Goal: Task Accomplishment & Management: Use online tool/utility

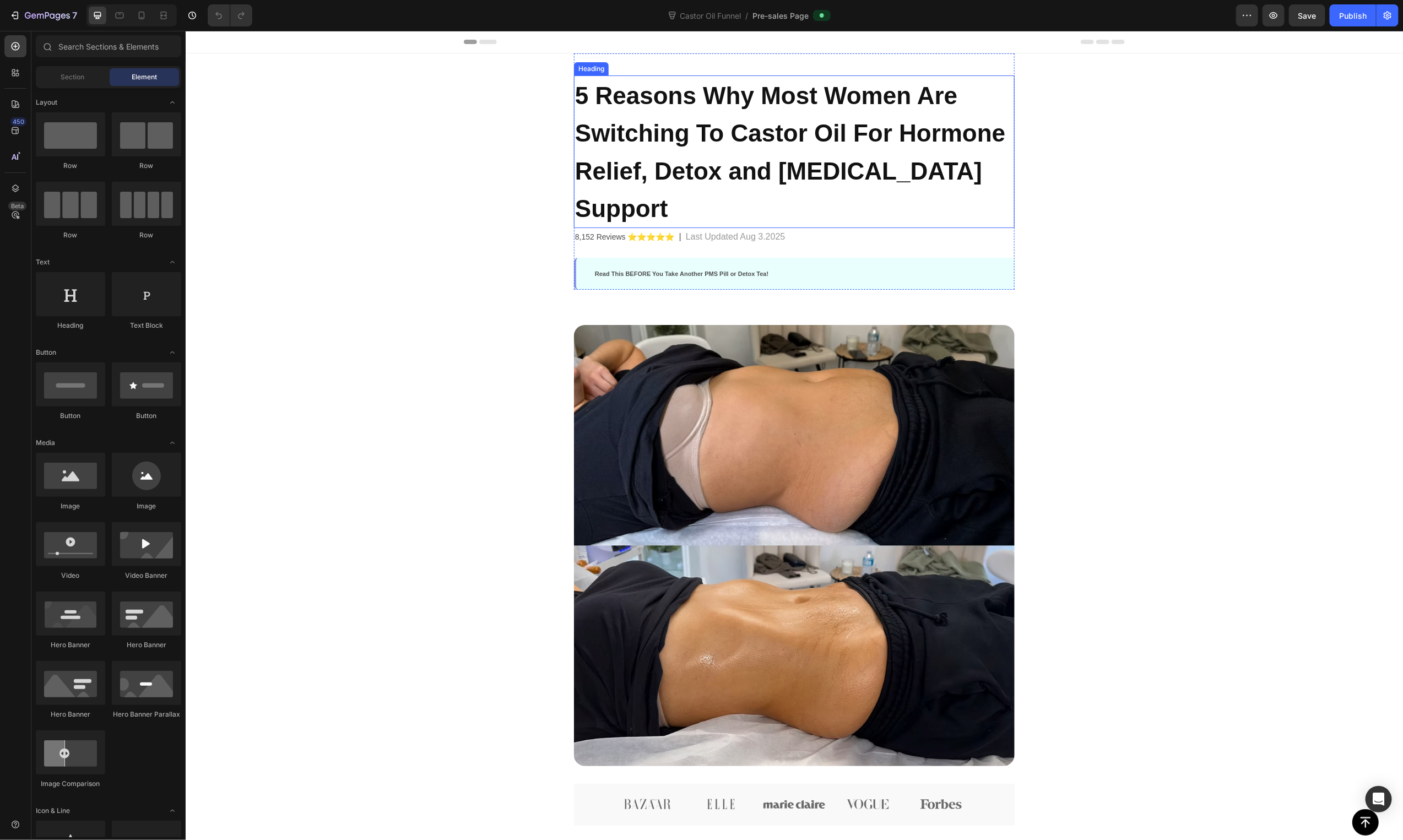
click at [913, 122] on span "5 Reasons Why Most Women Are Switching To Castor Oil For Hormone Relief, Detox …" at bounding box center [789, 151] width 430 height 140
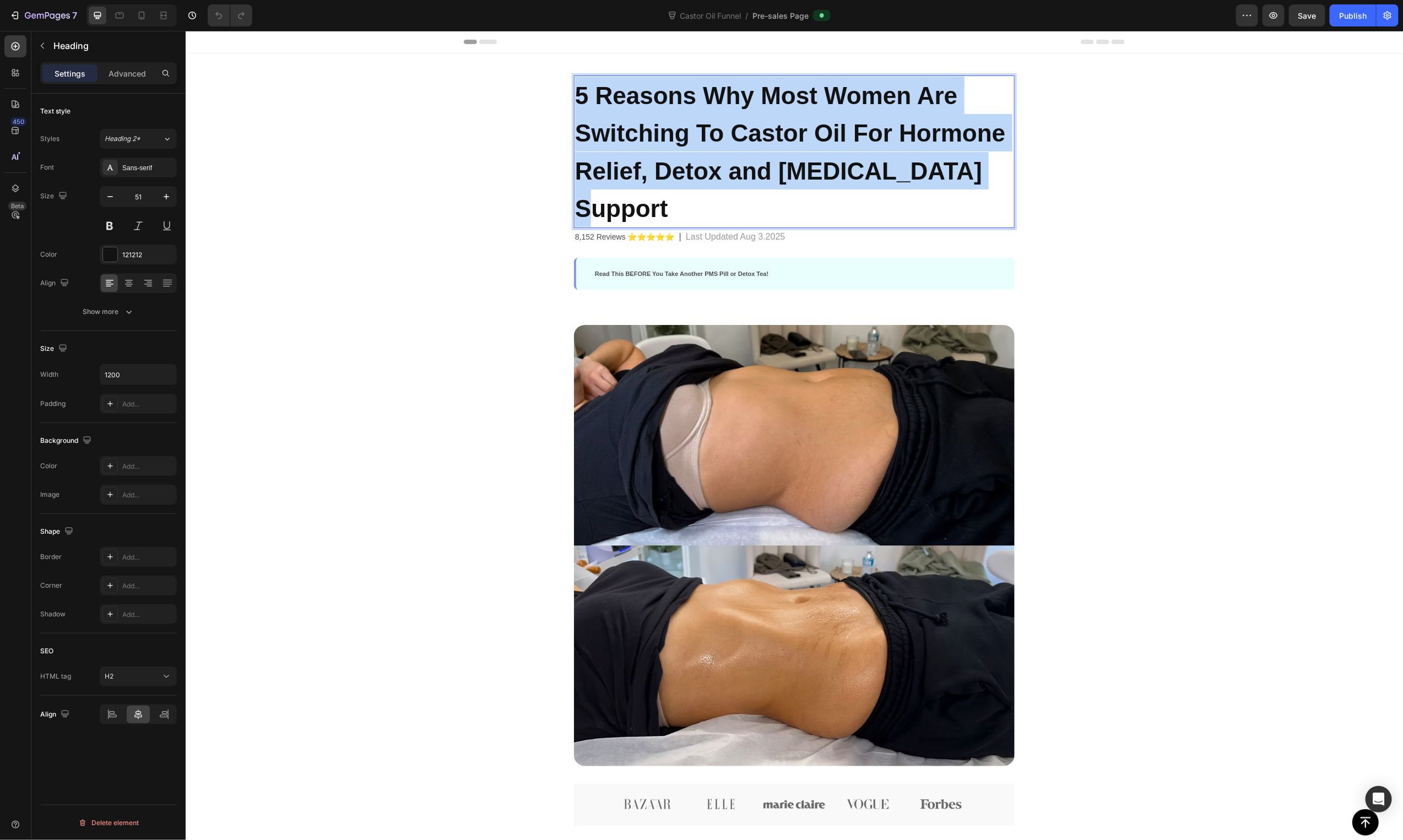
click at [913, 122] on span "5 Reasons Why Most Women Are Switching To Castor Oil For Hormone Relief, Detox …" at bounding box center [789, 151] width 430 height 140
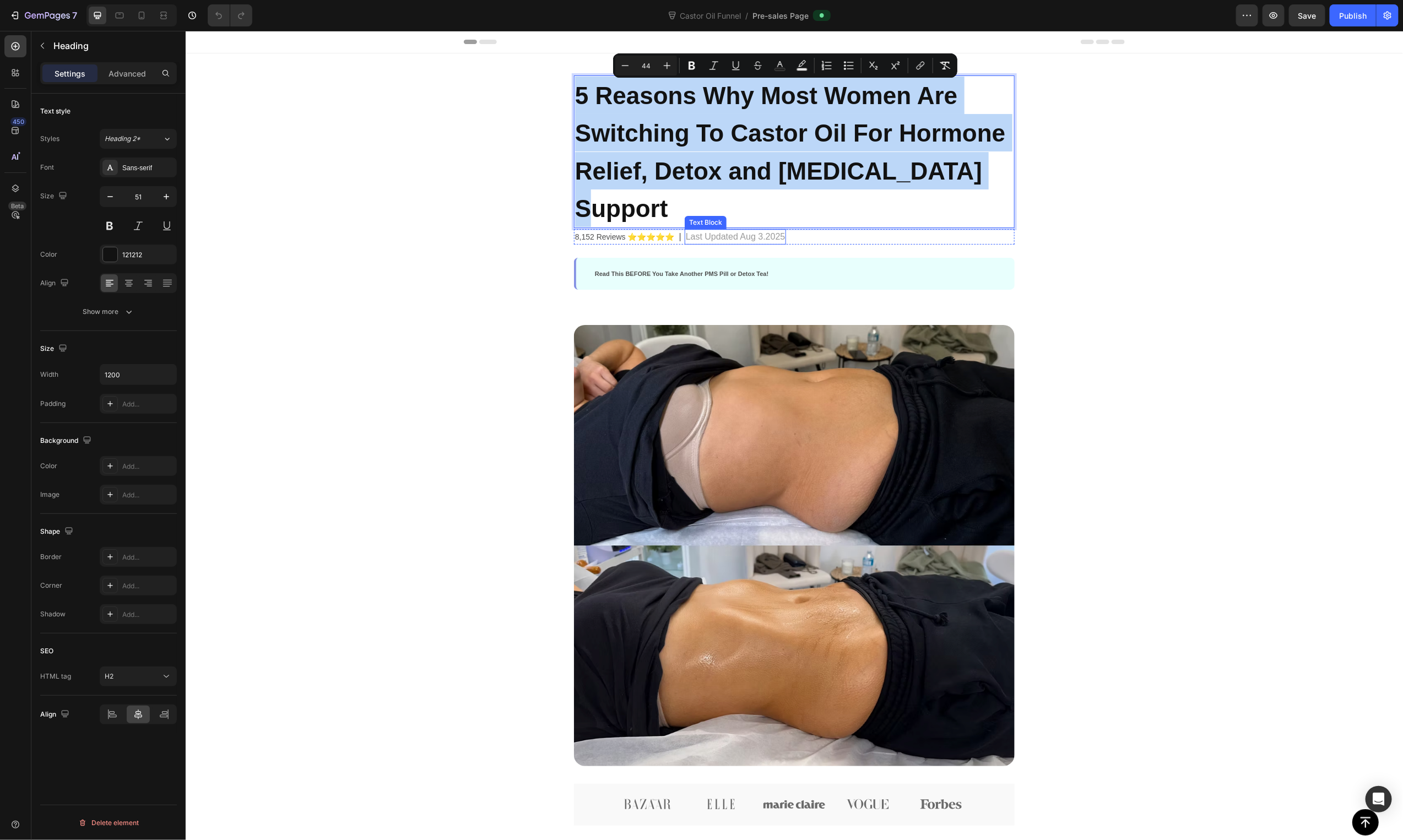
click at [776, 134] on span "5 Reasons Why Most Women Are Switching To Castor Oil For Hormone Relief, Detox …" at bounding box center [789, 151] width 430 height 140
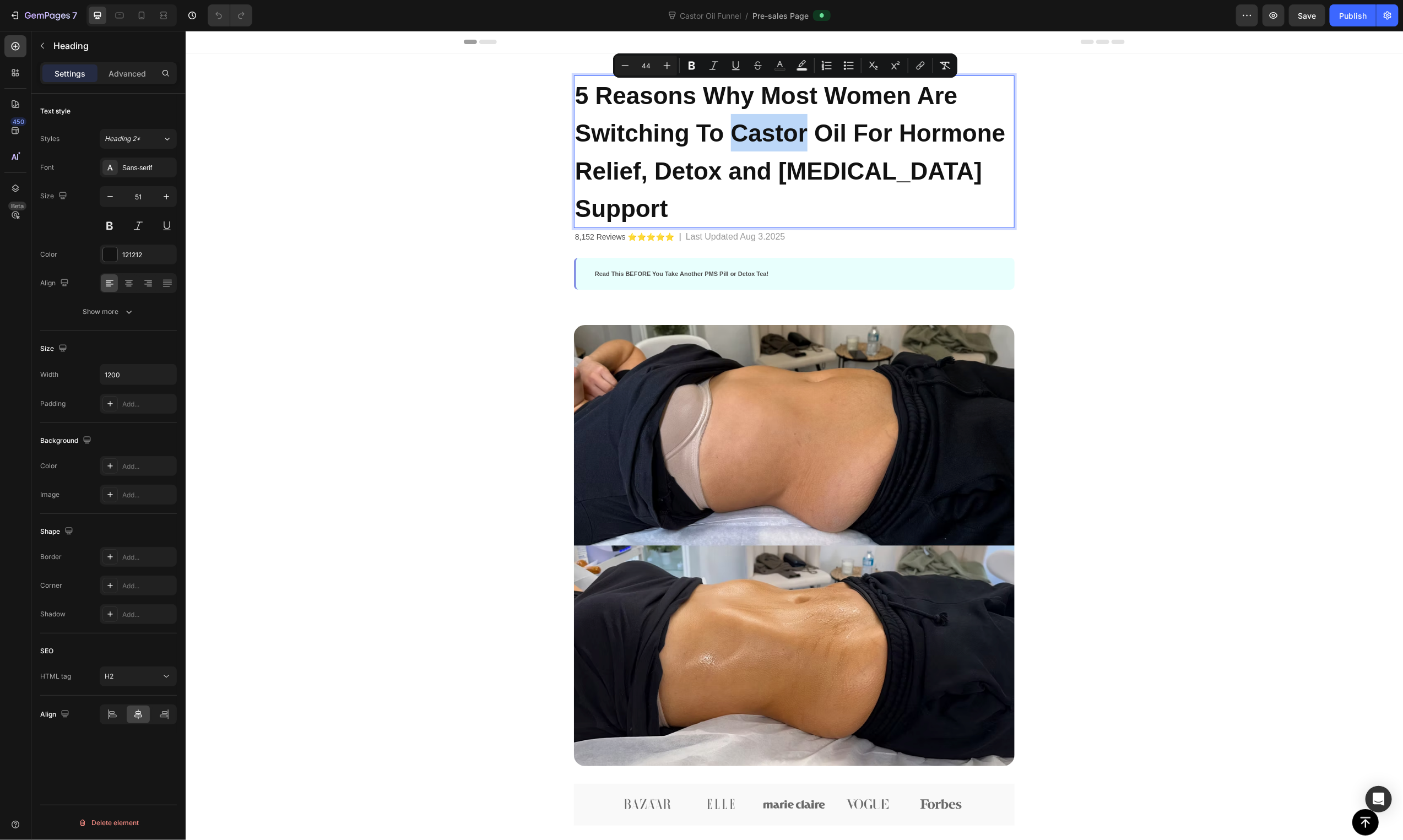
click at [776, 134] on span "5 Reasons Why Most Women Are Switching To Castor Oil For Hormone Relief, Detox …" at bounding box center [789, 151] width 430 height 140
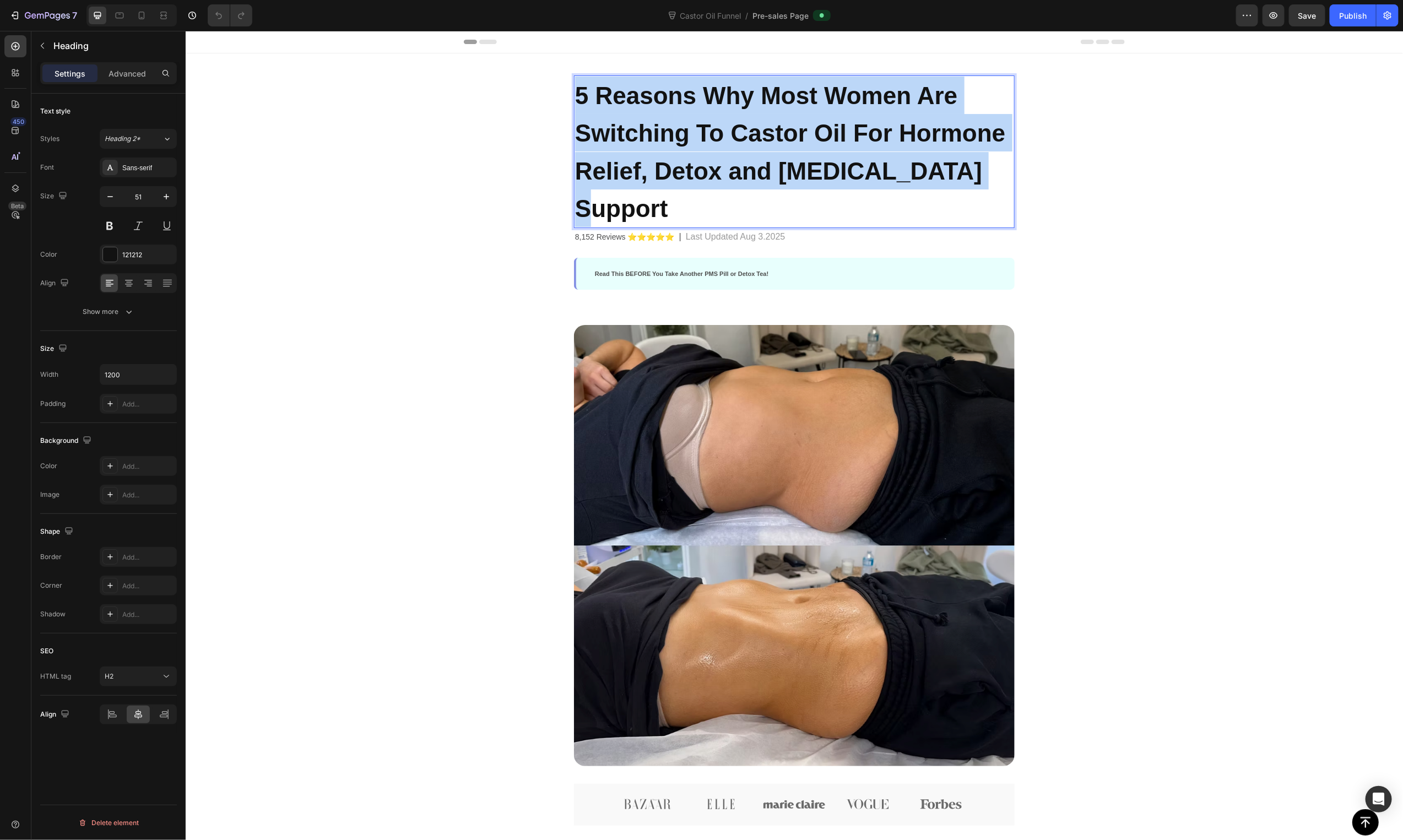
click at [776, 134] on span "5 Reasons Why Most Women Are Switching To Castor Oil For Hormone Relief, Detox …" at bounding box center [789, 151] width 430 height 140
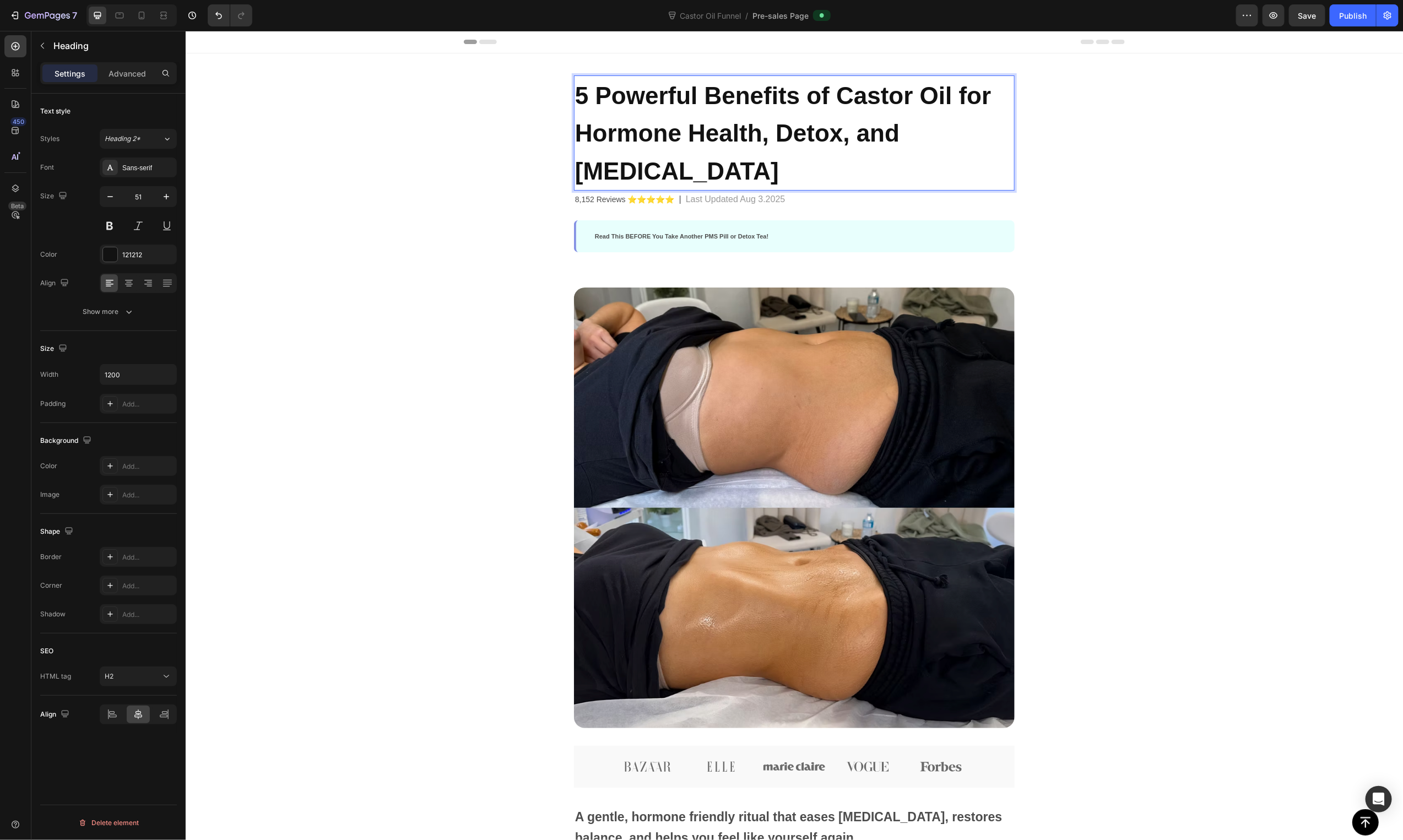
click at [804, 98] on span "5 Powerful Benefits of Castor Oil for Hormone Health, Detox, and [MEDICAL_DATA]" at bounding box center [783, 133] width 416 height 102
click at [812, 100] on span "5 Powerful Benefits of Castor Oil for Hormone Health, Detox, and [MEDICAL_DATA]" at bounding box center [783, 133] width 416 height 102
click at [962, 103] on span "5 Powerful Benefits Of Castor Oil for Hormone Health, Detox, and [MEDICAL_DATA]" at bounding box center [784, 133] width 420 height 102
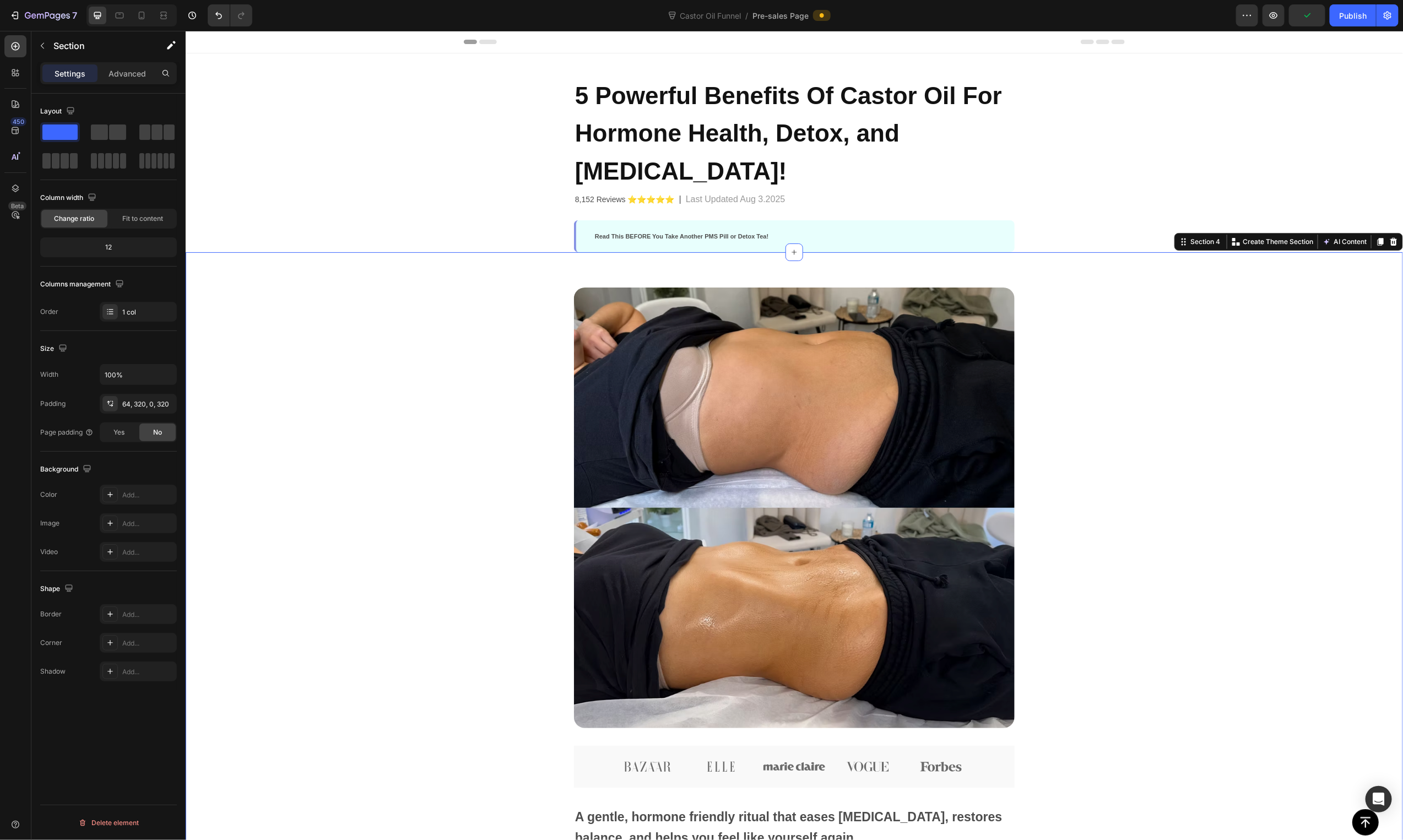
click at [371, 252] on div "Image Image Image Image Image Image Row A gentle, hormone friendly ritual that …" at bounding box center [793, 694] width 1217 height 885
click at [867, 101] on span "5 Powerful Benefits Of Castor Oil For Hormone Health, Detox, and [MEDICAL_DATA]!" at bounding box center [788, 133] width 427 height 102
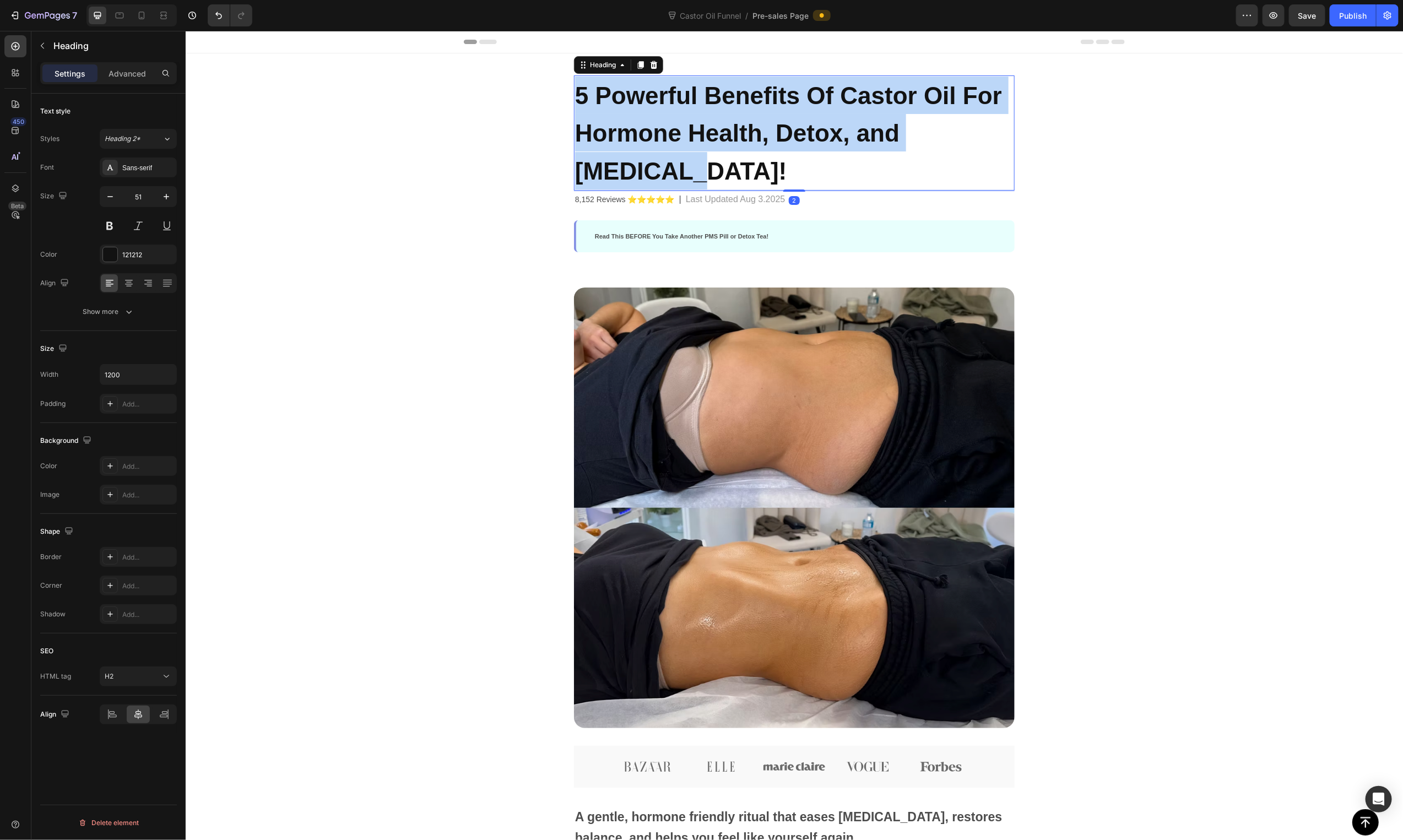
click at [867, 101] on span "5 Powerful Benefits Of Castor Oil For Hormone Health, Detox, and [MEDICAL_DATA]!" at bounding box center [788, 133] width 427 height 102
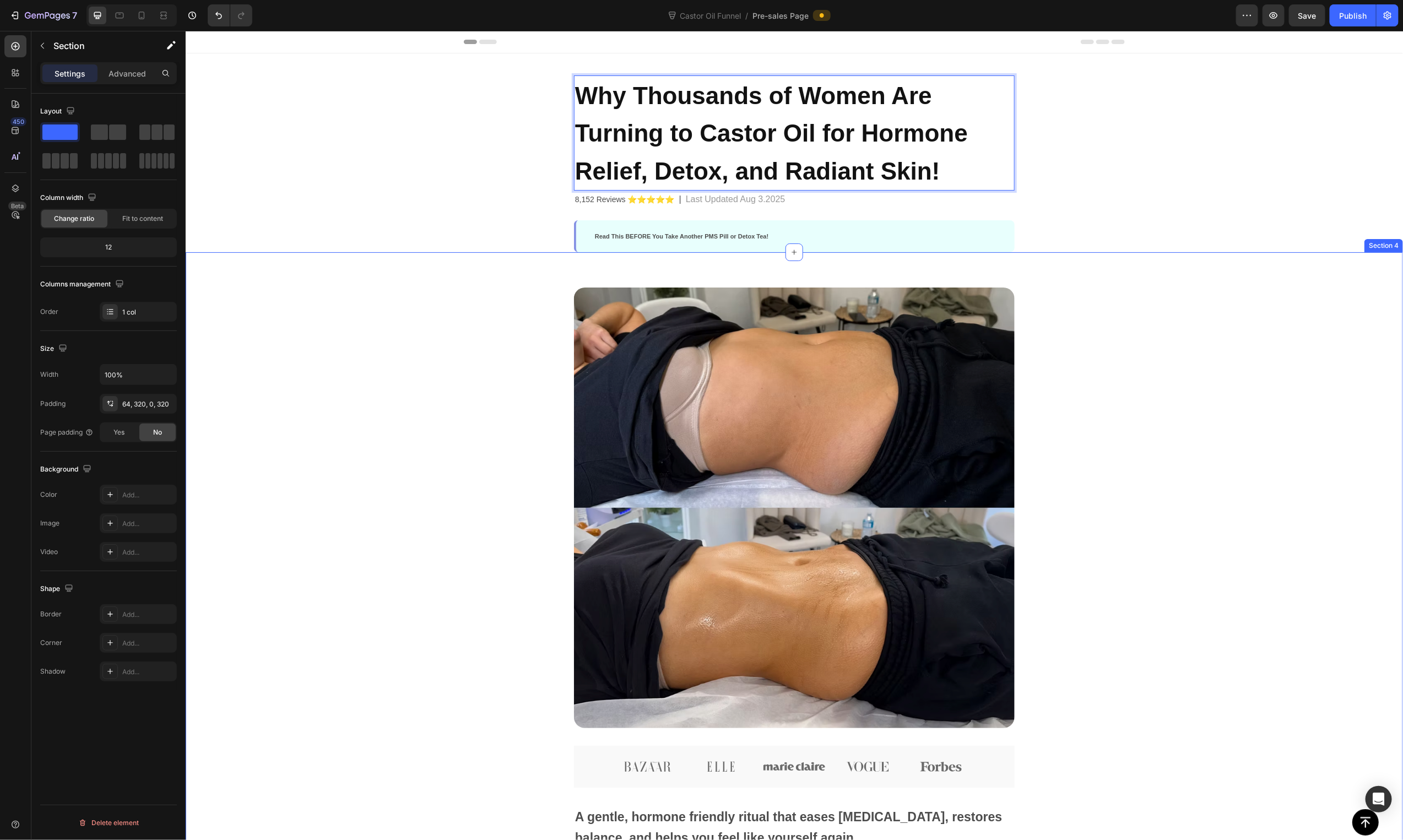
click at [427, 359] on div "Image Image Image Image Image Image Row A gentle, hormone friendly ritual that …" at bounding box center [793, 712] width 864 height 850
click at [680, 130] on span "Why Thousands of Women Are Turning to Castor Oil for Hormone Relief, Detox, and…" at bounding box center [771, 133] width 393 height 102
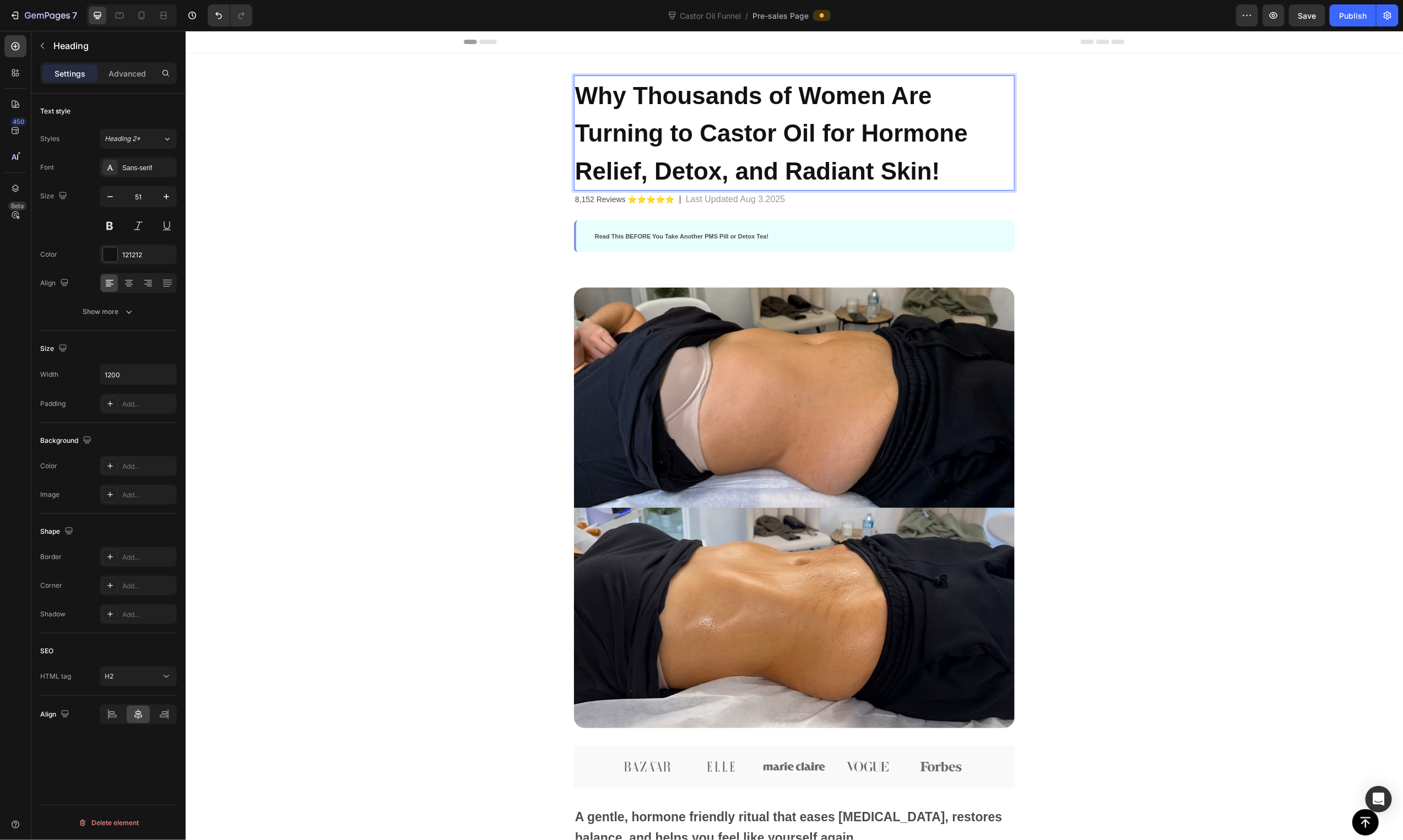
click at [678, 134] on span "Why Thousands of Women Are Turning to Castor Oil for Hormone Relief, Detox, and…" at bounding box center [771, 133] width 393 height 102
click at [451, 423] on div "Image Image Image Image Image Image Row A gentle, hormone friendly ritual that …" at bounding box center [793, 712] width 864 height 850
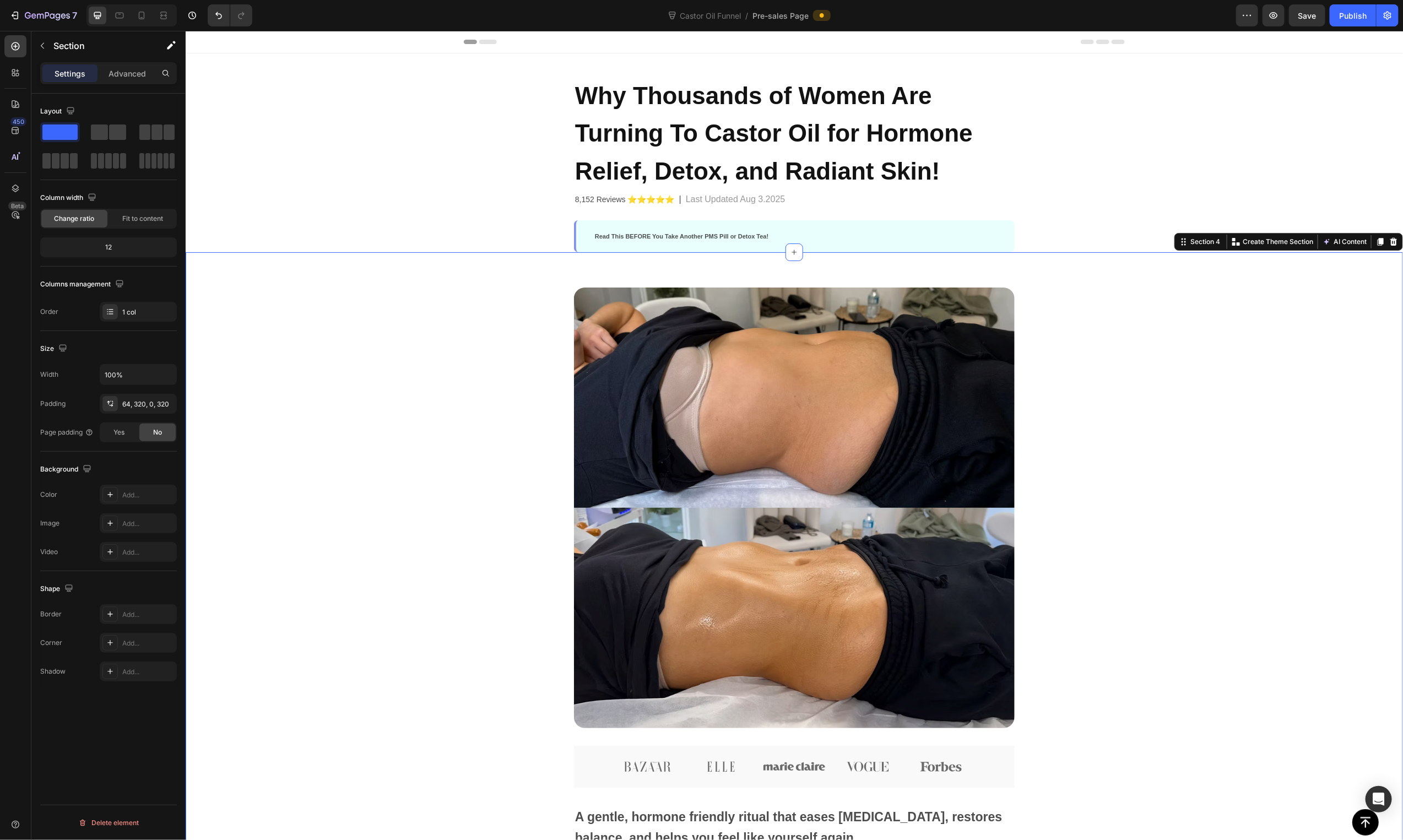
click at [839, 93] on span "Why Thousands of Women Are Turning To Castor Oil for Hormone Relief, Detox, and…" at bounding box center [773, 133] width 398 height 102
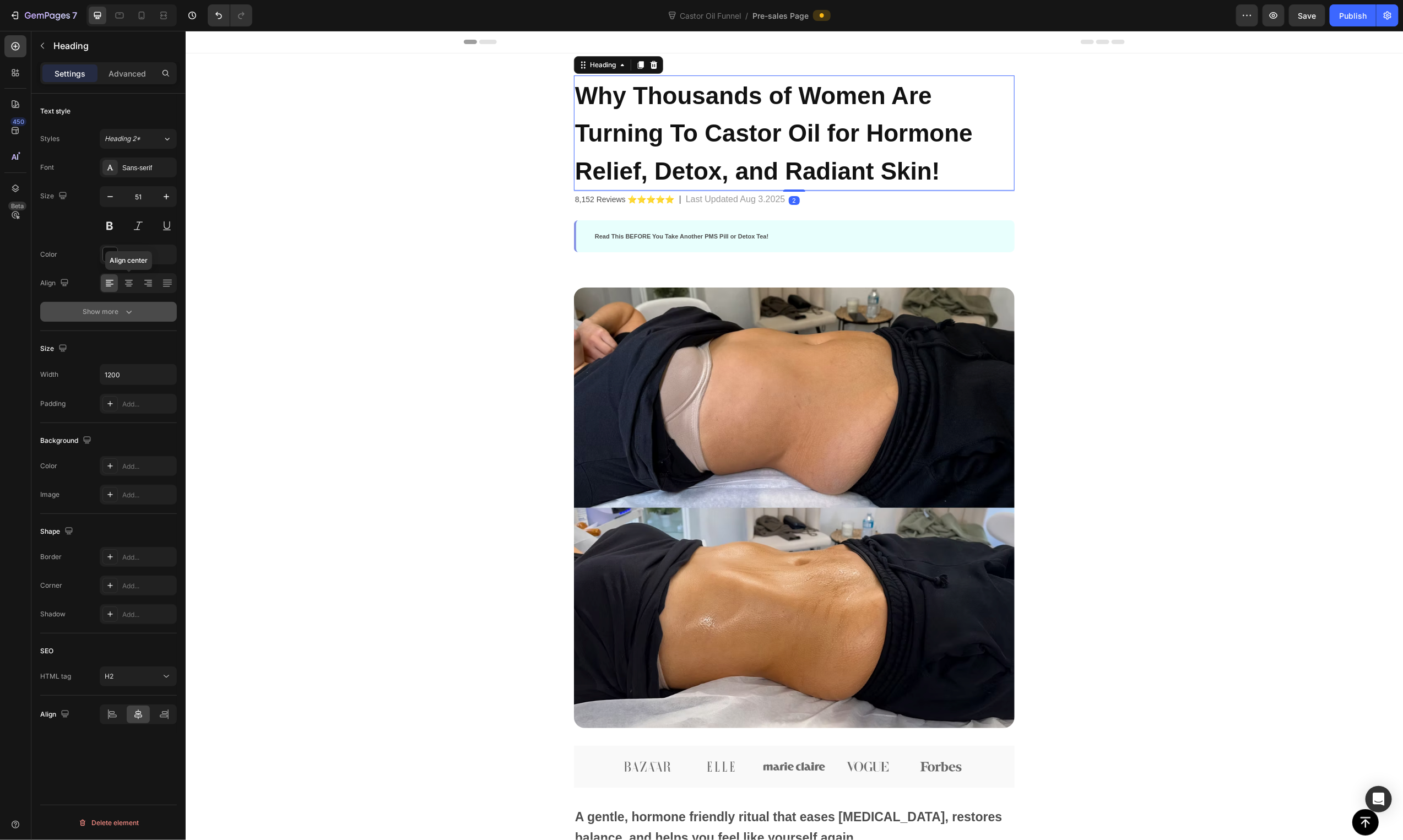
click at [131, 301] on div "Font Sans-serif Size 51 Color 121212 [PERSON_NAME] center Show more" at bounding box center [108, 239] width 137 height 164
click at [128, 308] on icon "button" at bounding box center [129, 312] width 11 height 11
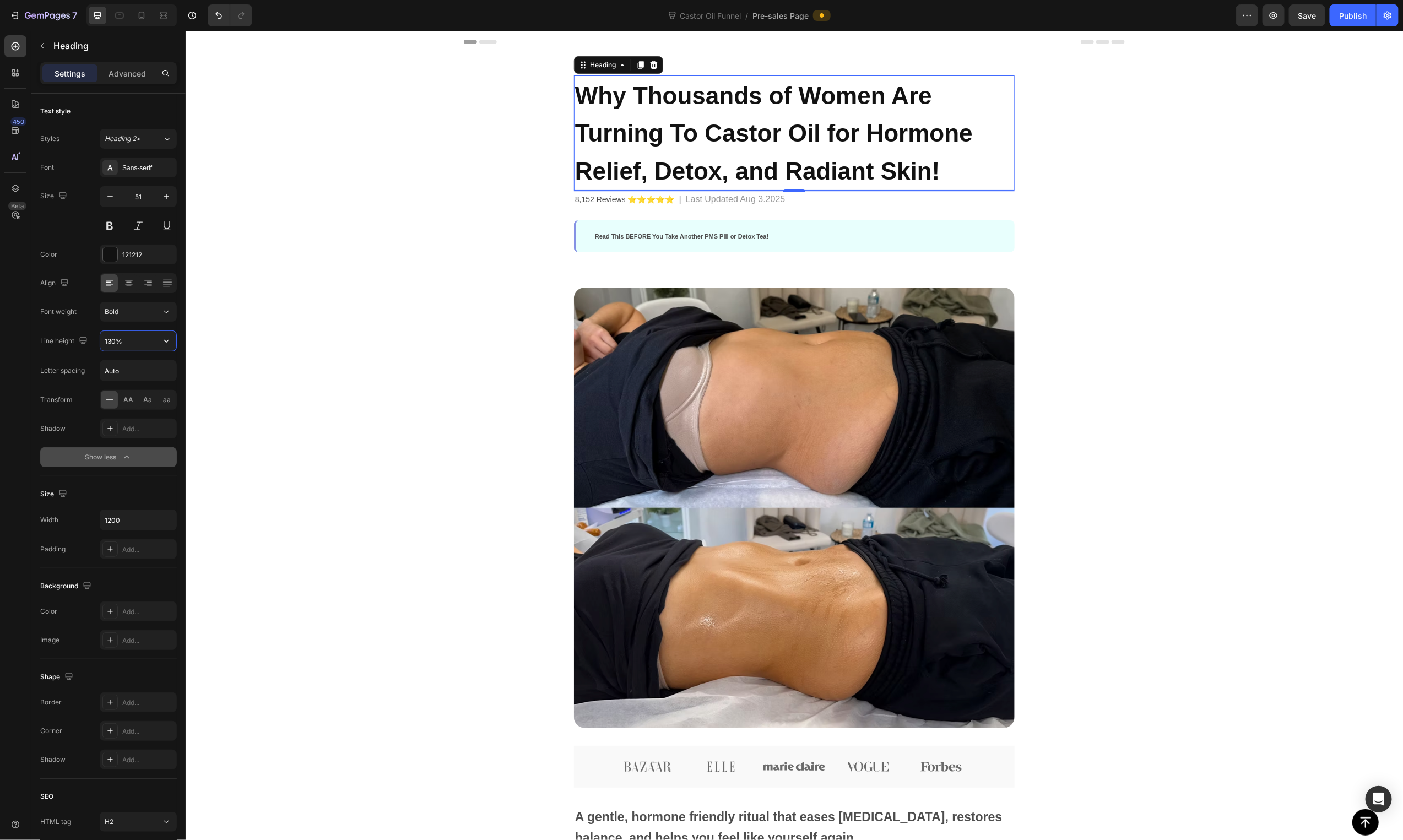
click at [126, 334] on input "130%" at bounding box center [138, 341] width 76 height 20
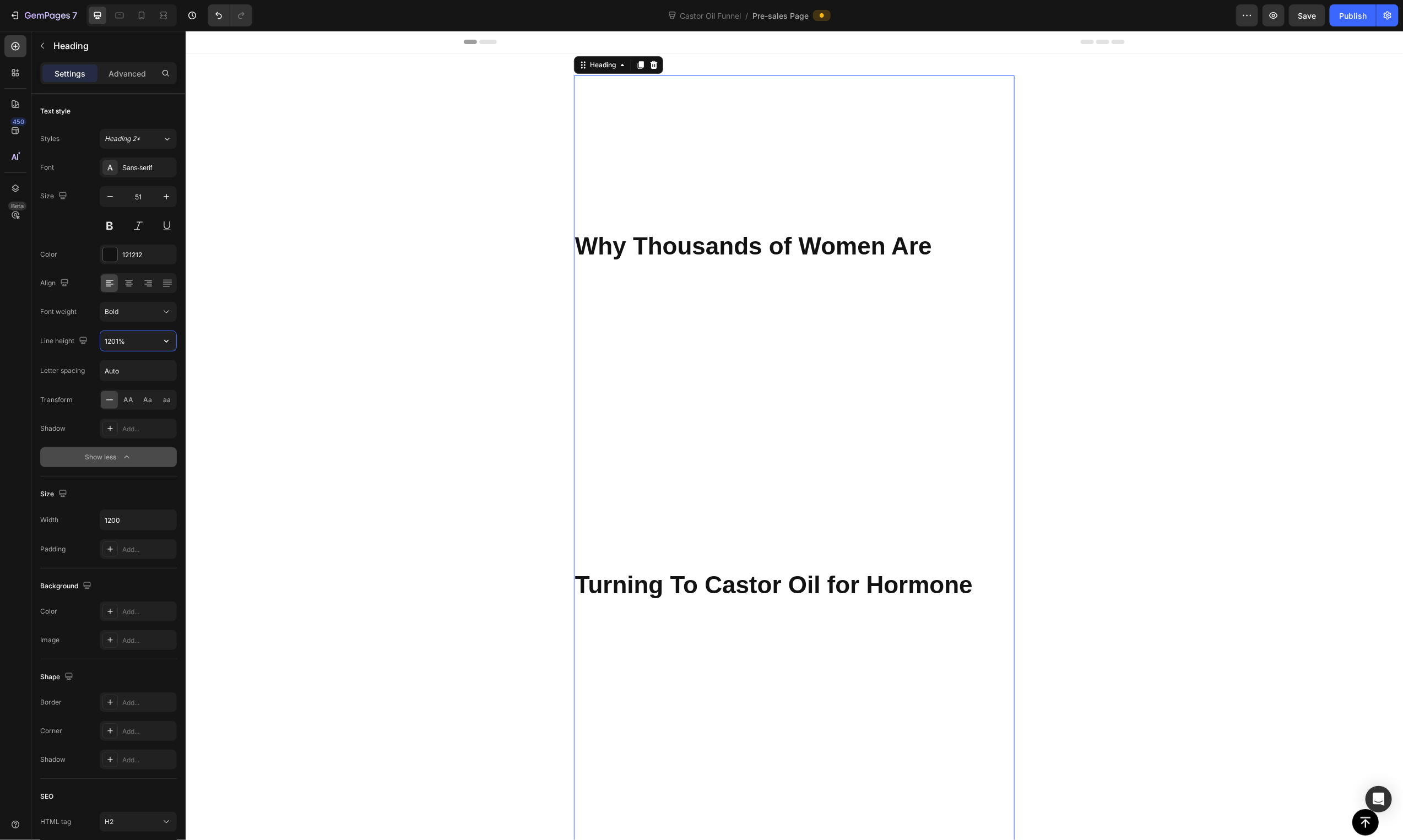
type input "120%"
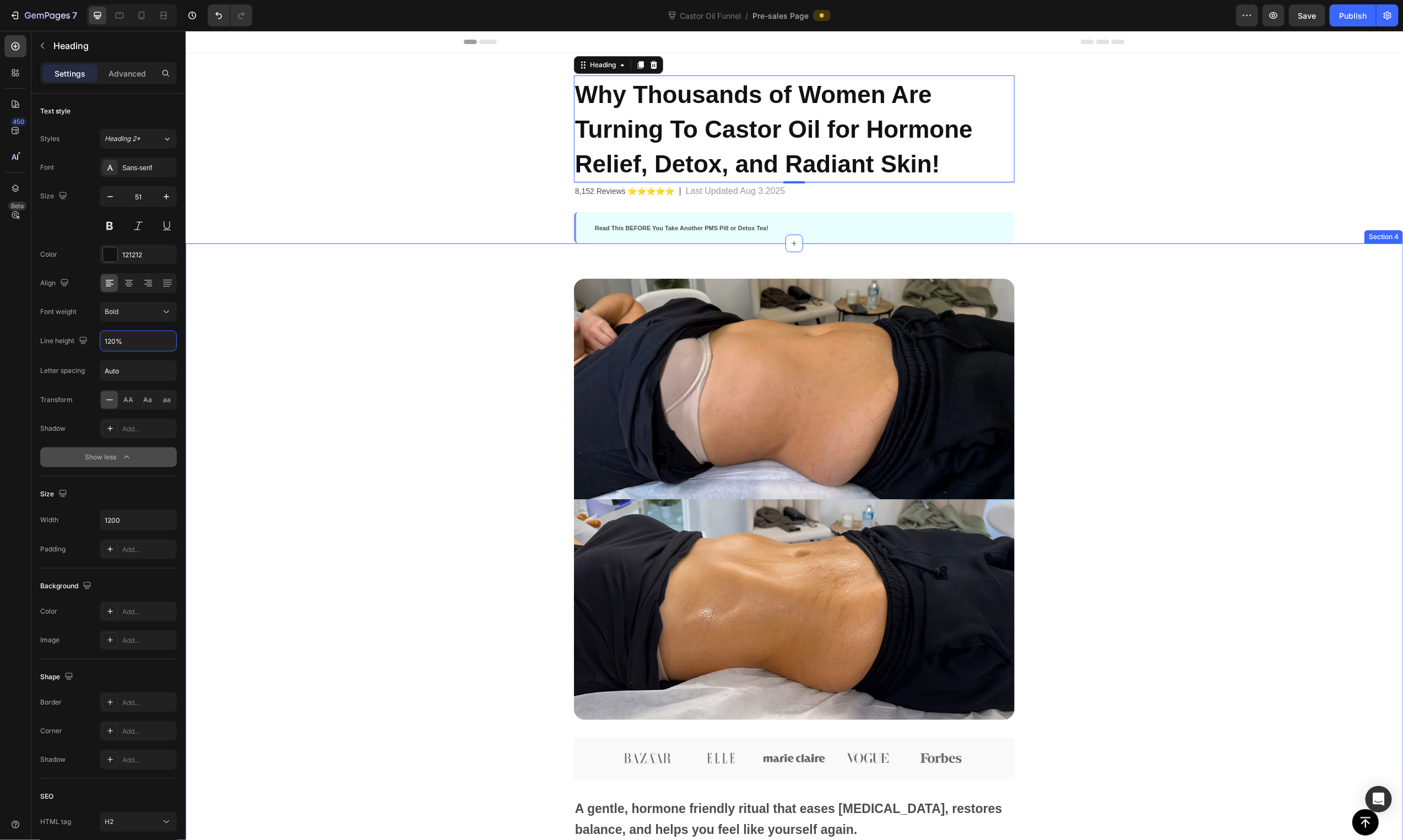
click at [466, 593] on div "Image Image Image Image Image Image Row A gentle, hormone friendly ritual that …" at bounding box center [793, 703] width 864 height 850
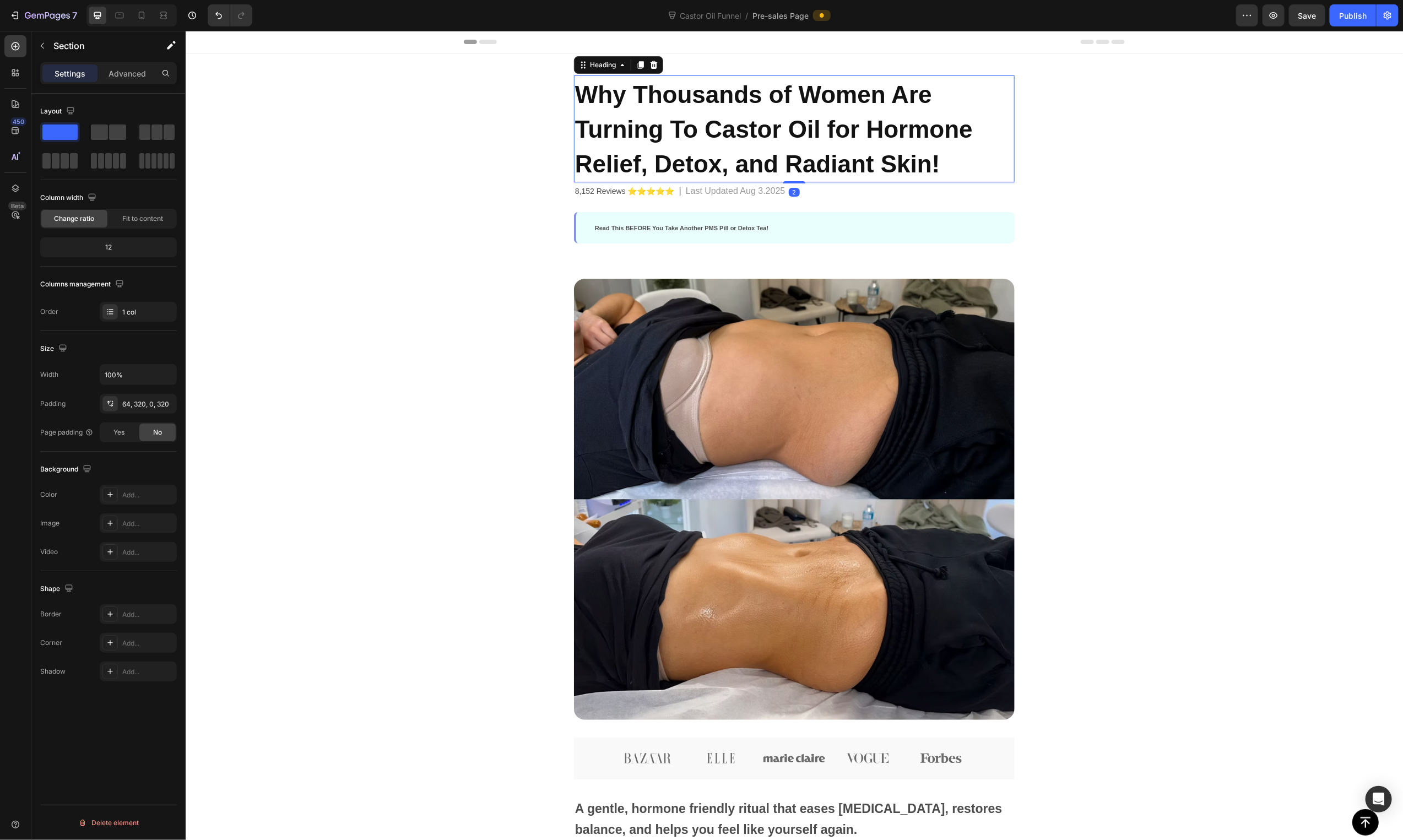
click at [607, 143] on p "⁠⁠⁠⁠⁠⁠⁠ Why Thousands of Women Are Turning To Castor Oil for Hormone Relief, De…" at bounding box center [794, 128] width 439 height 105
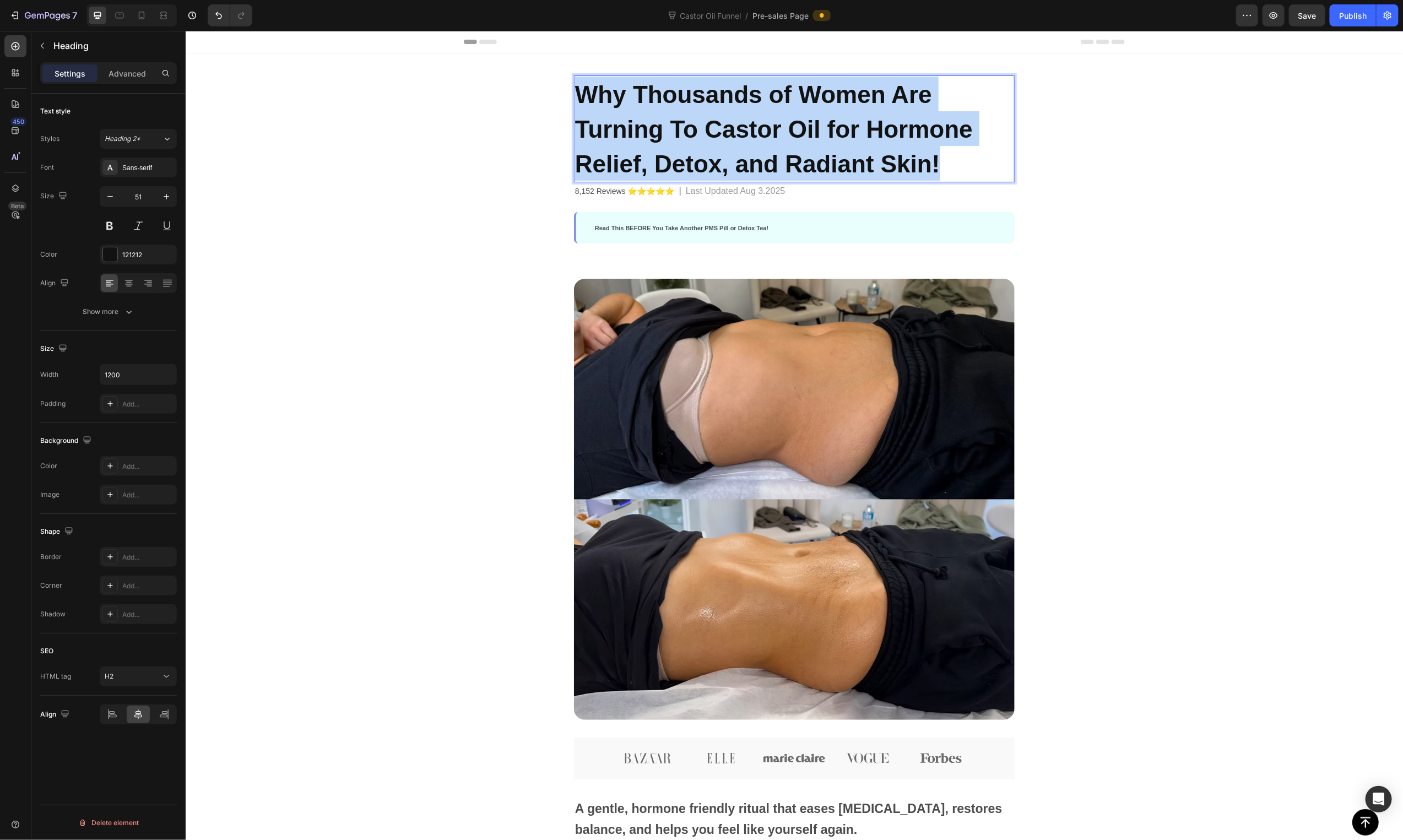
click at [646, 127] on span "Why Thousands of Women Are Turning To Castor Oil for Hormone Relief, Detox, and…" at bounding box center [773, 128] width 398 height 96
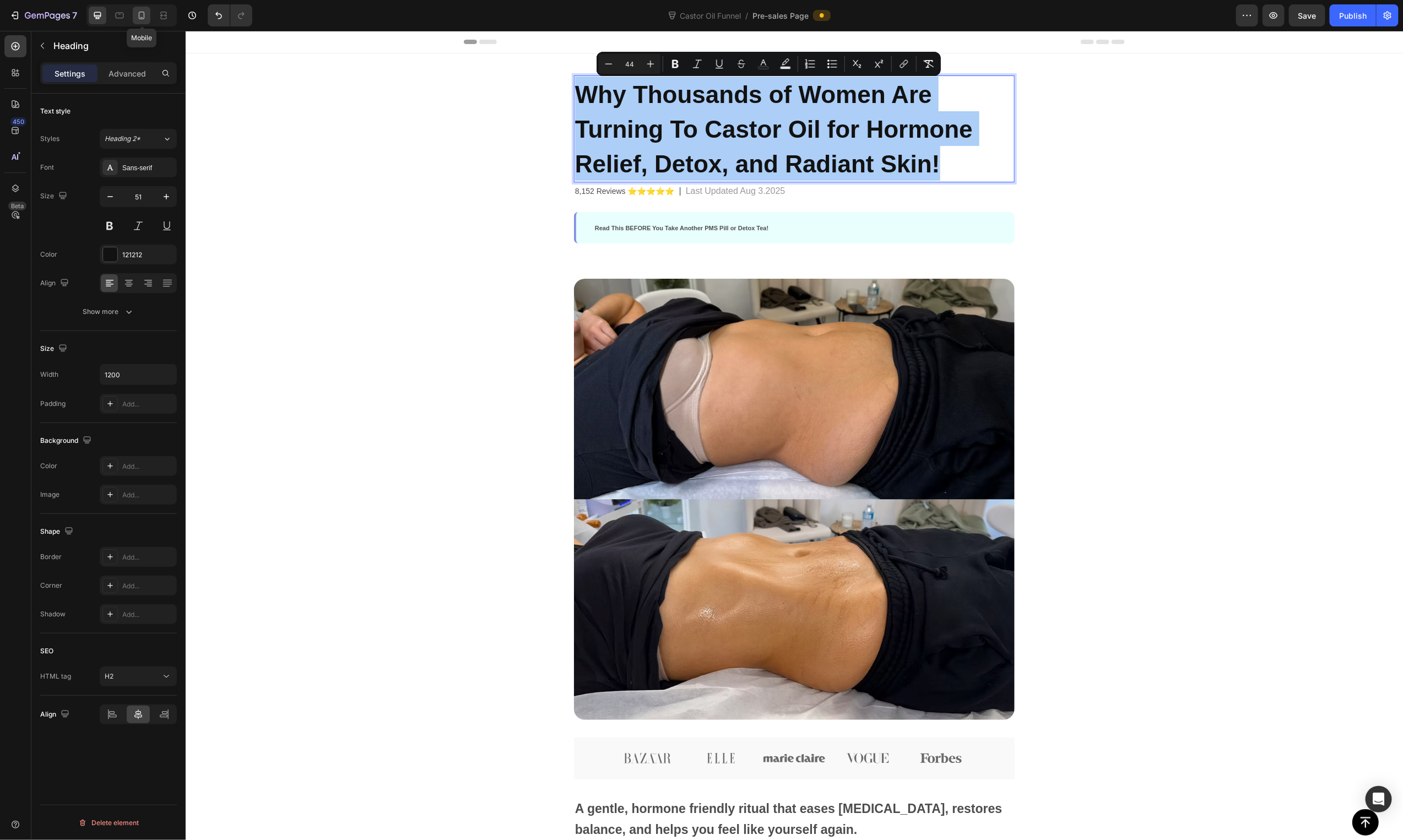
click at [139, 17] on icon at bounding box center [142, 15] width 6 height 8
type input "35"
type input "100%"
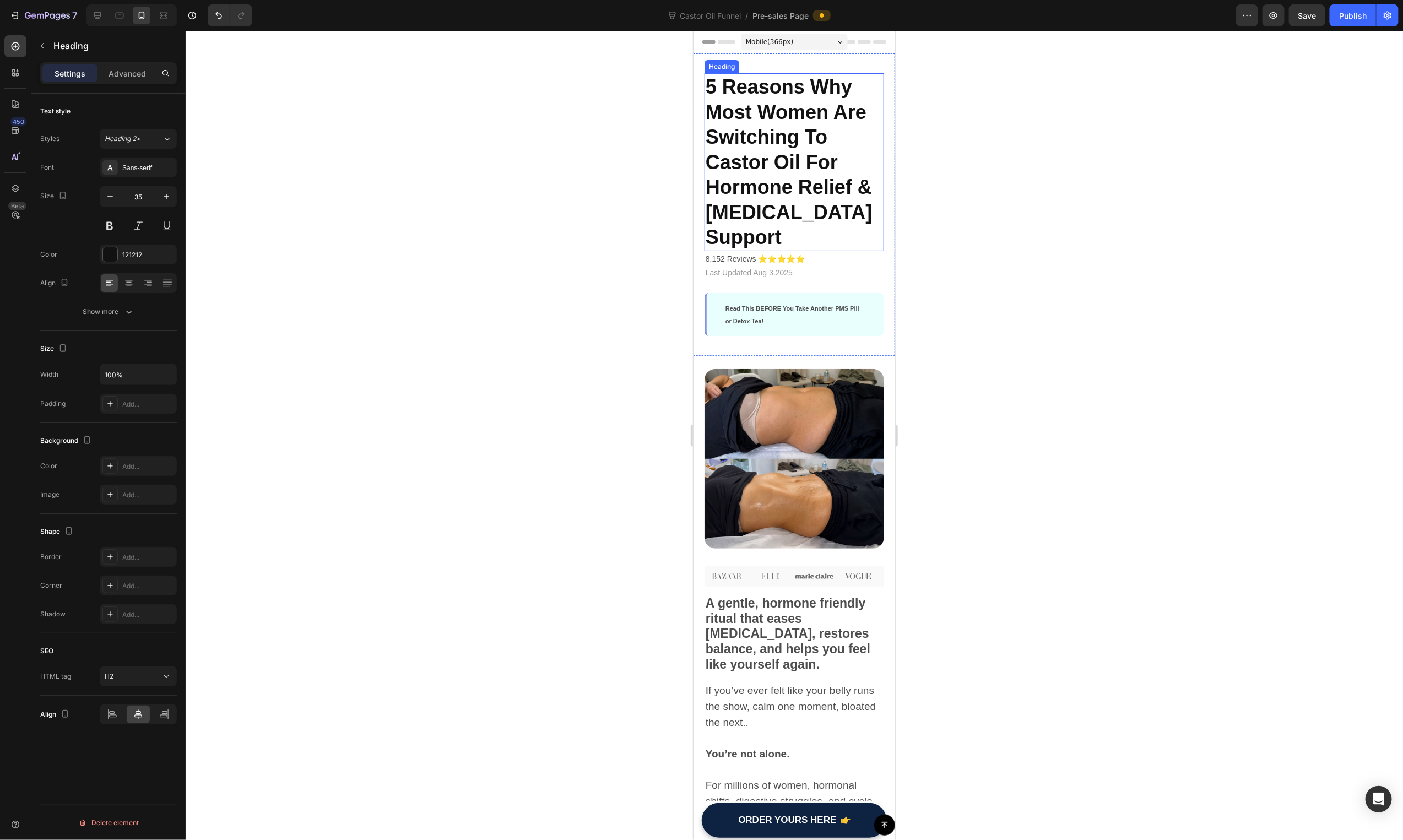
click at [816, 162] on span "5 Reasons Why Most Women Are Switching To Castor Oil For Hormone Relief & [MEDI…" at bounding box center [788, 162] width 167 height 173
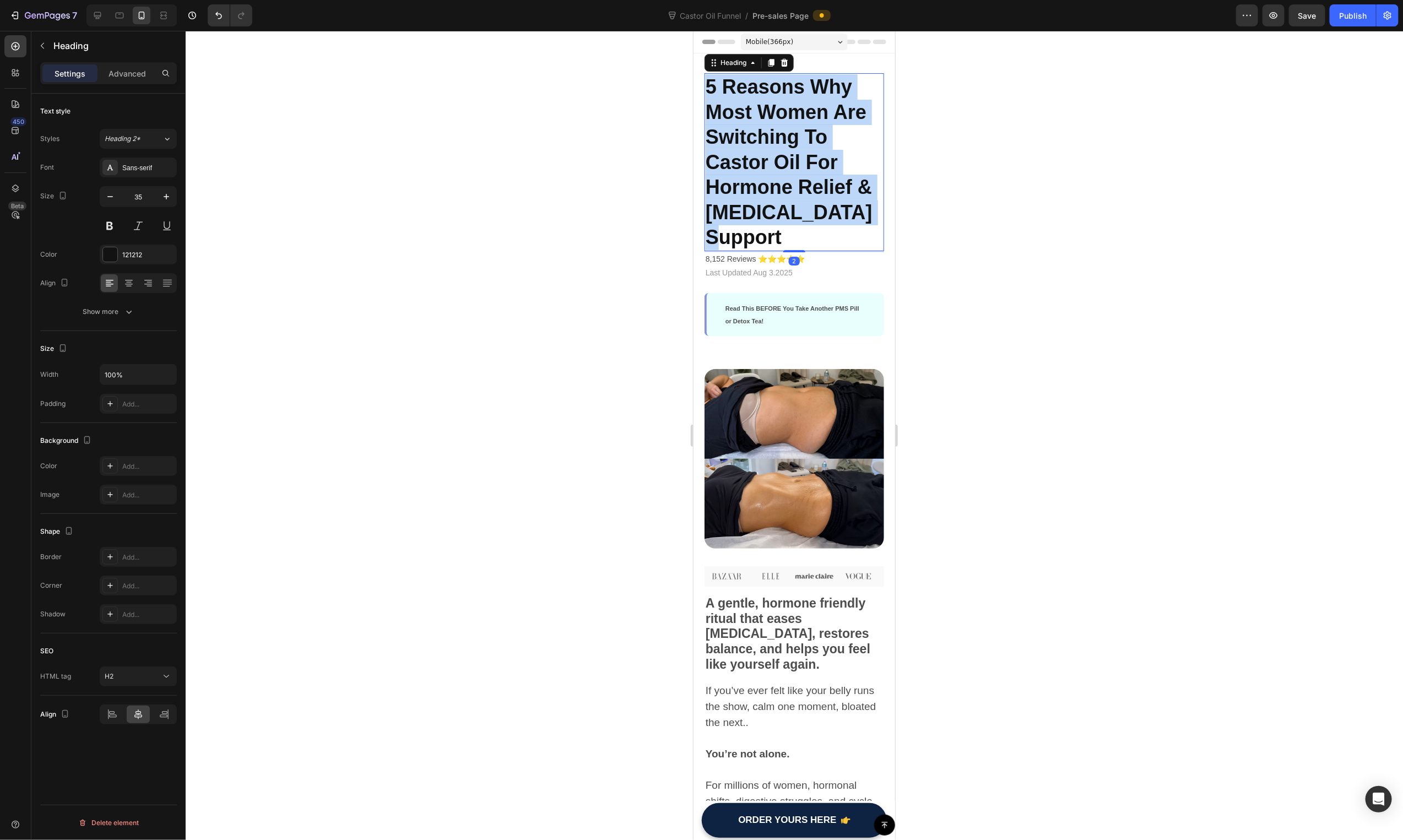
click at [816, 162] on span "5 Reasons Why Most Women Are Switching To Castor Oil For Hormone Relief & [MEDI…" at bounding box center [788, 162] width 167 height 173
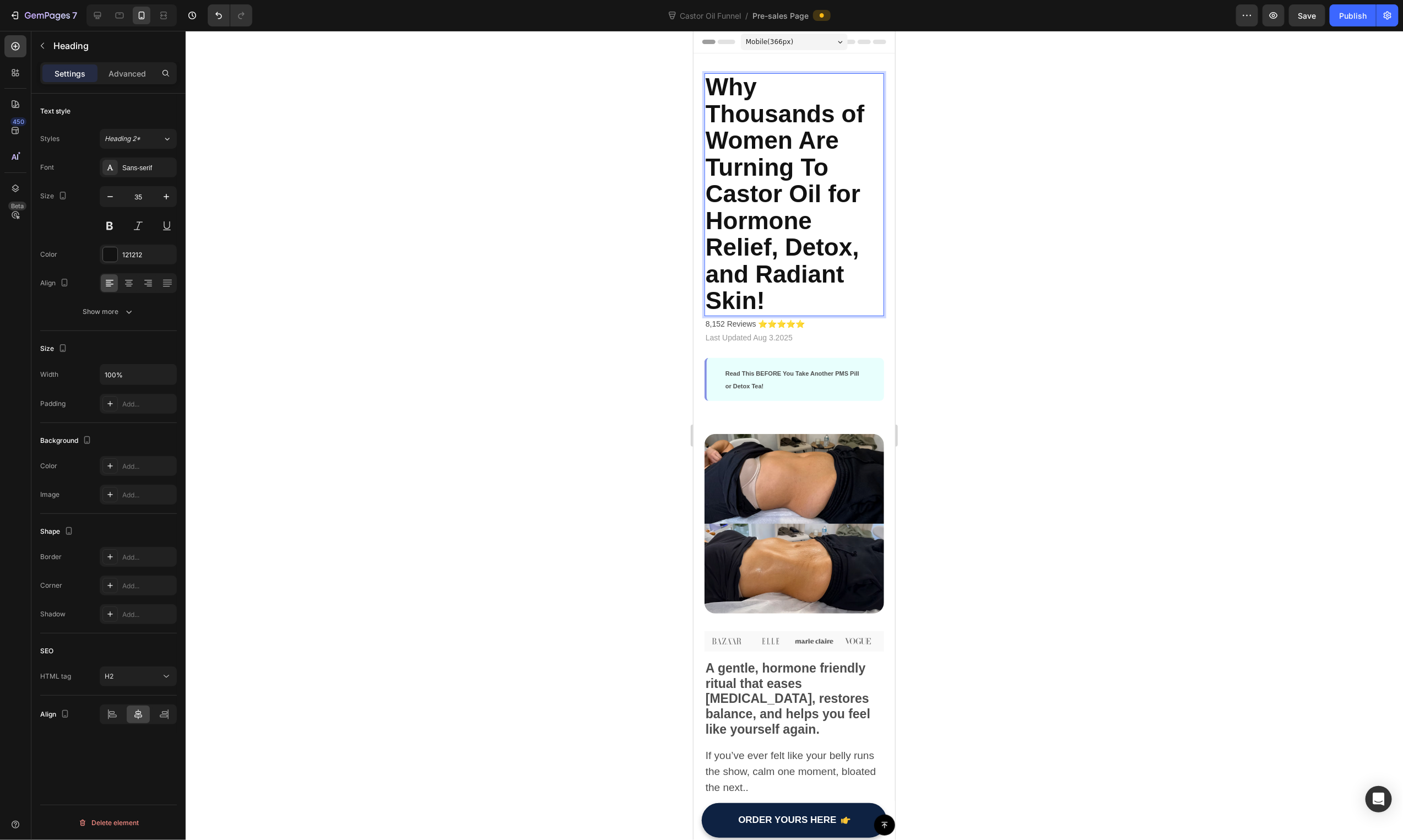
click at [811, 166] on span "Why Thousands of Women Are Turning To Castor Oil for Hormone Relief, Detox, and…" at bounding box center [784, 193] width 158 height 241
click at [711, 58] on icon "Editor contextual toolbar" at bounding box center [708, 56] width 11 height 11
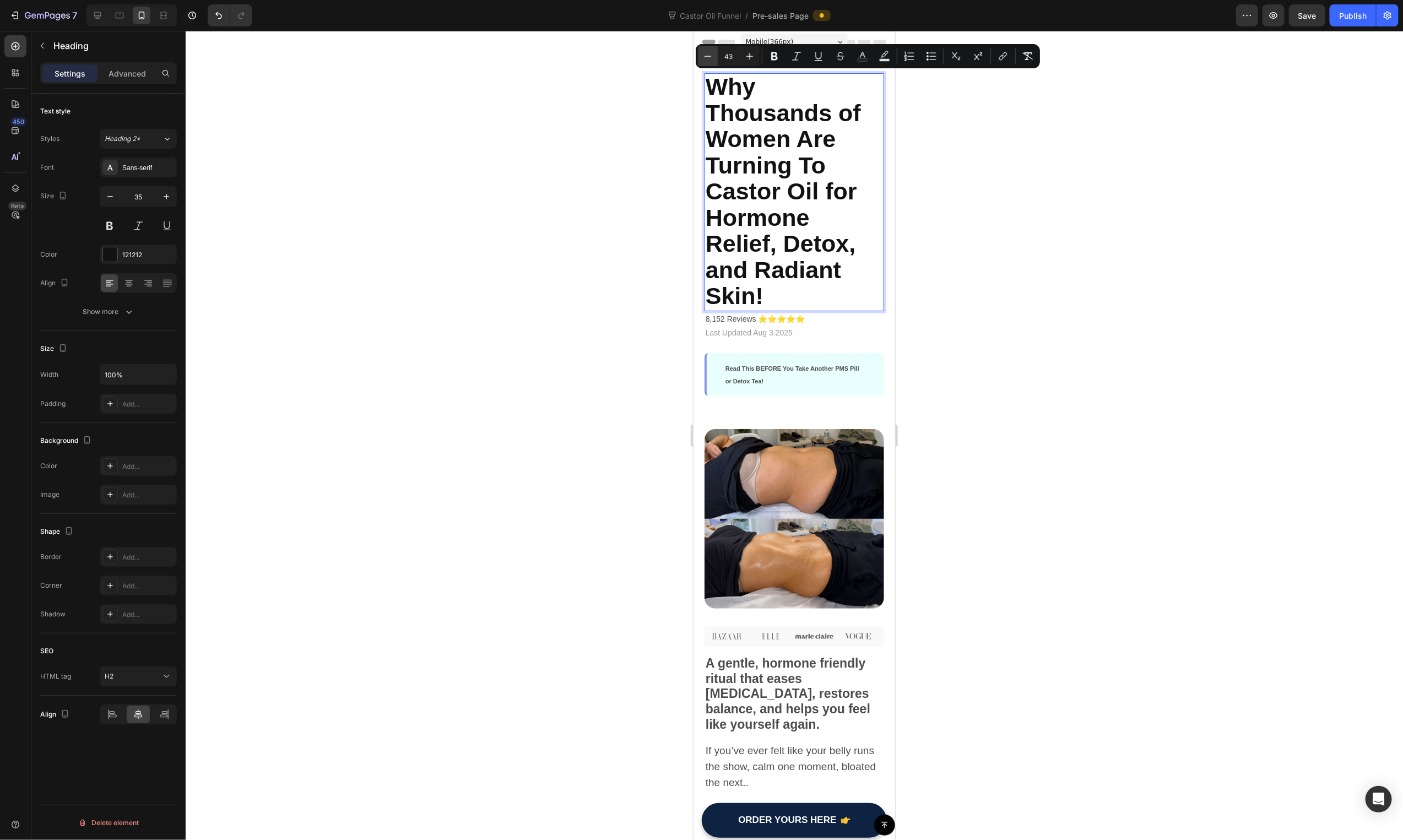
click at [711, 58] on icon "Editor contextual toolbar" at bounding box center [708, 56] width 11 height 11
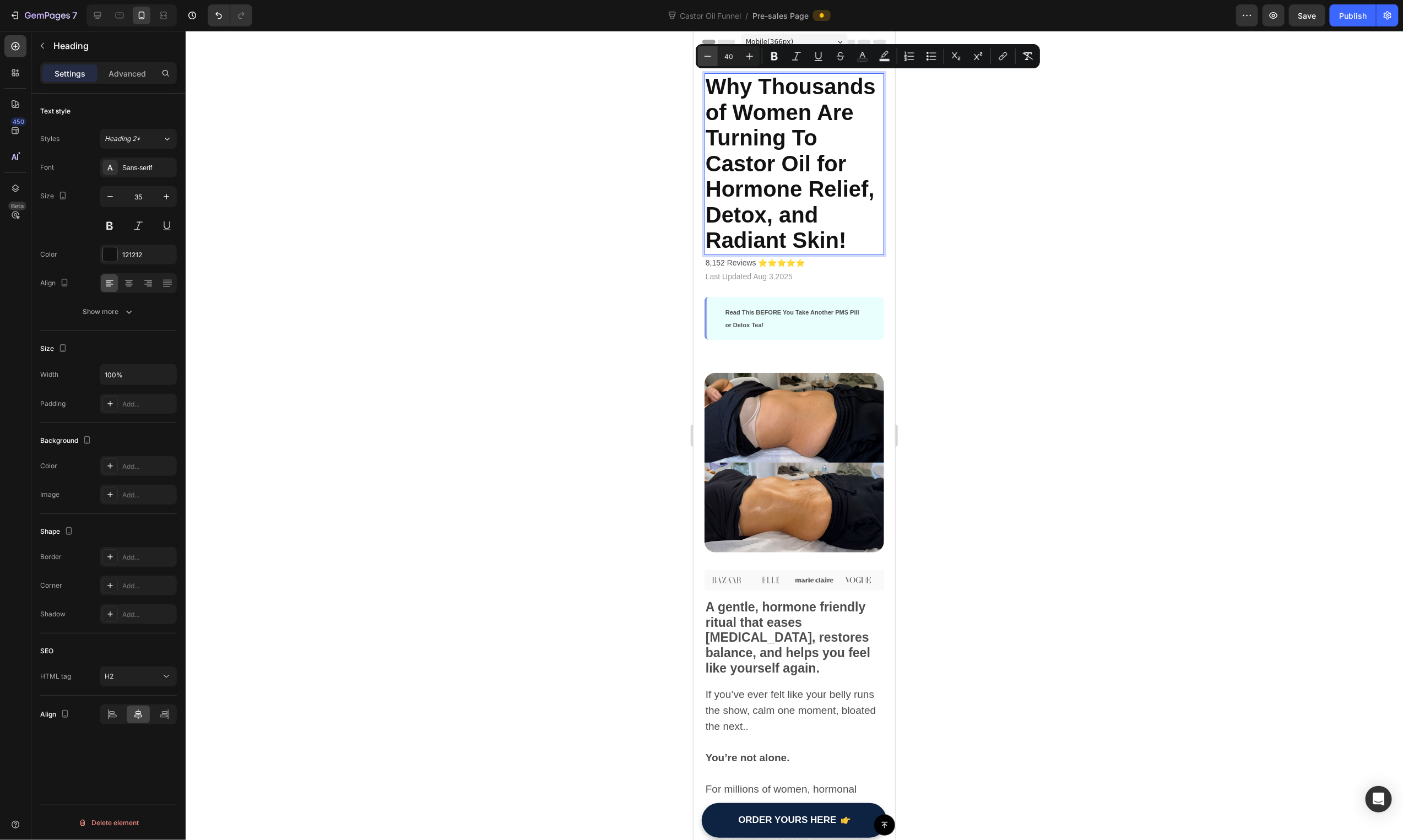
click at [711, 58] on icon "Editor contextual toolbar" at bounding box center [708, 56] width 11 height 11
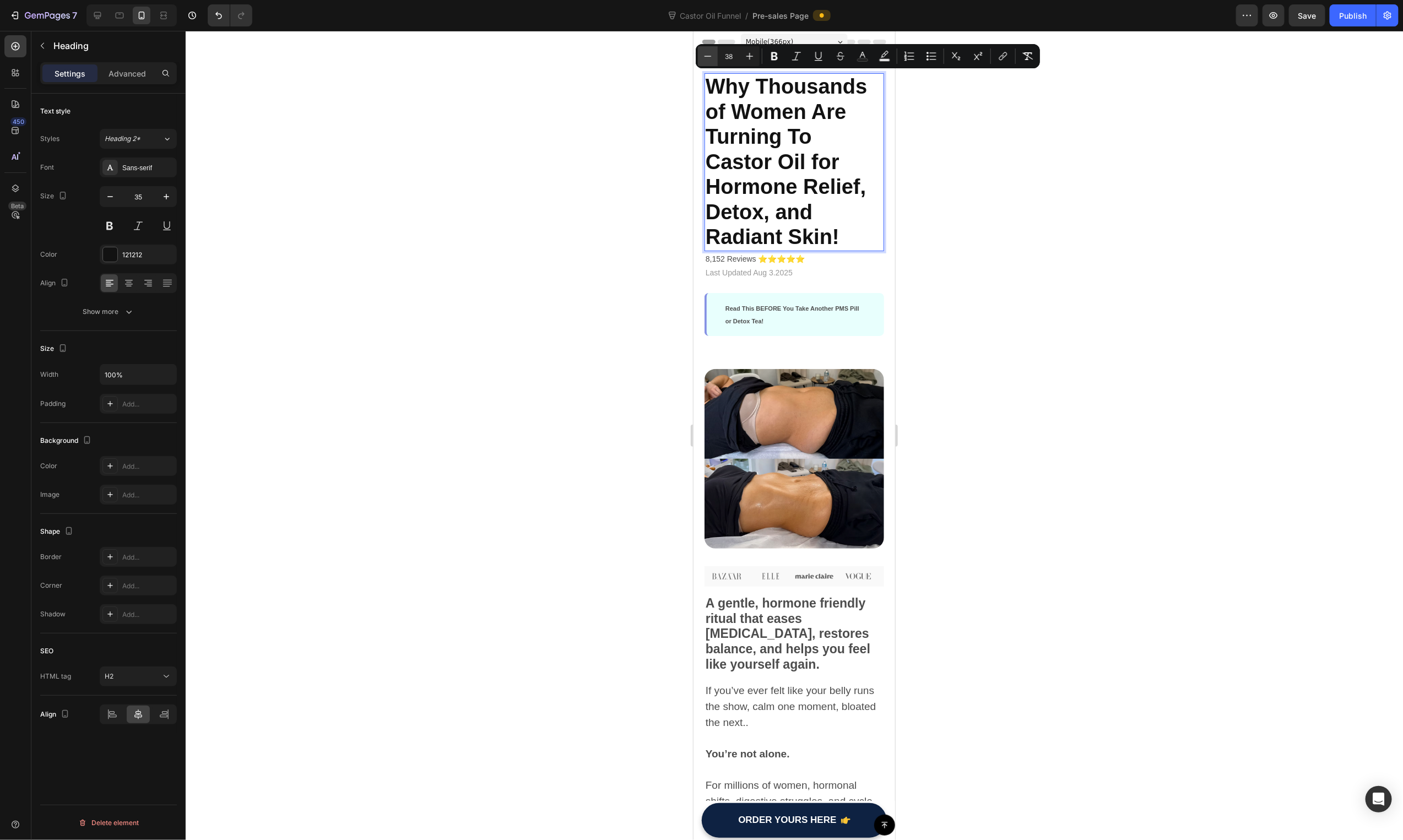
click at [711, 58] on icon "Editor contextual toolbar" at bounding box center [708, 56] width 11 height 11
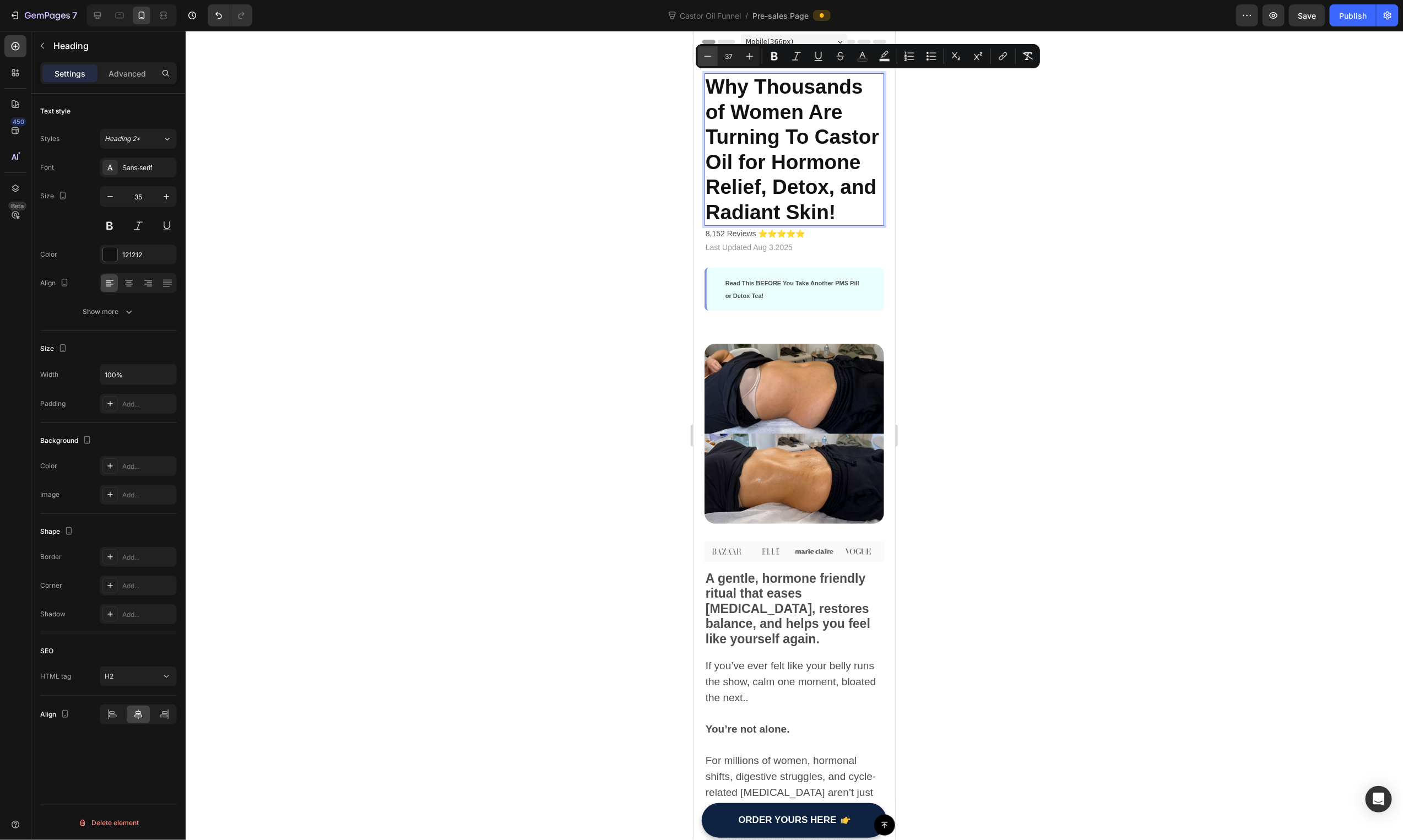
click at [711, 58] on icon "Editor contextual toolbar" at bounding box center [708, 56] width 11 height 11
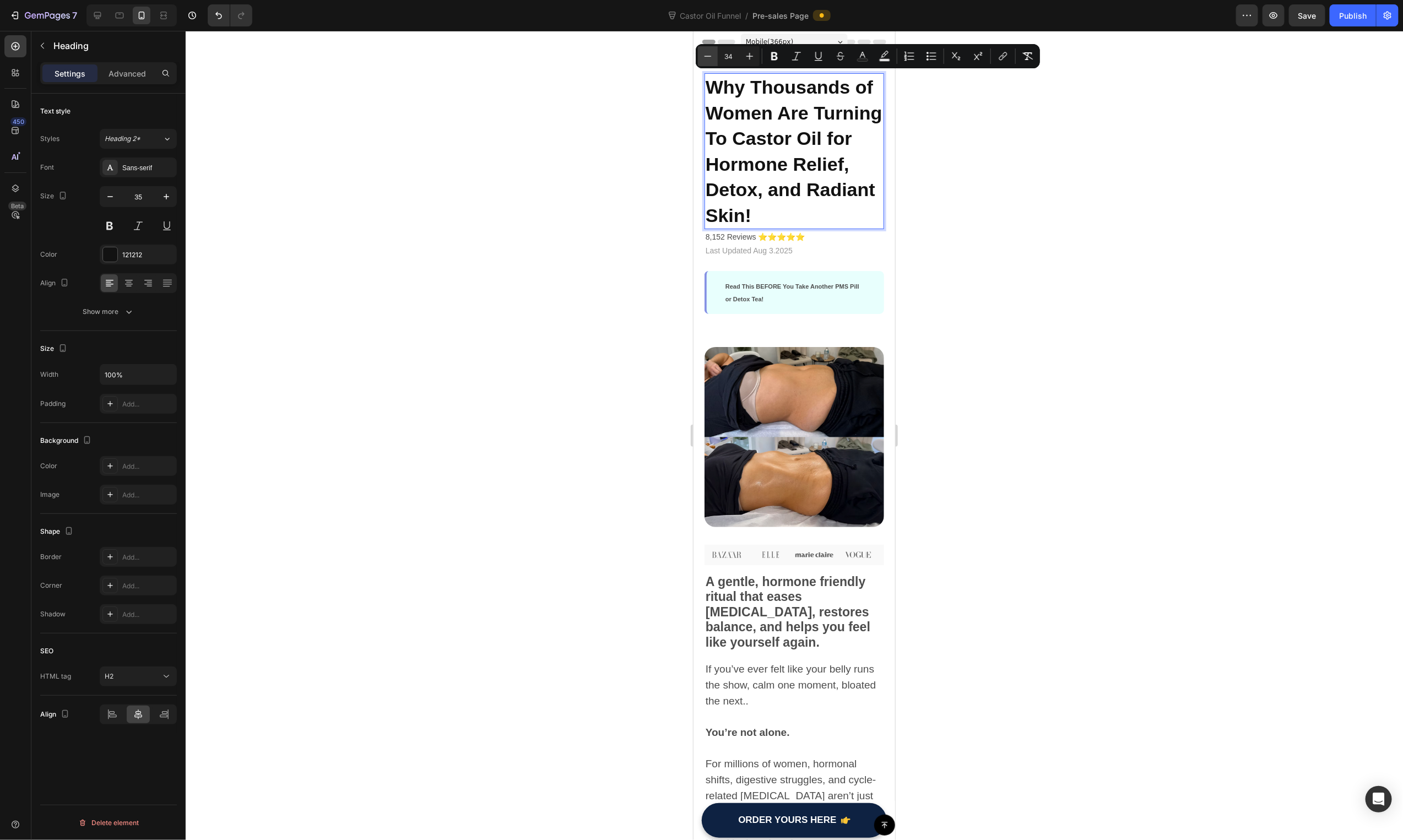
click at [711, 58] on icon "Editor contextual toolbar" at bounding box center [708, 56] width 11 height 11
click at [712, 57] on icon "Editor contextual toolbar" at bounding box center [708, 56] width 11 height 11
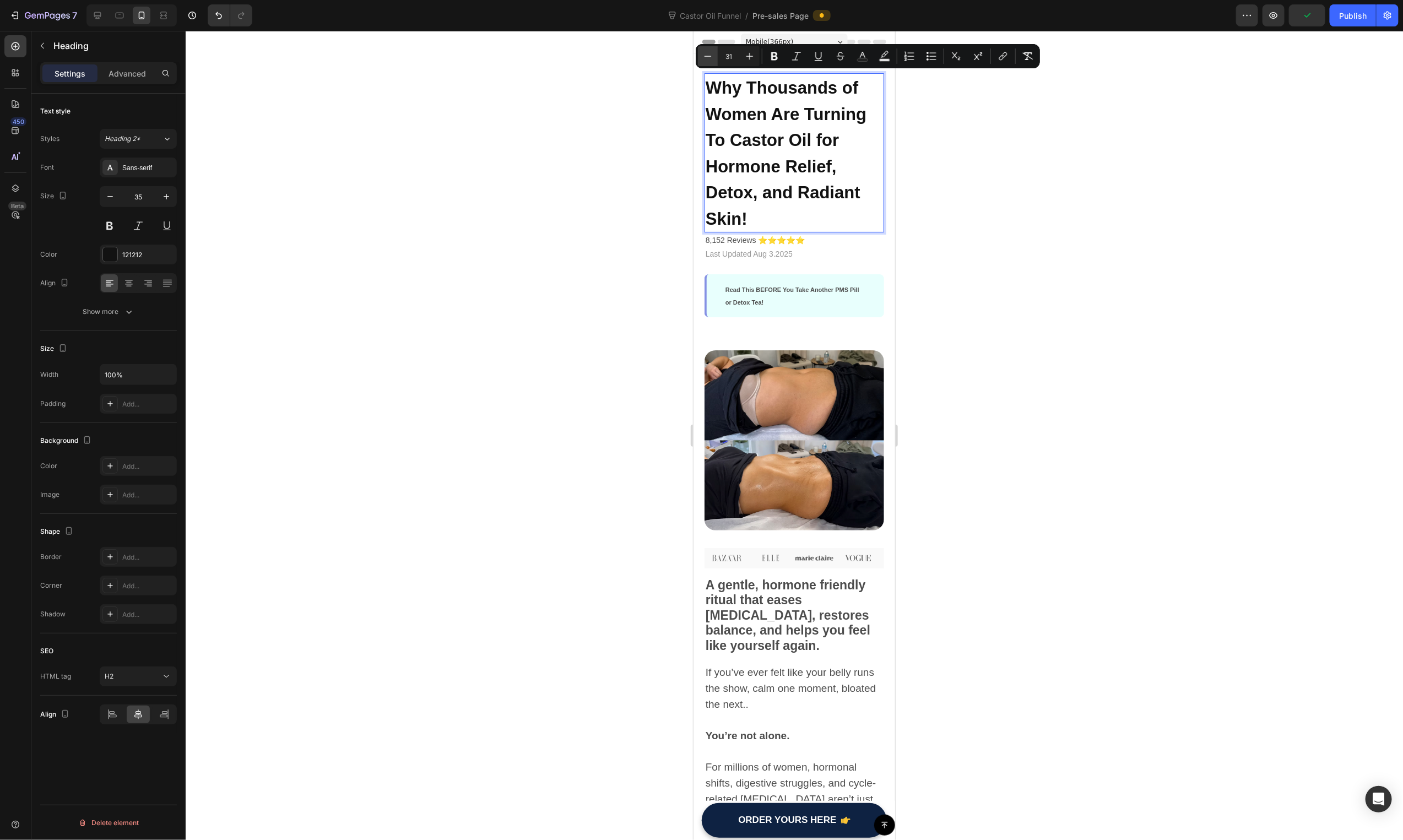
click at [712, 57] on icon "Editor contextual toolbar" at bounding box center [708, 56] width 11 height 11
click at [713, 56] on button "Minus" at bounding box center [708, 56] width 20 height 20
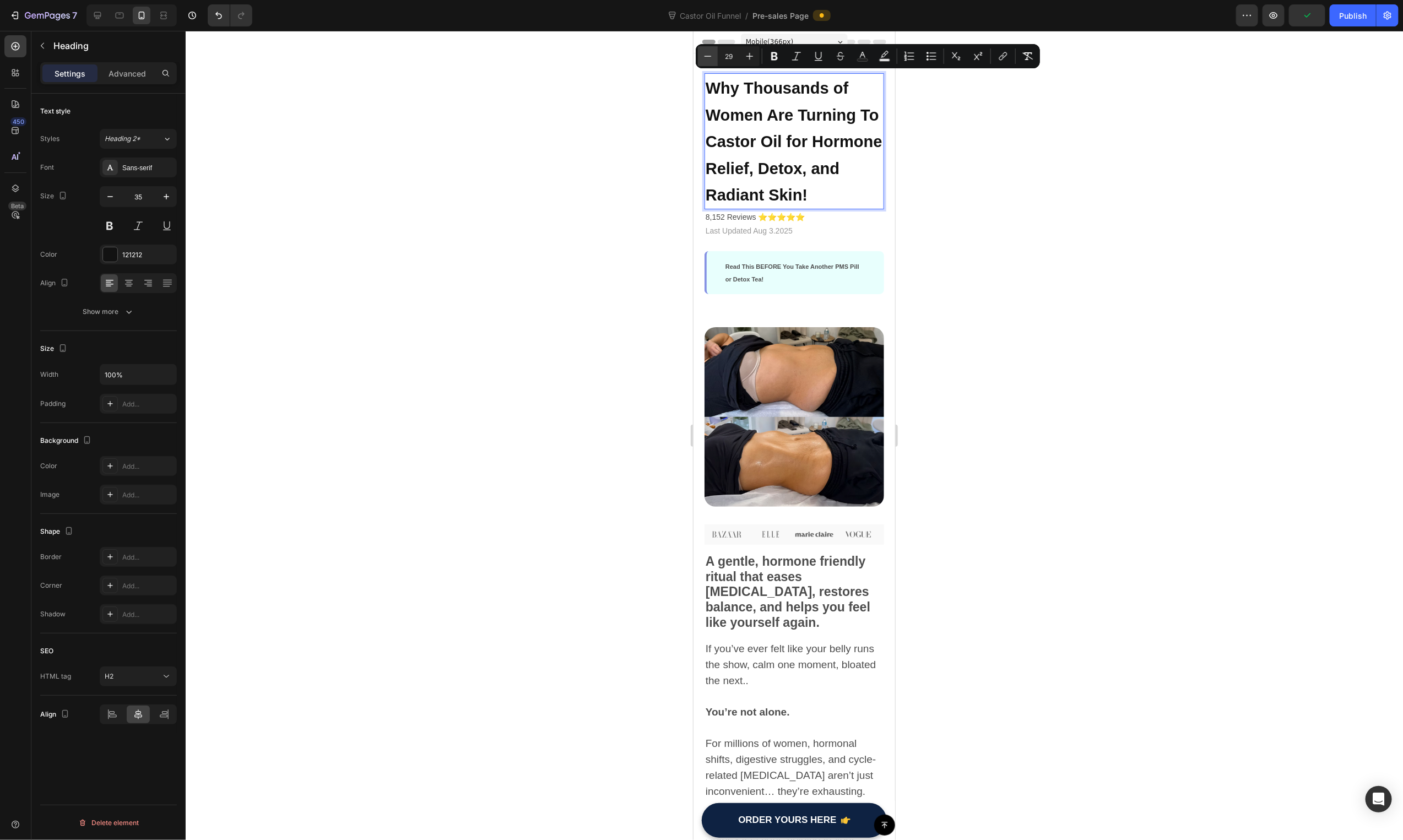
click at [715, 56] on button "Minus" at bounding box center [708, 56] width 20 height 20
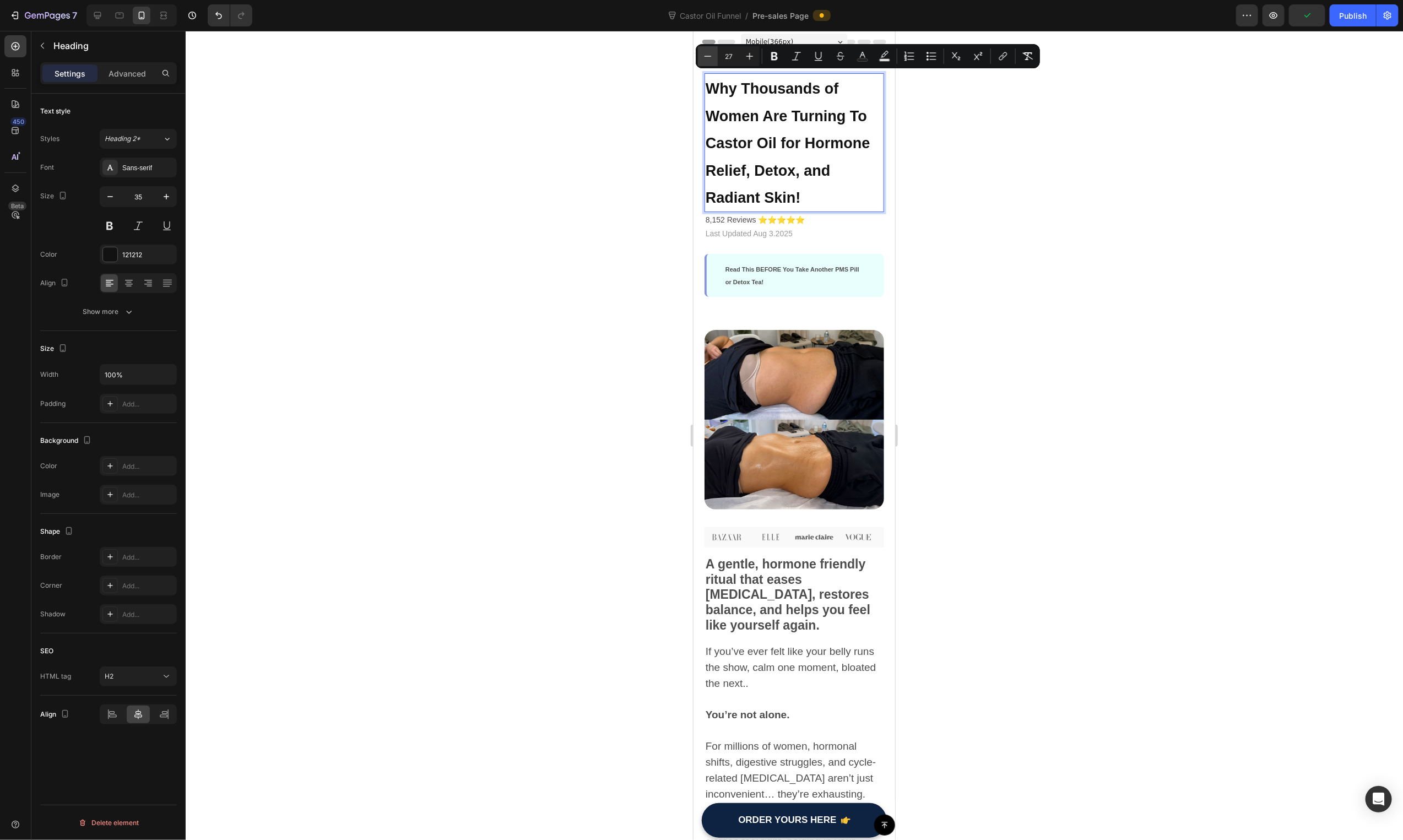
click at [716, 56] on button "Minus" at bounding box center [708, 56] width 20 height 20
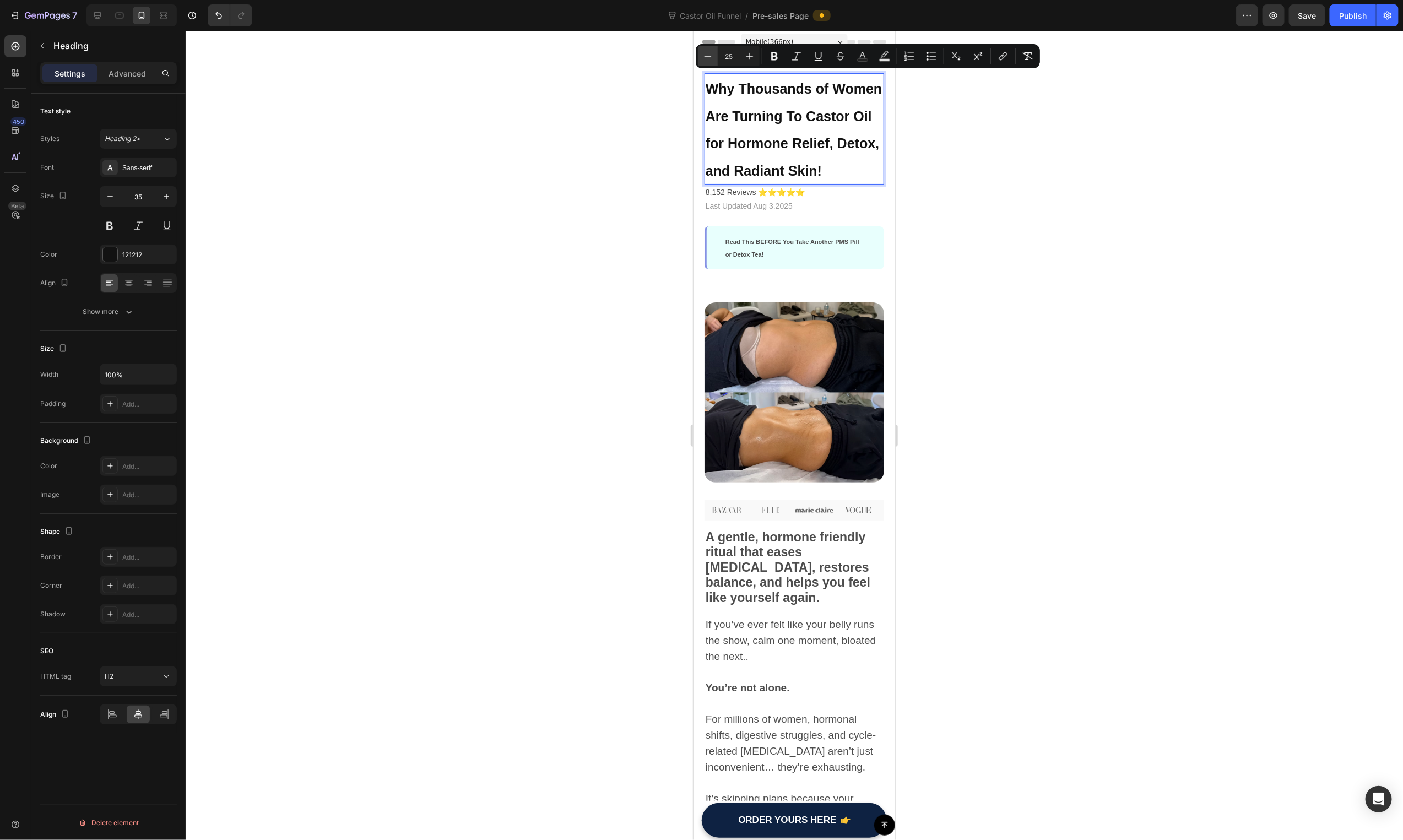
click at [716, 56] on button "Minus" at bounding box center [708, 56] width 20 height 20
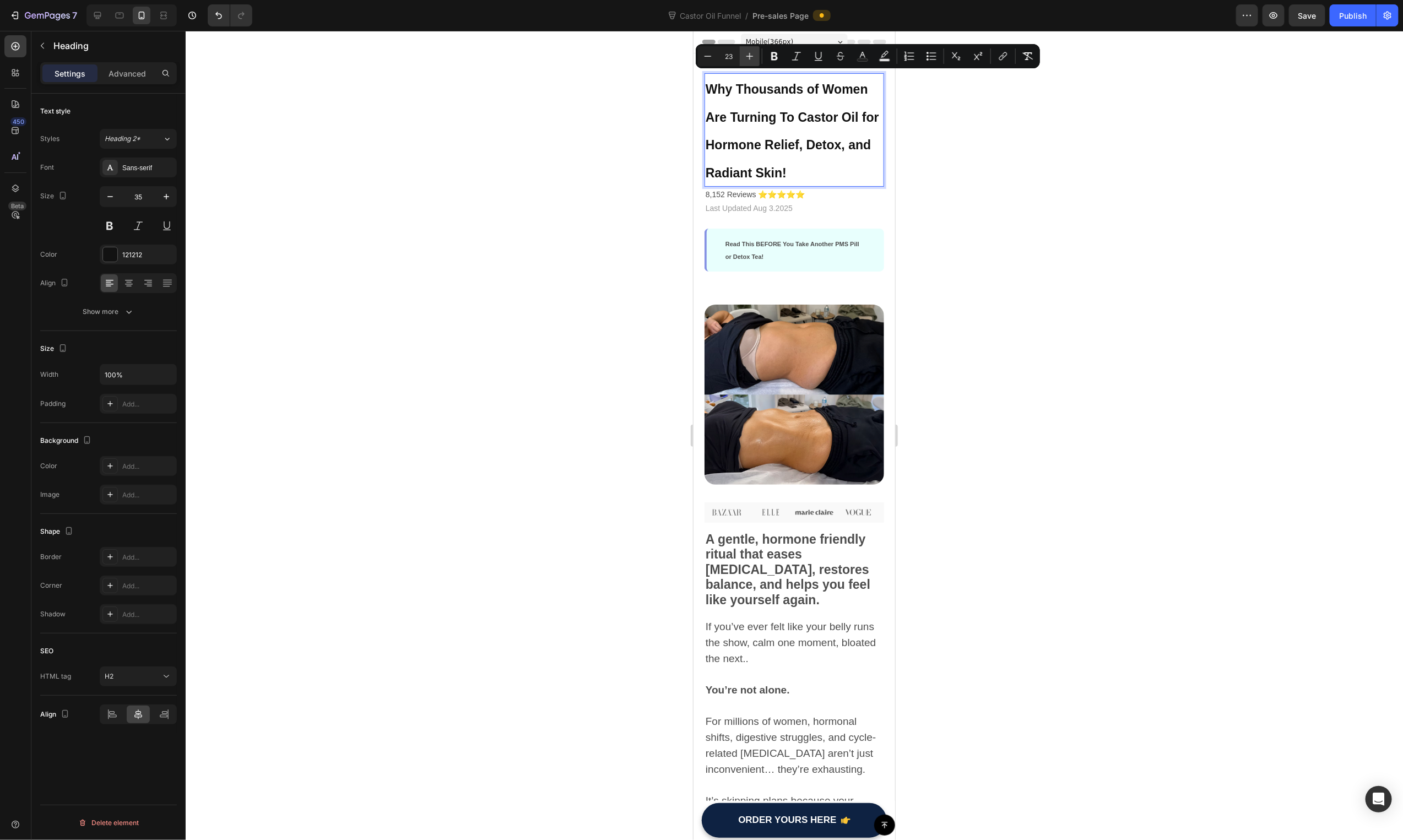
click at [747, 56] on icon "Editor contextual toolbar" at bounding box center [750, 56] width 7 height 7
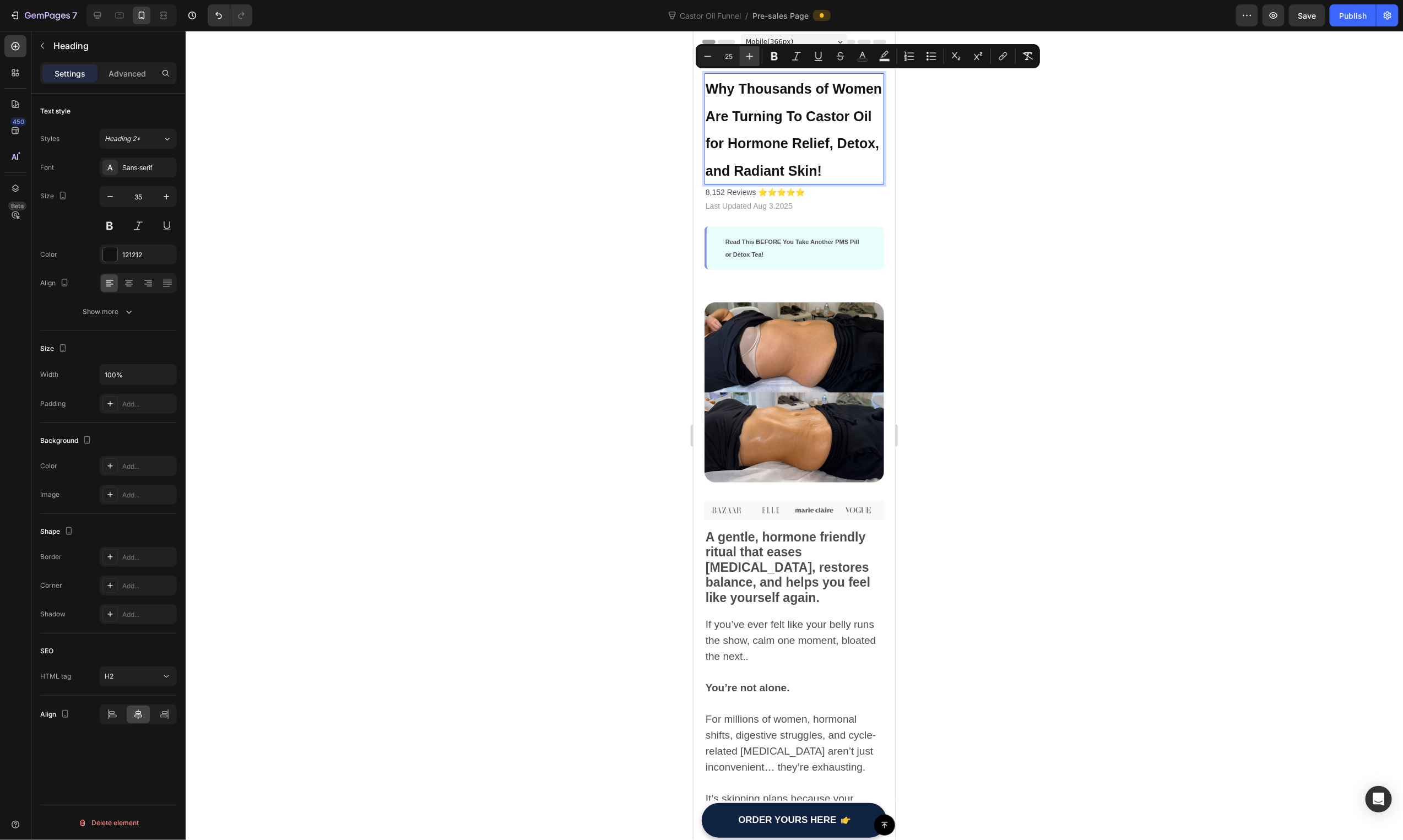
click at [747, 56] on icon "Editor contextual toolbar" at bounding box center [750, 56] width 7 height 7
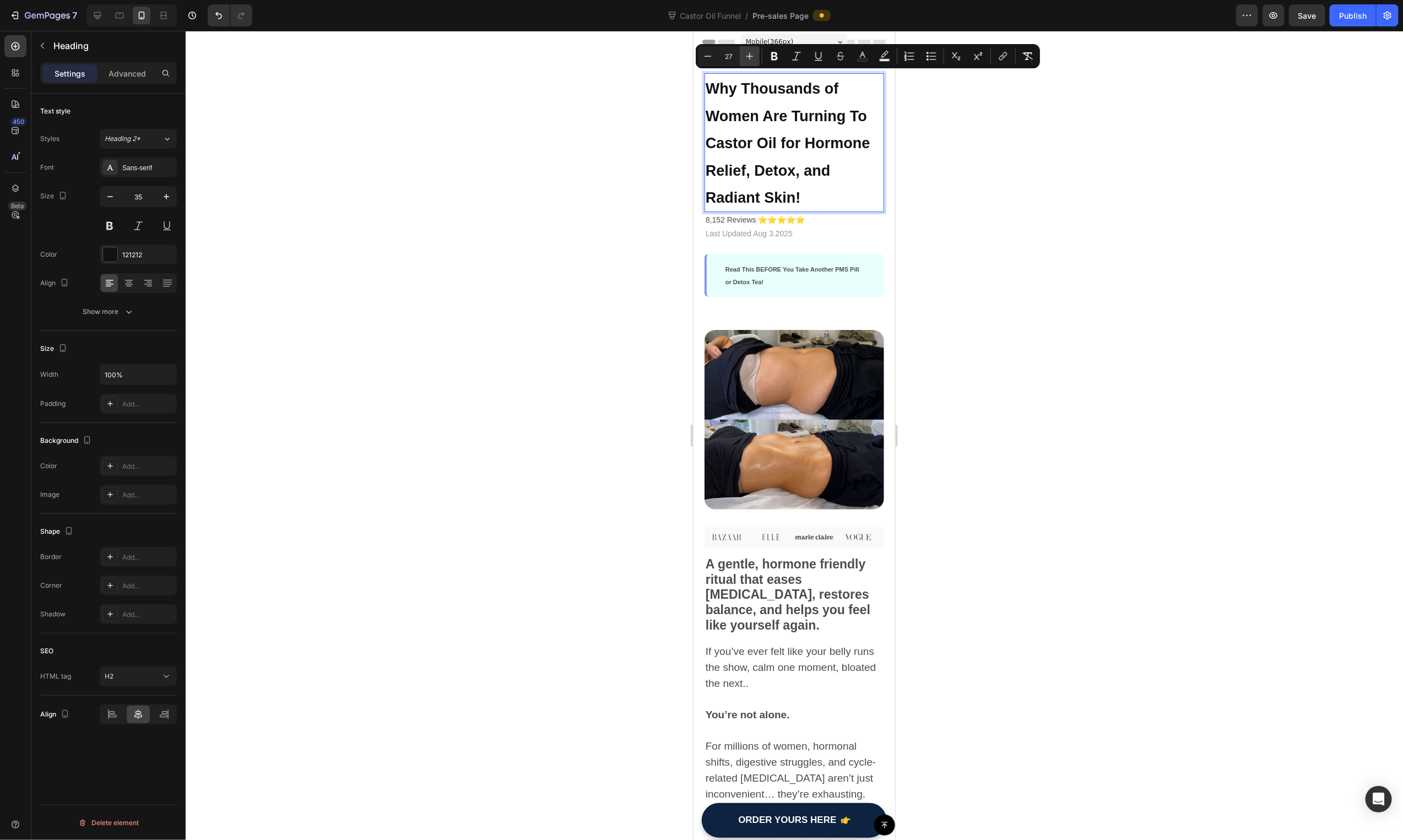
click at [747, 56] on icon "Editor contextual toolbar" at bounding box center [750, 56] width 7 height 7
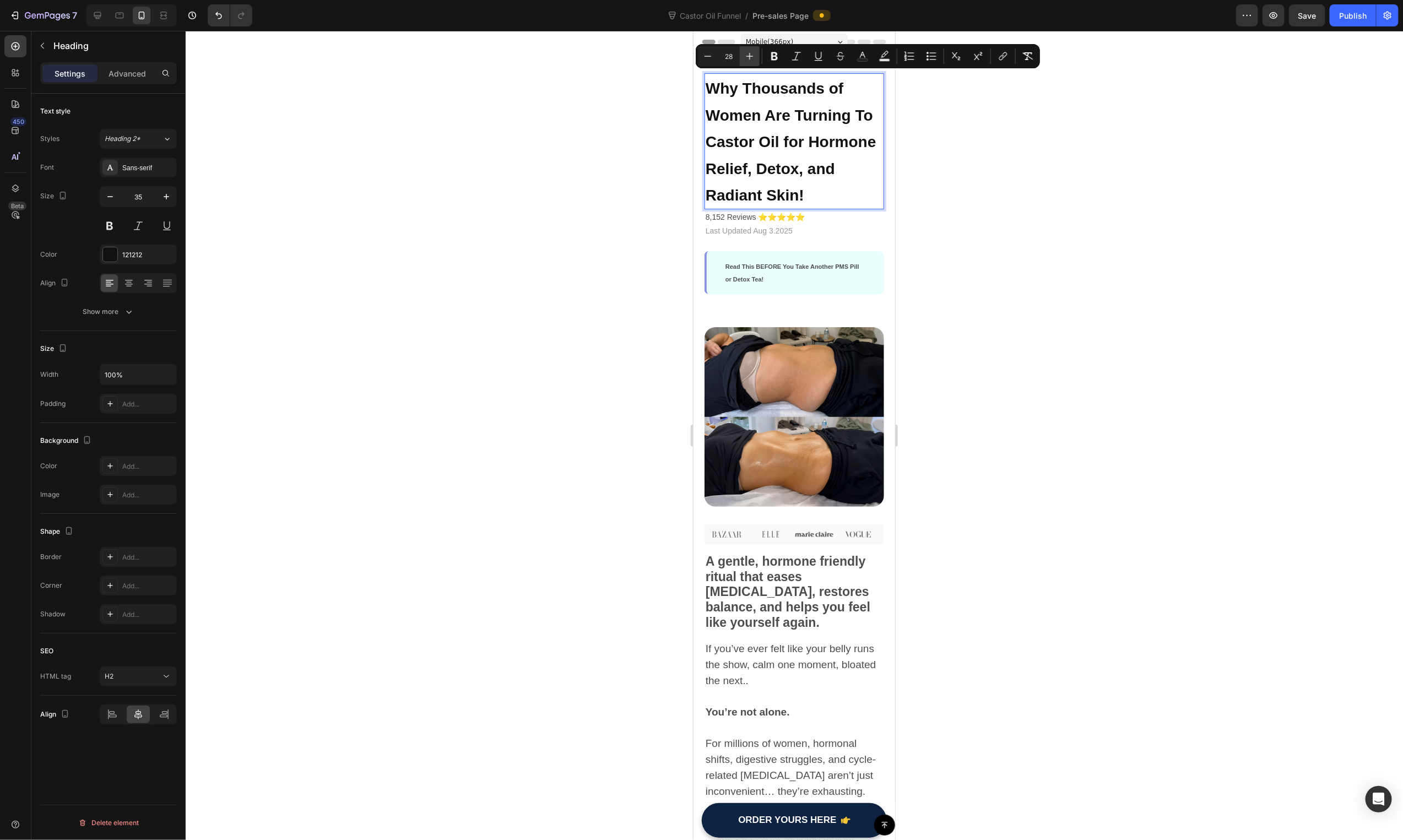
click at [747, 56] on icon "Editor contextual toolbar" at bounding box center [750, 56] width 7 height 7
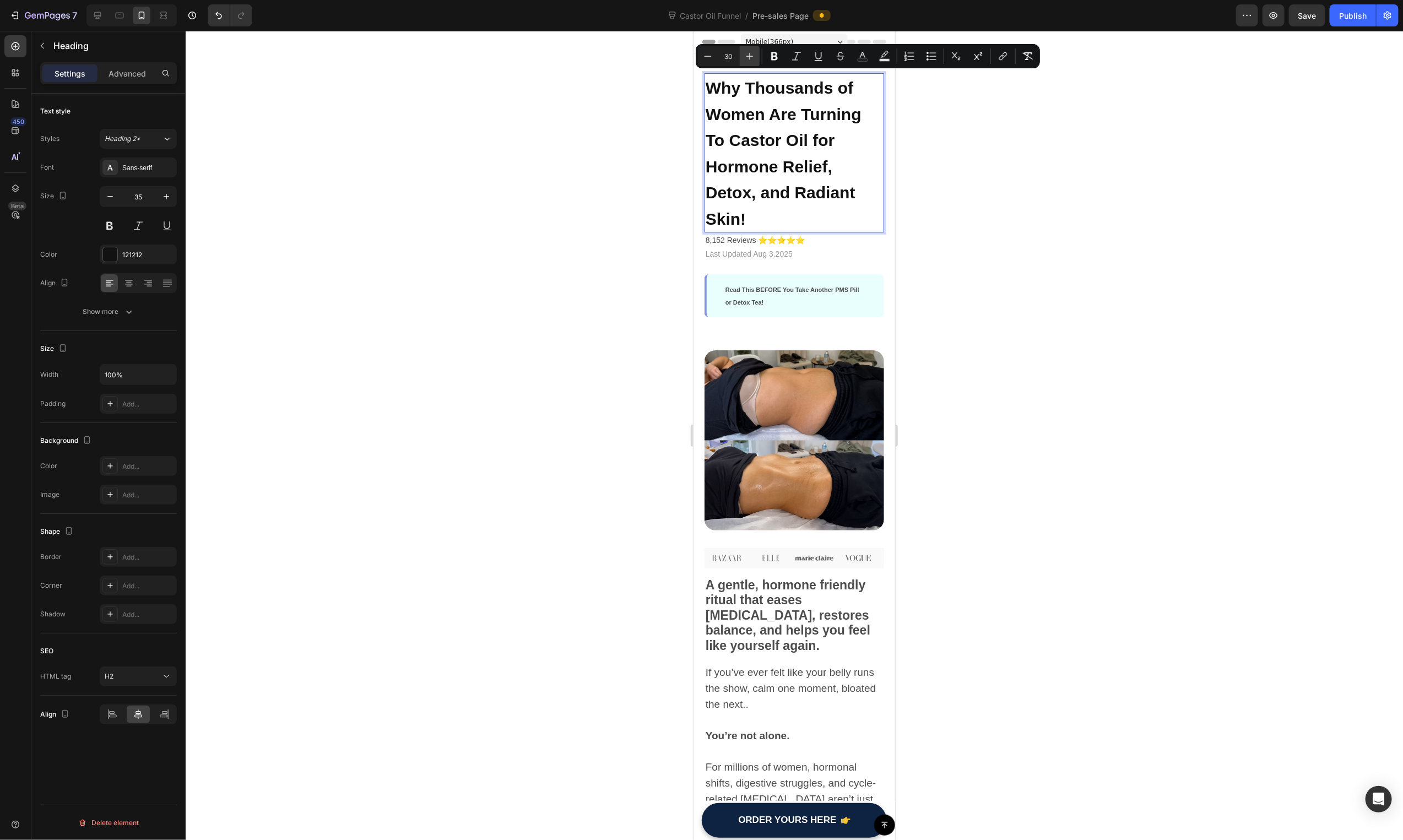
click at [747, 56] on icon "Editor contextual toolbar" at bounding box center [750, 56] width 7 height 7
click at [748, 56] on icon "Editor contextual toolbar" at bounding box center [750, 56] width 7 height 7
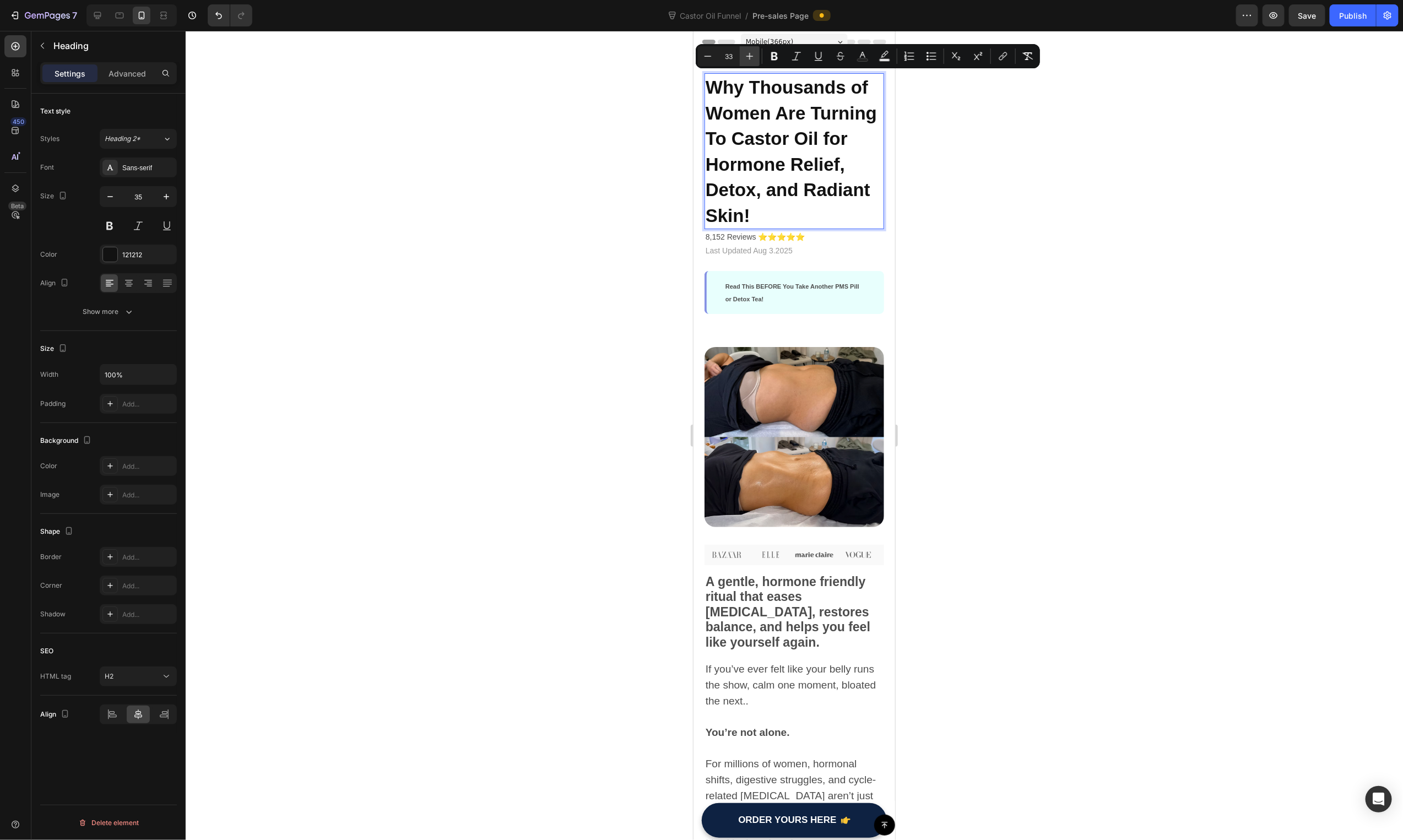
click at [748, 57] on icon "Editor contextual toolbar" at bounding box center [750, 56] width 11 height 11
type input "35"
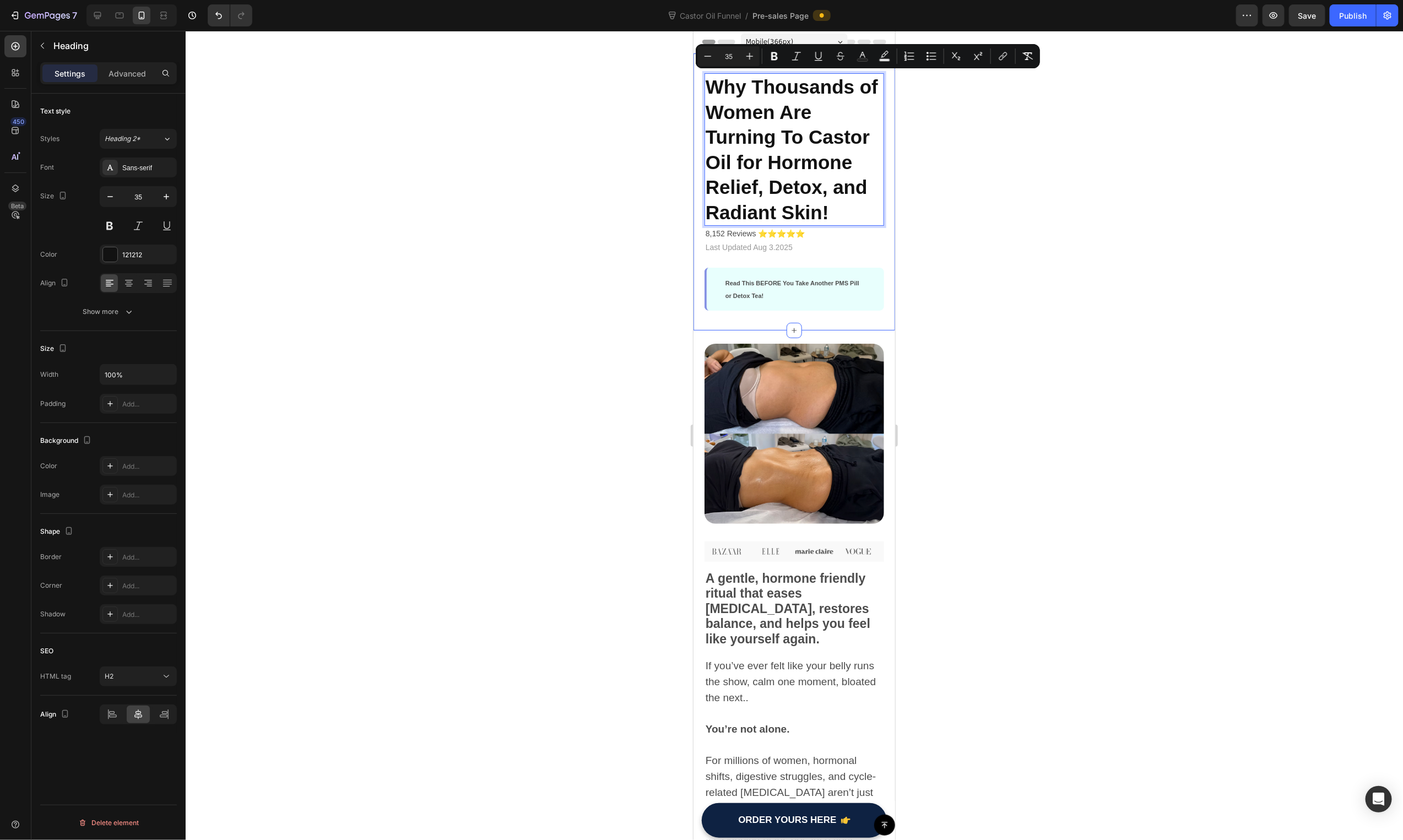
click at [663, 222] on div at bounding box center [794, 435] width 1217 height 809
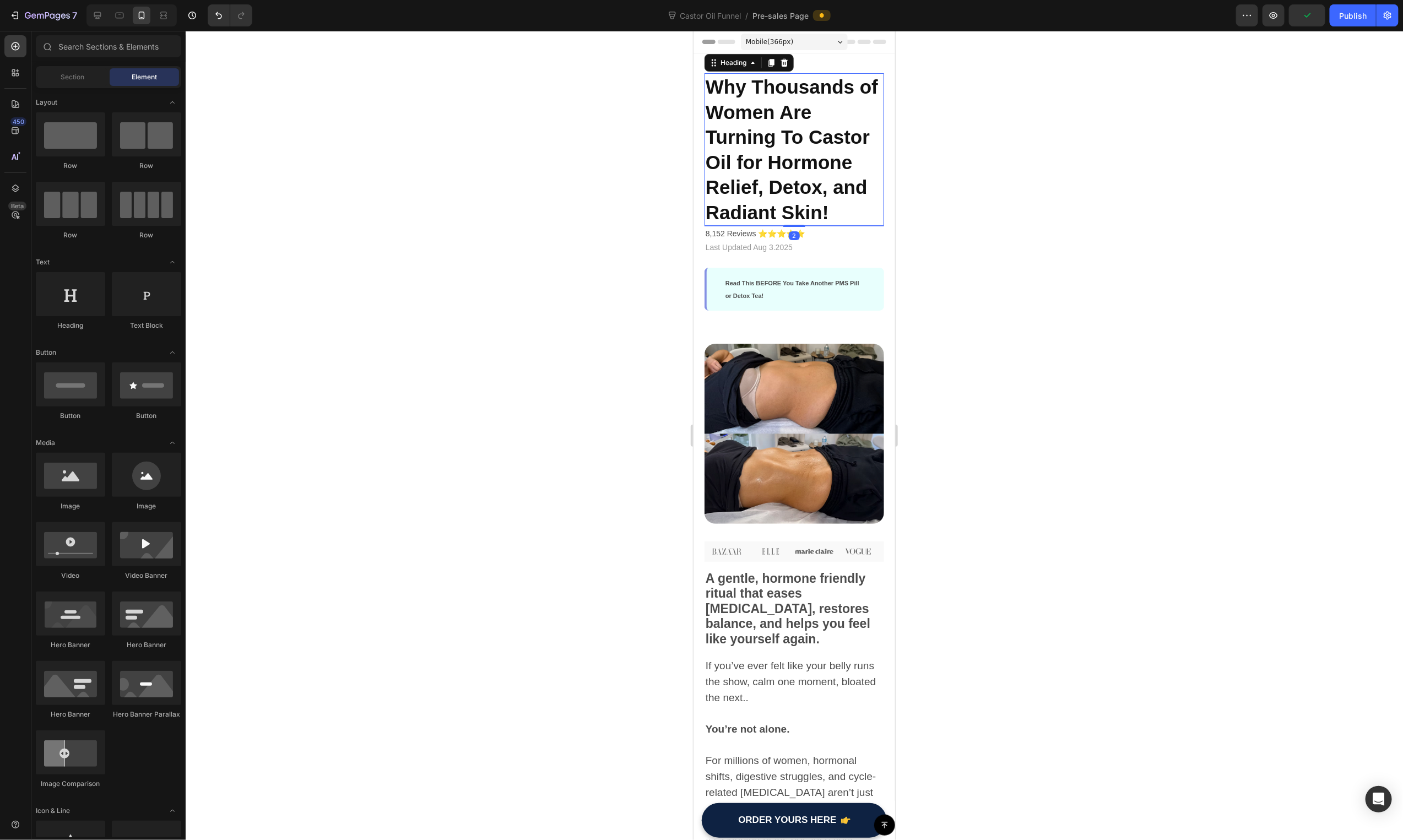
click at [736, 98] on p "⁠⁠⁠⁠⁠⁠⁠ Why Thousands of Women Are Turning To Castor Oil for Hormone Relief, De…" at bounding box center [794, 149] width 178 height 150
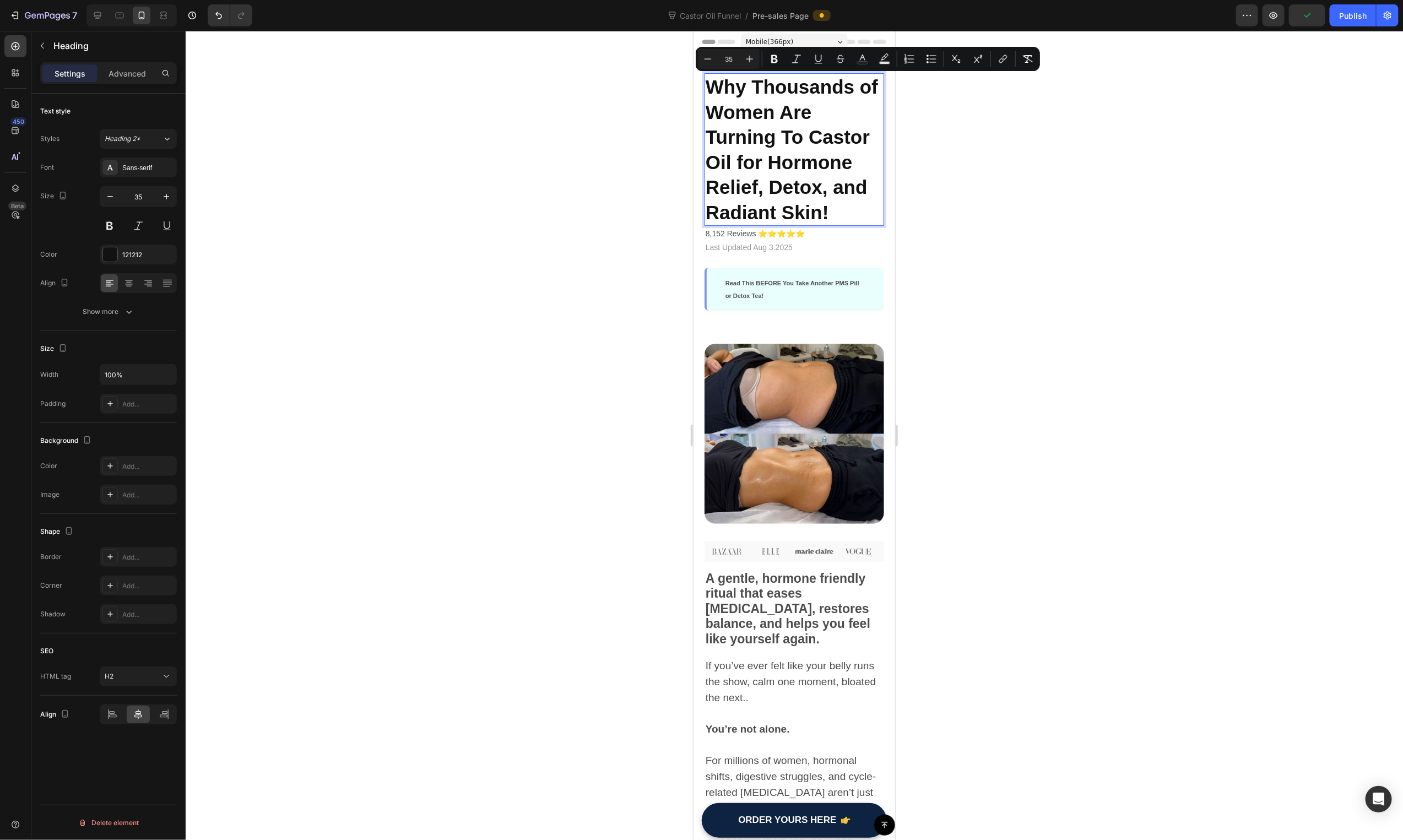
click at [714, 112] on span "Why Thousands of Women Are Turning To Castor Oil for Hormone Relief, Detox, and…" at bounding box center [791, 149] width 172 height 147
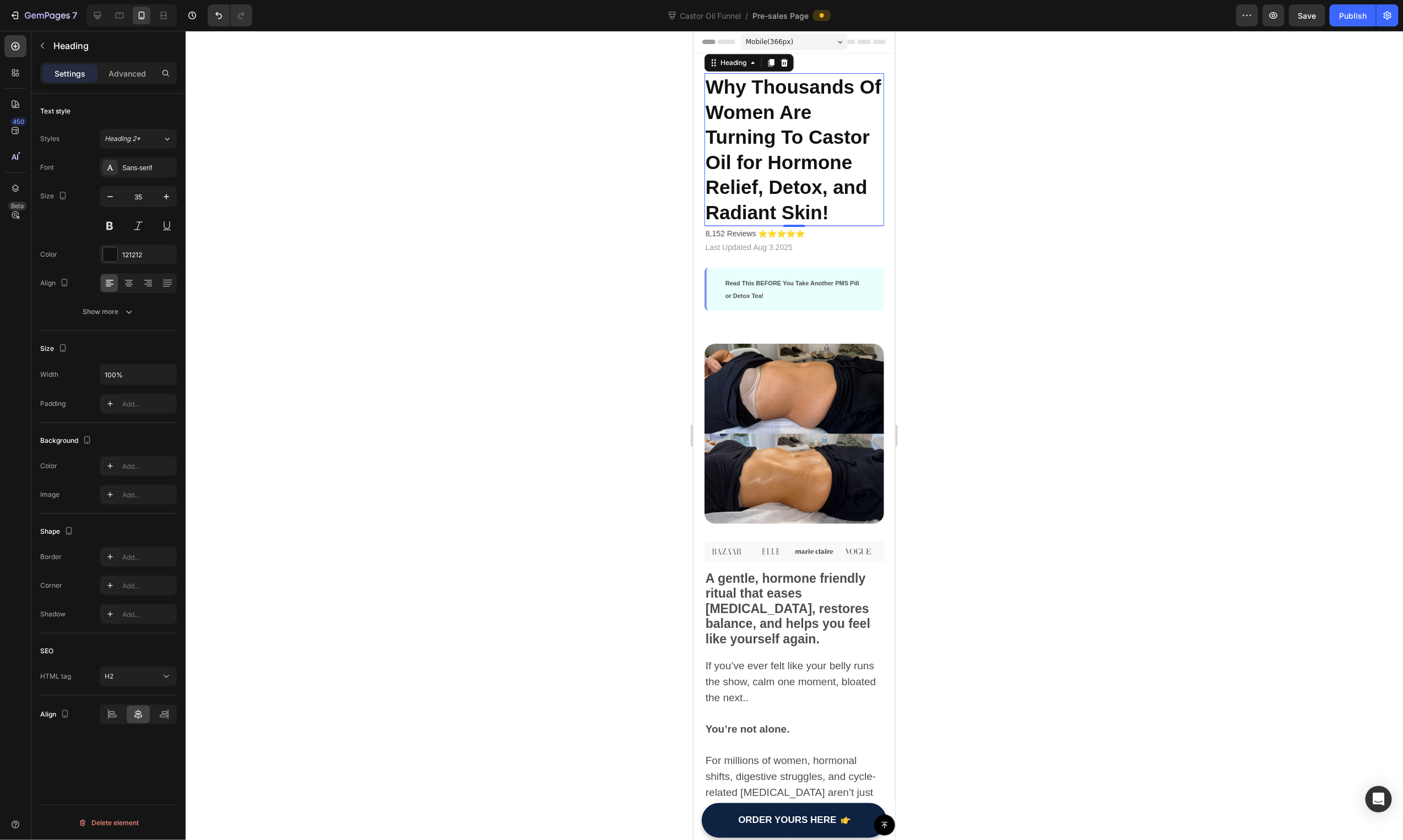
click at [595, 246] on div at bounding box center [794, 435] width 1217 height 809
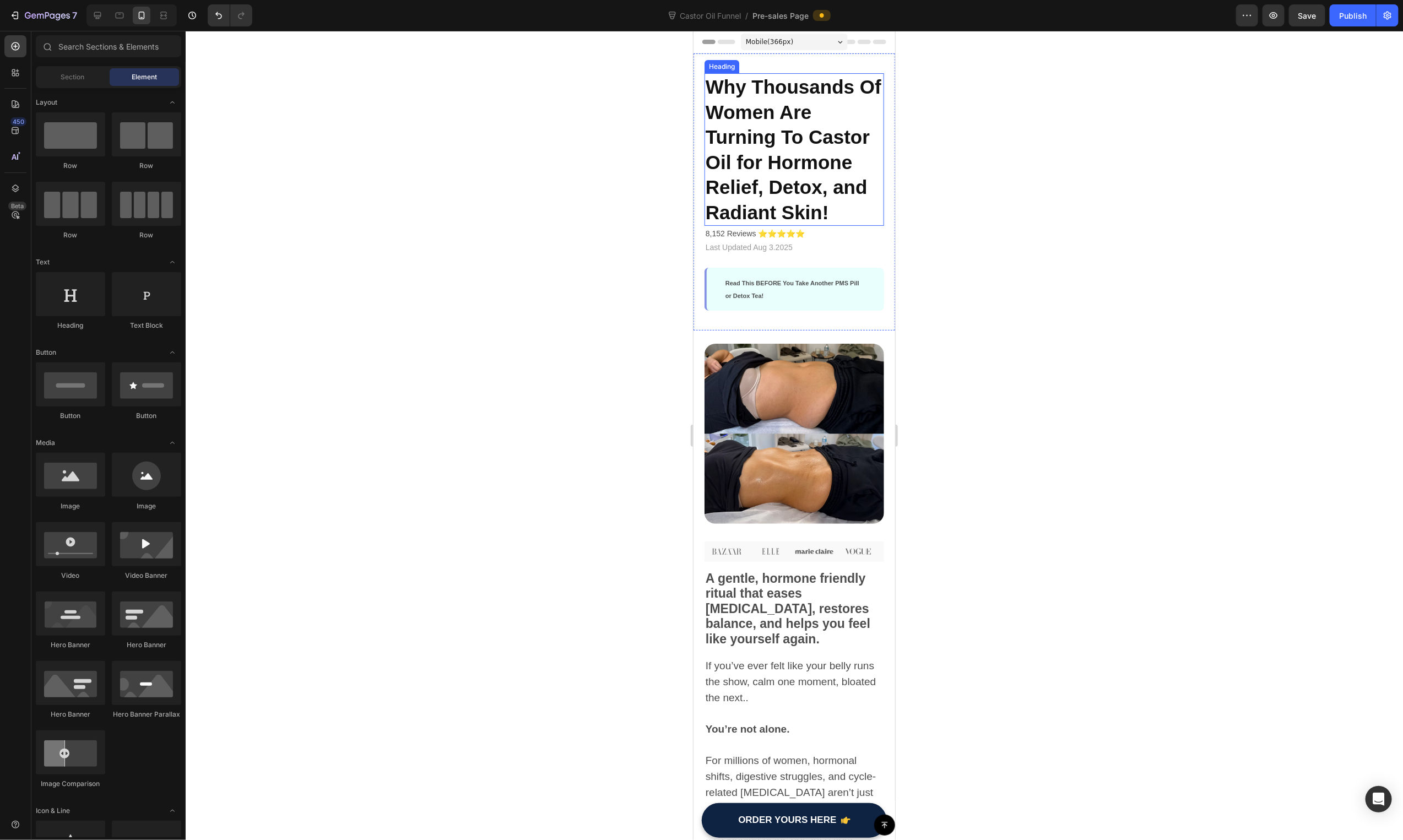
click at [739, 165] on span "Why Thousands Of Women Are Turning To Castor Oil for Hormone Relief, Detox, and…" at bounding box center [793, 149] width 176 height 147
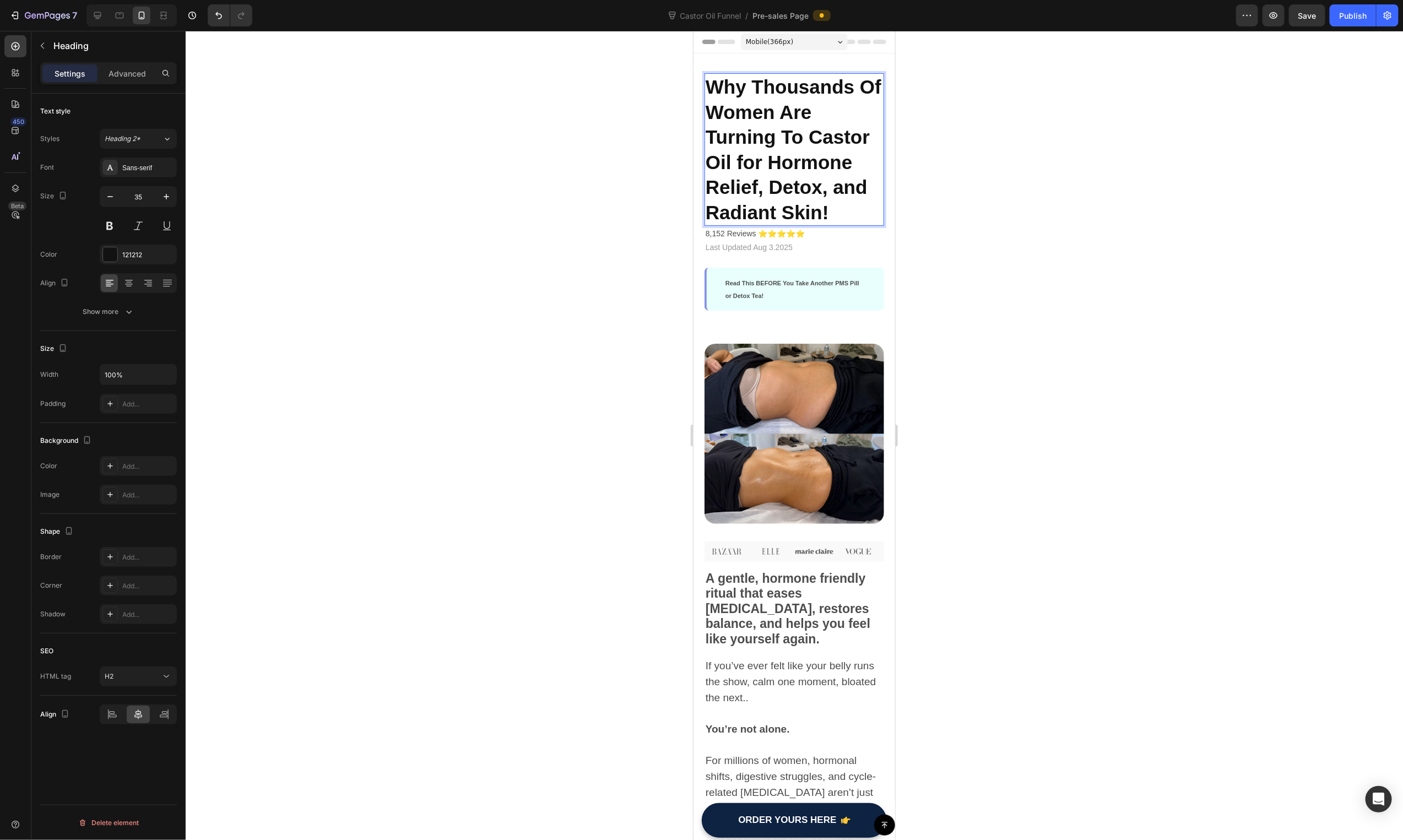
click at [743, 166] on span "Why Thousands Of Women Are Turning To Castor Oil for Hormone Relief, Detox, and…" at bounding box center [793, 149] width 176 height 147
click at [564, 341] on div at bounding box center [794, 435] width 1217 height 809
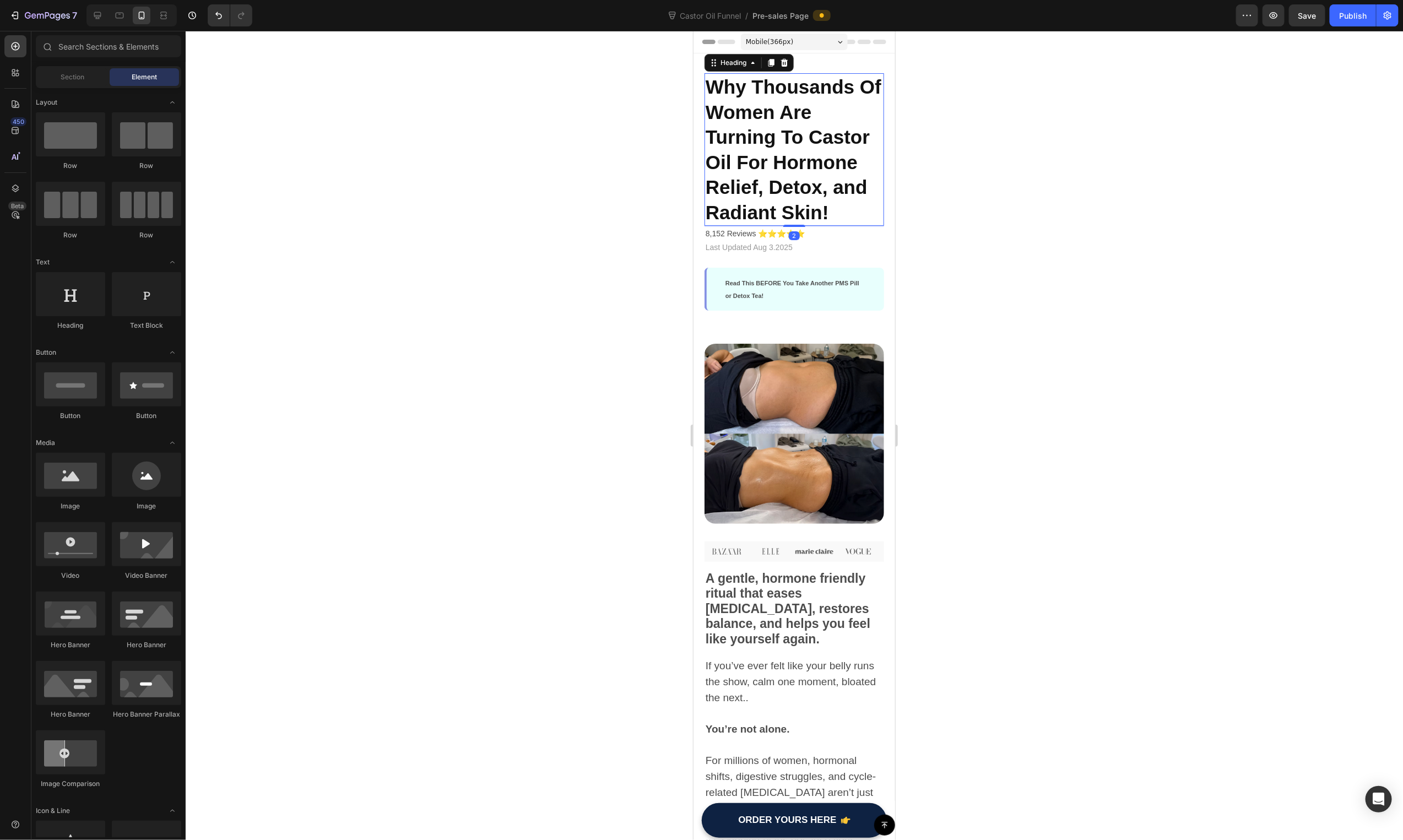
click at [861, 194] on span "Why Thousands Of Women Are Turning To Castor Oil For Hormone Relief, Detox, and…" at bounding box center [793, 149] width 176 height 147
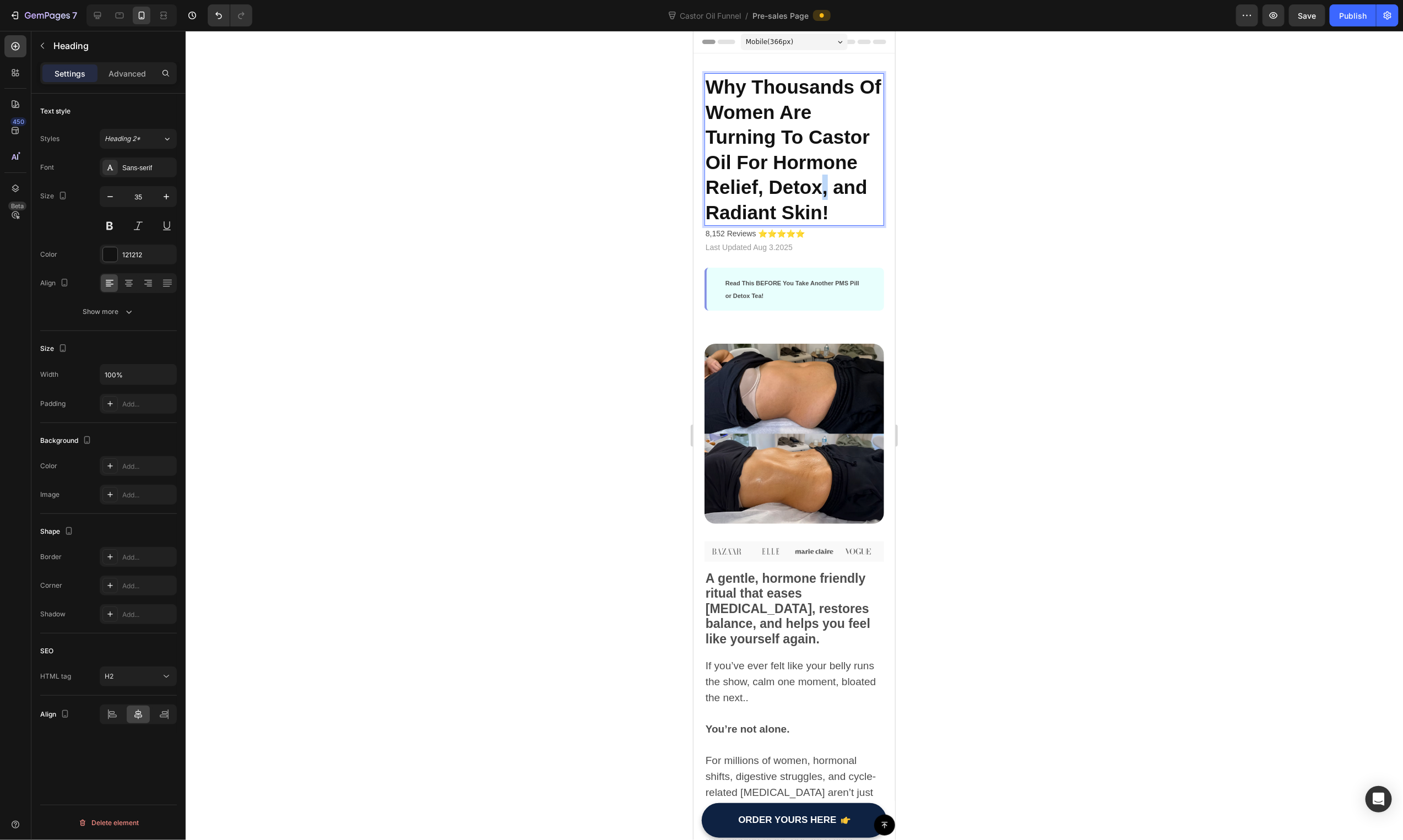
drag, startPoint x: 824, startPoint y: 188, endPoint x: 850, endPoint y: 194, distance: 26.7
click at [828, 189] on span "Why Thousands Of Women Are Turning To Castor Oil For Hormone Relief, Detox, and…" at bounding box center [793, 149] width 176 height 147
click at [630, 264] on div at bounding box center [794, 435] width 1217 height 809
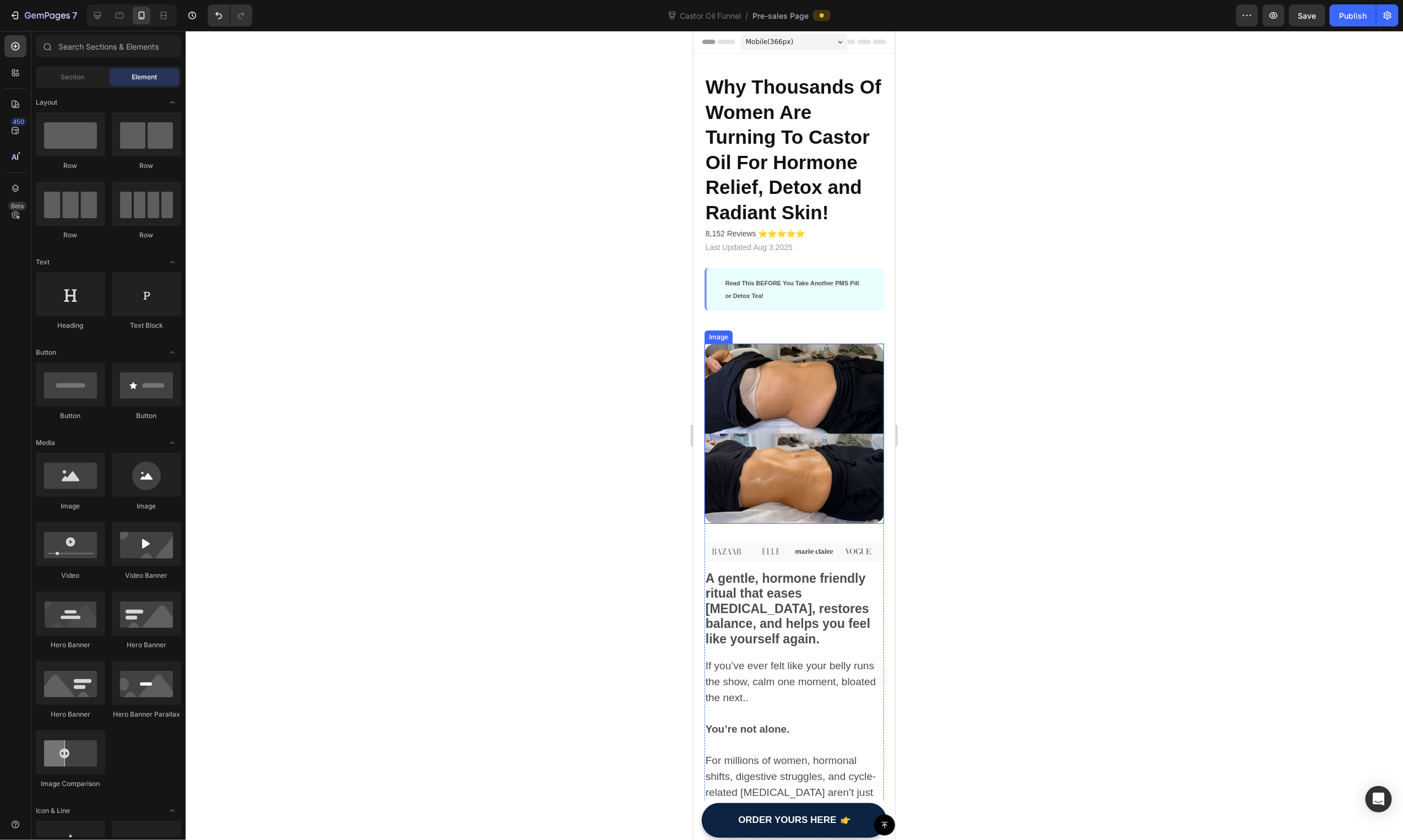
click at [810, 406] on img at bounding box center [794, 433] width 179 height 179
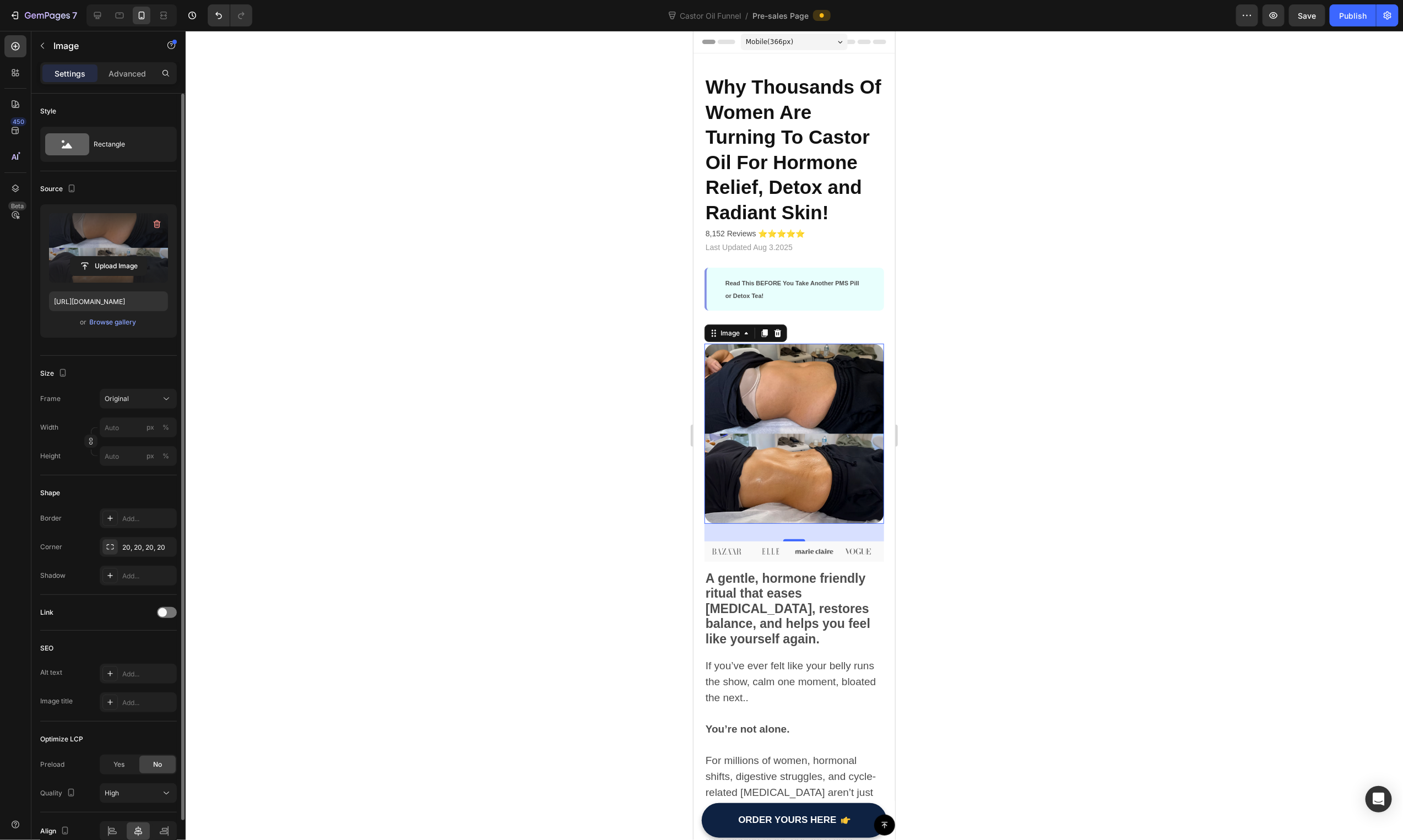
click at [91, 238] on label at bounding box center [108, 247] width 119 height 70
click at [91, 257] on input "file" at bounding box center [108, 266] width 76 height 18
type input "[URL][DOMAIN_NAME]"
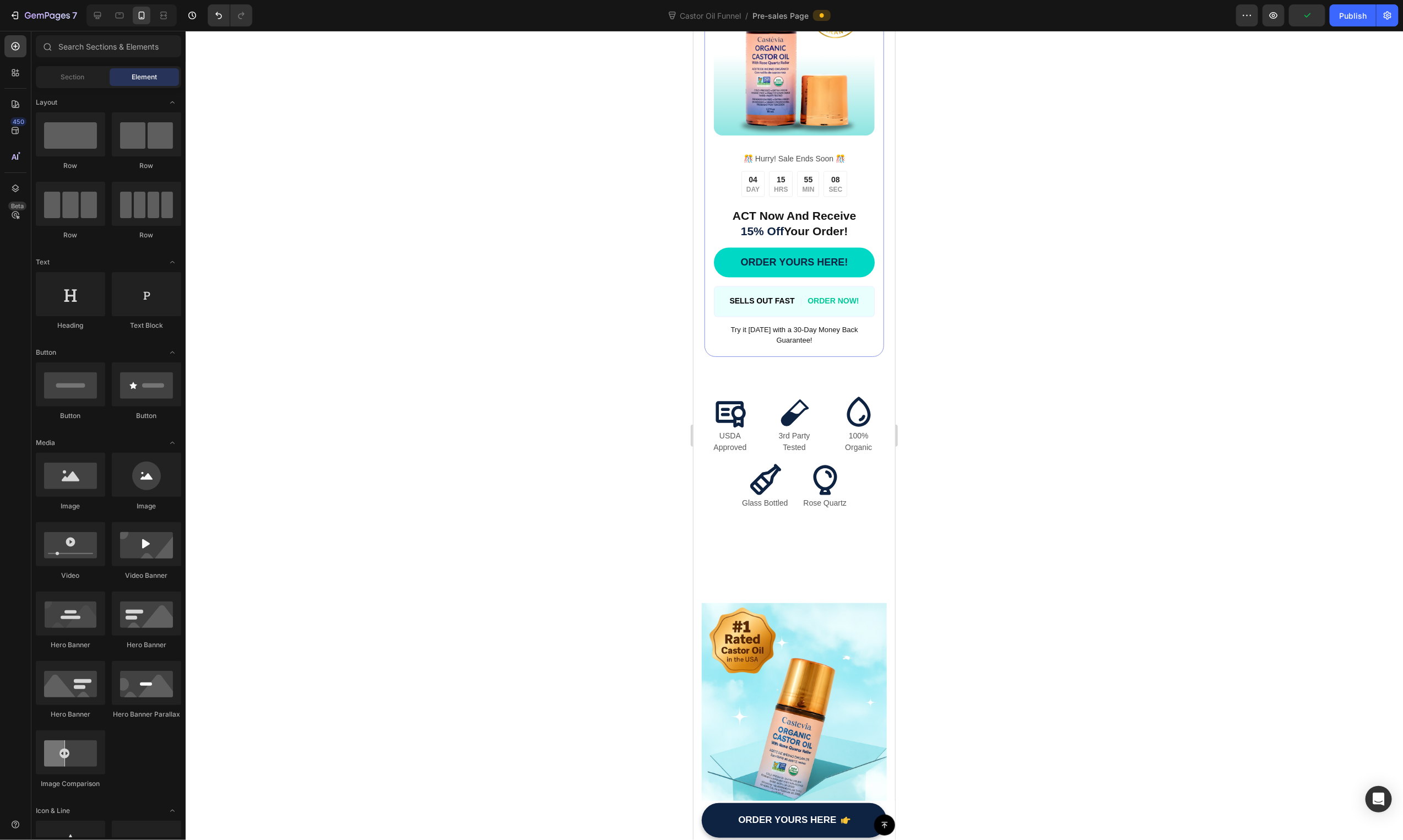
scroll to position [1102, 0]
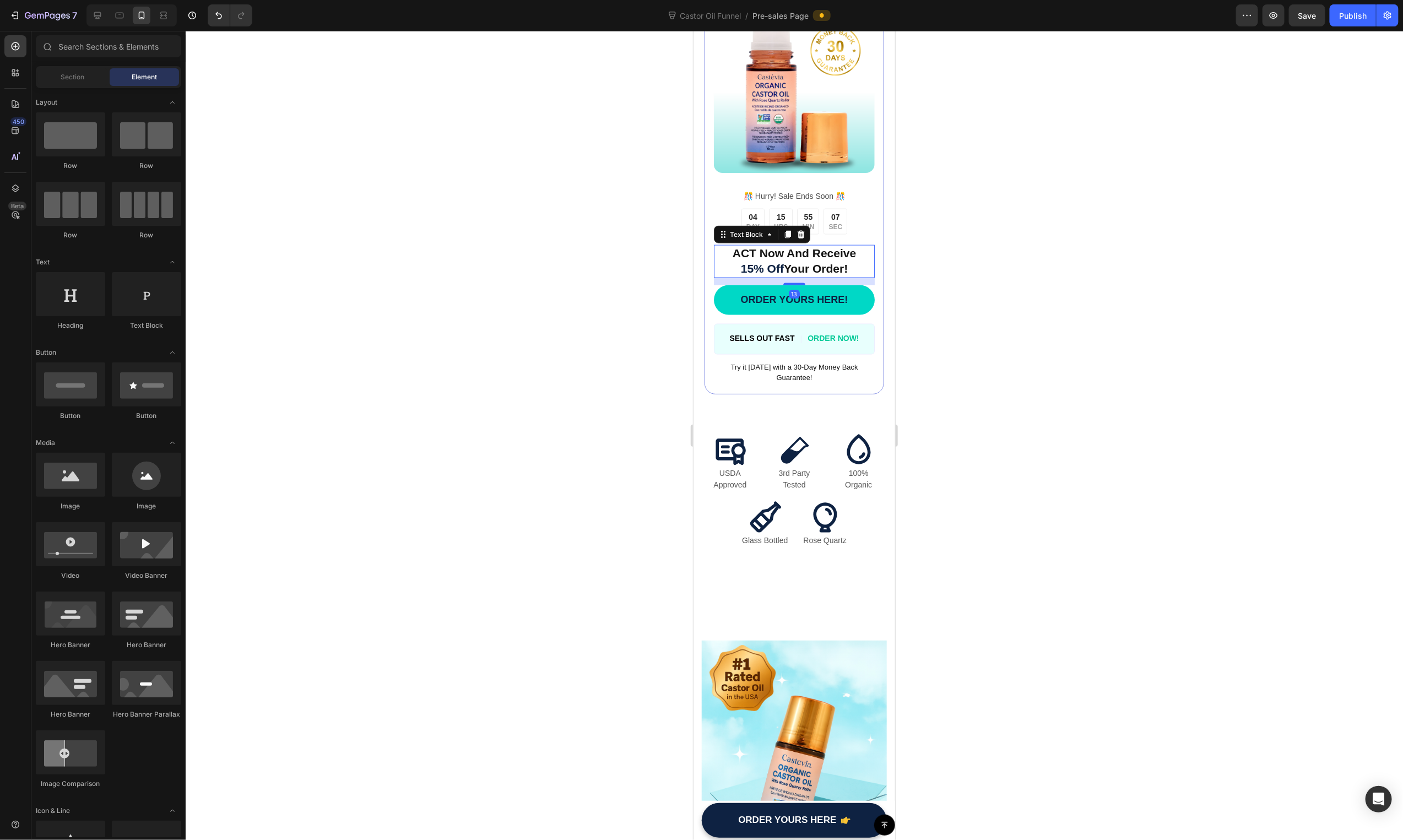
click at [767, 258] on span "ACT Now And Receive" at bounding box center [794, 253] width 123 height 13
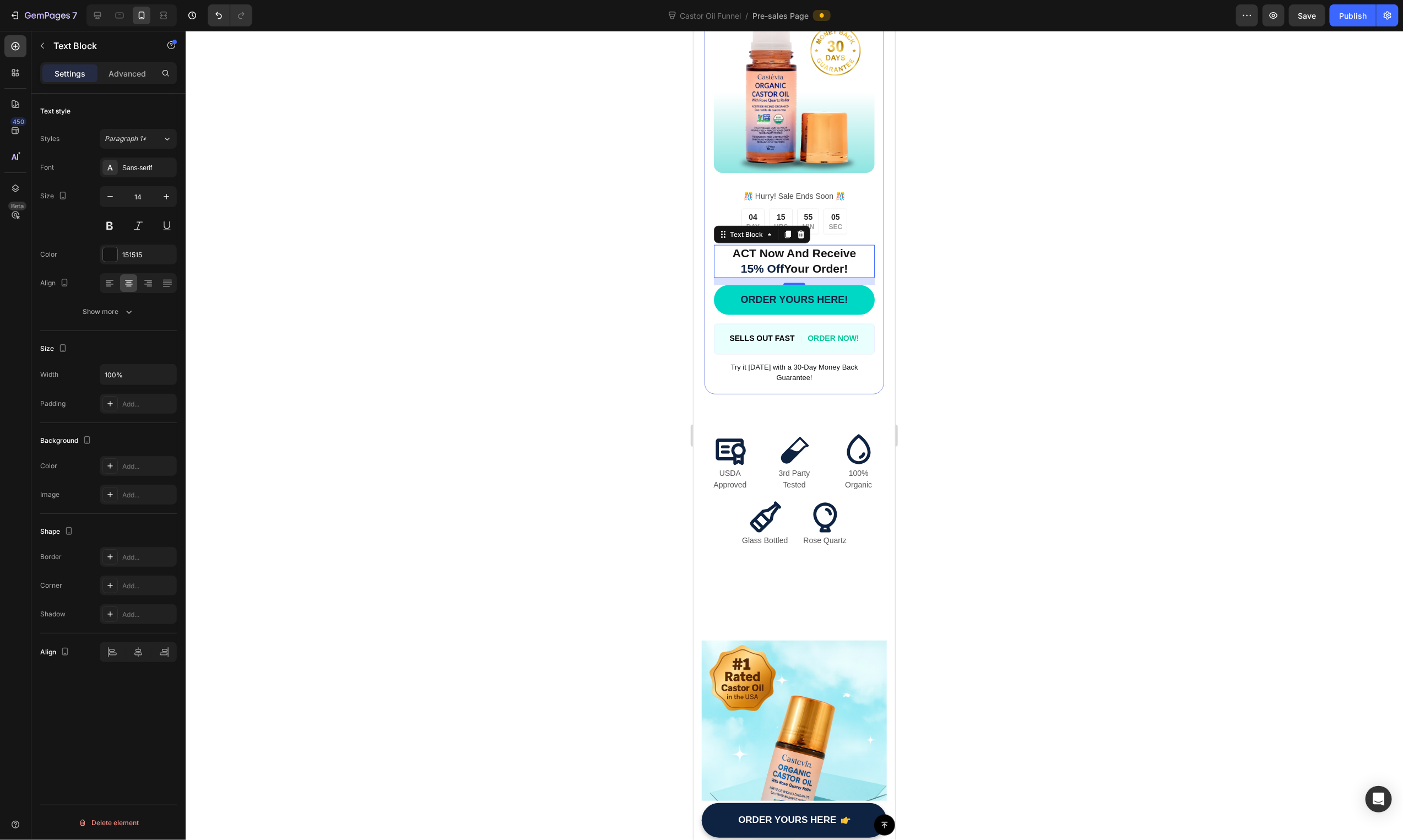
click at [796, 274] on span "Your Order!" at bounding box center [816, 268] width 64 height 13
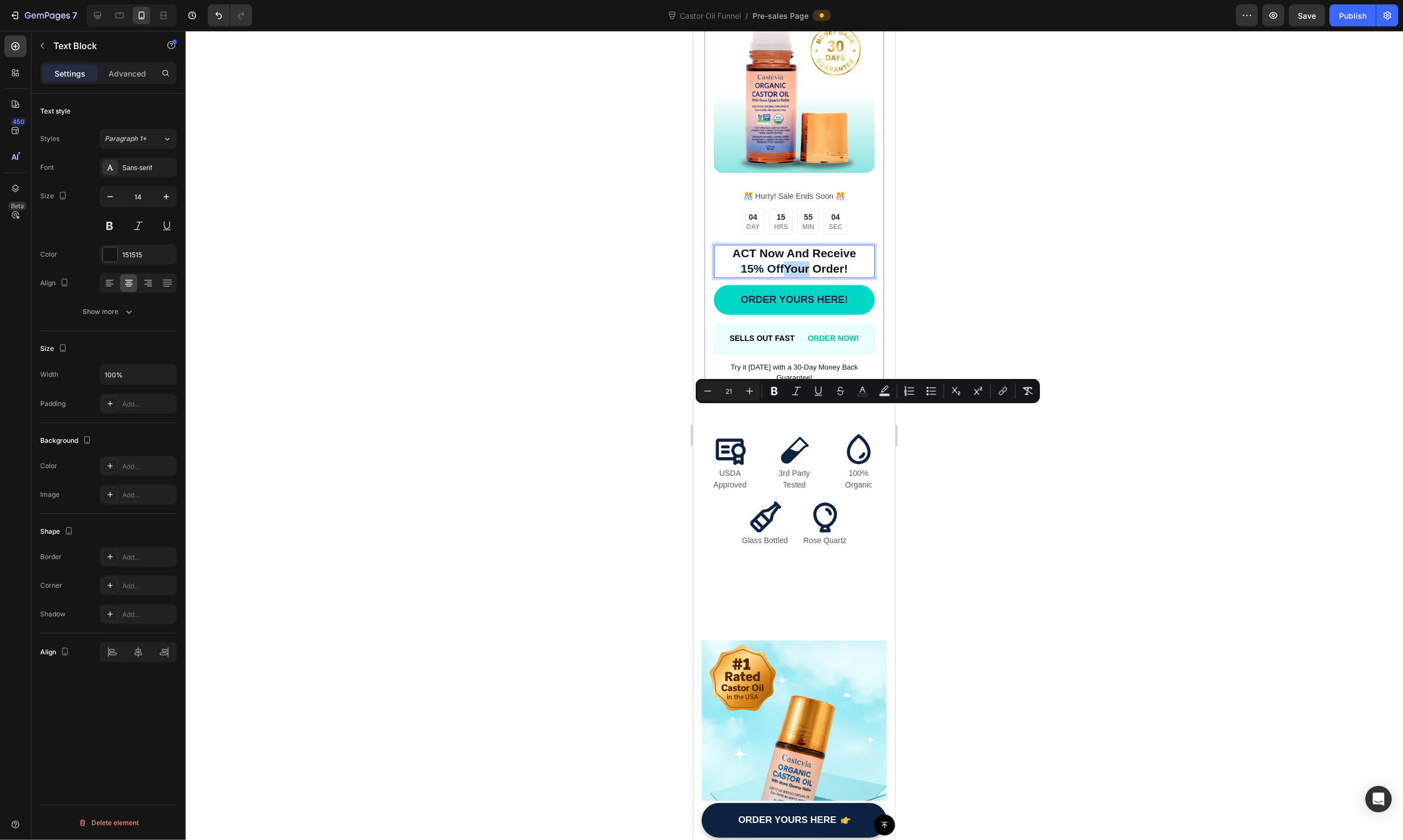
click at [801, 274] on span "Your Order!" at bounding box center [816, 268] width 64 height 13
click at [757, 278] on div "ACT Now And Receive 15% Off Your Order!" at bounding box center [793, 261] width 161 height 33
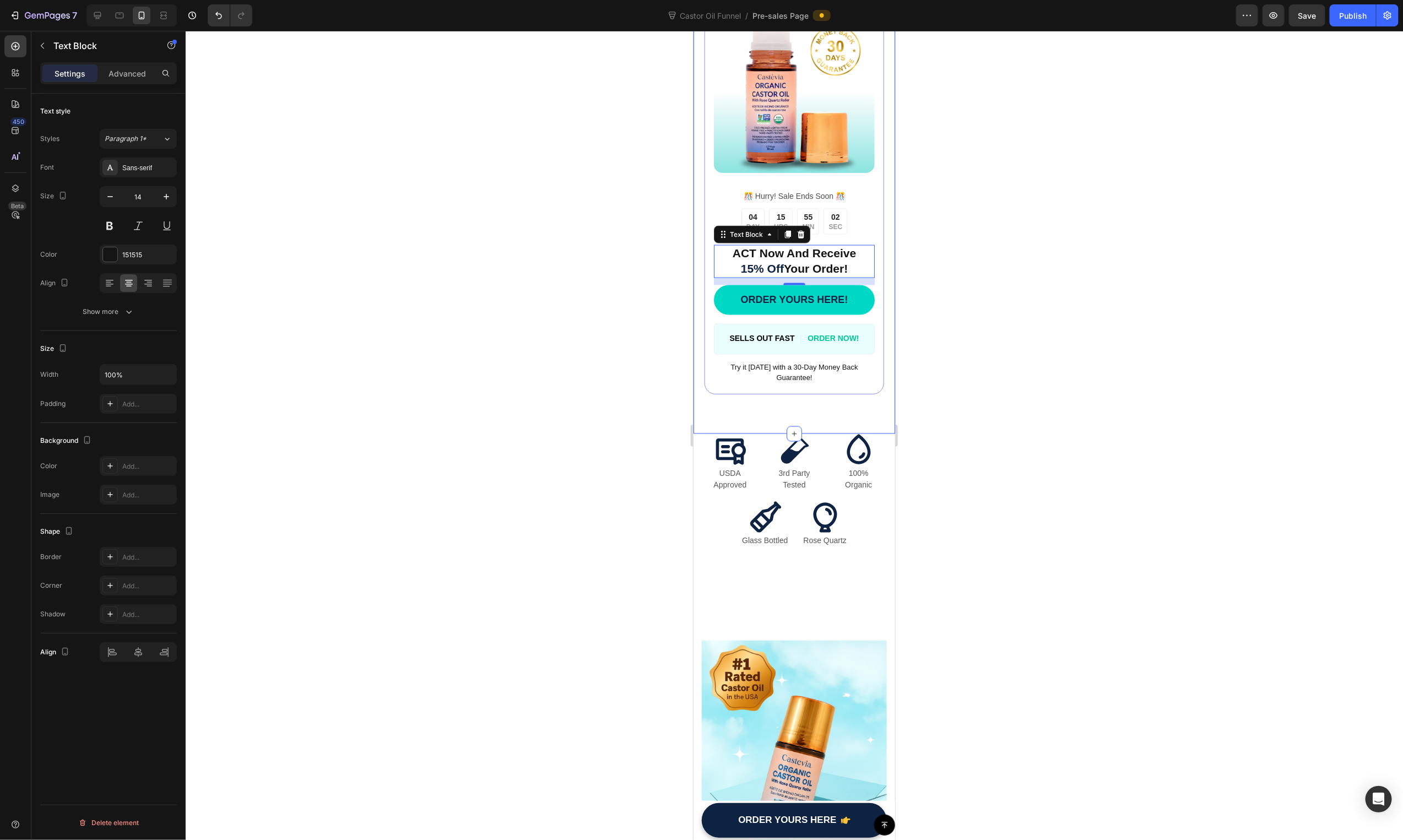
drag, startPoint x: 621, startPoint y: 454, endPoint x: 681, endPoint y: 450, distance: 60.1
click at [621, 454] on div at bounding box center [794, 435] width 1217 height 809
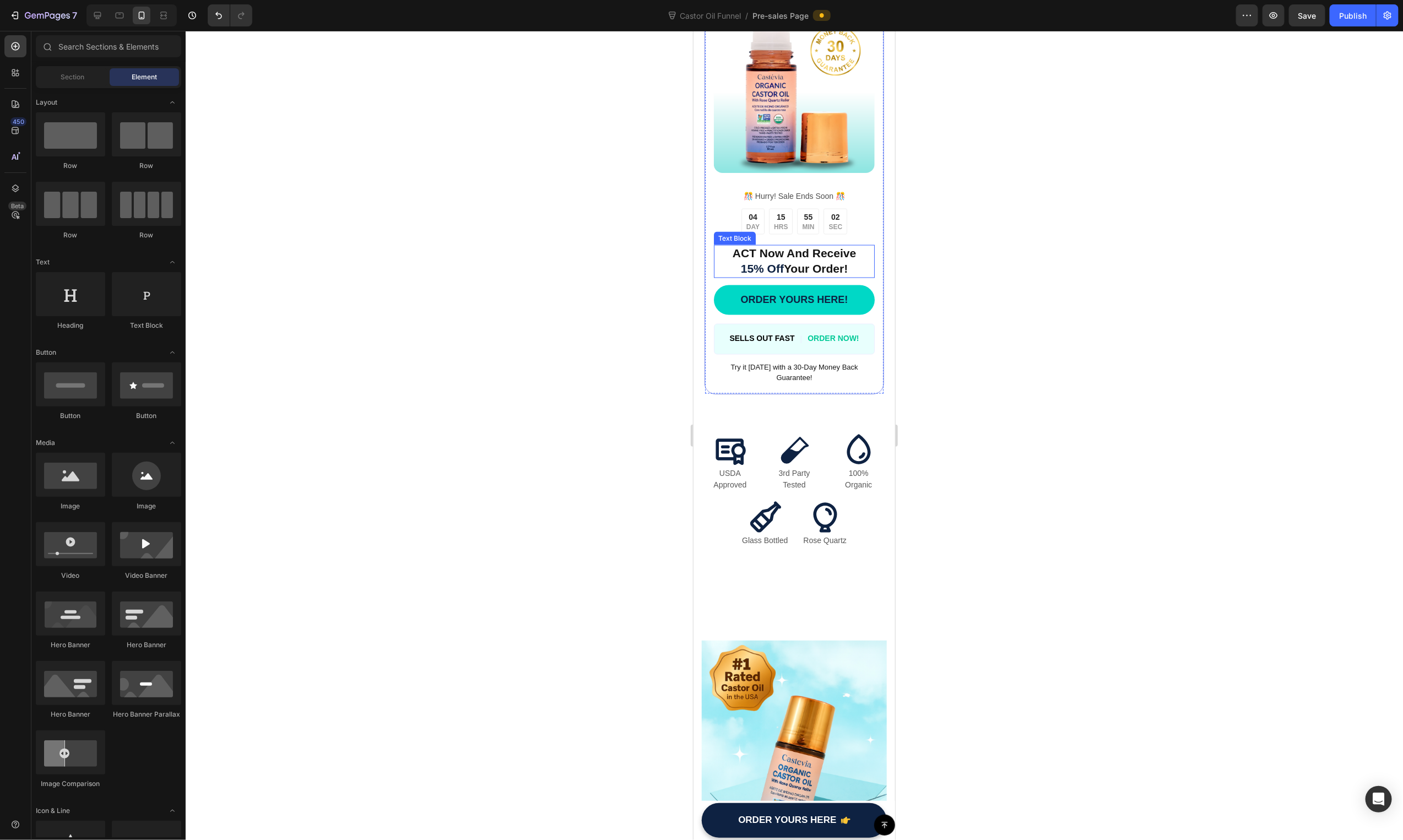
click at [769, 274] on span "15% Off" at bounding box center [762, 268] width 43 height 13
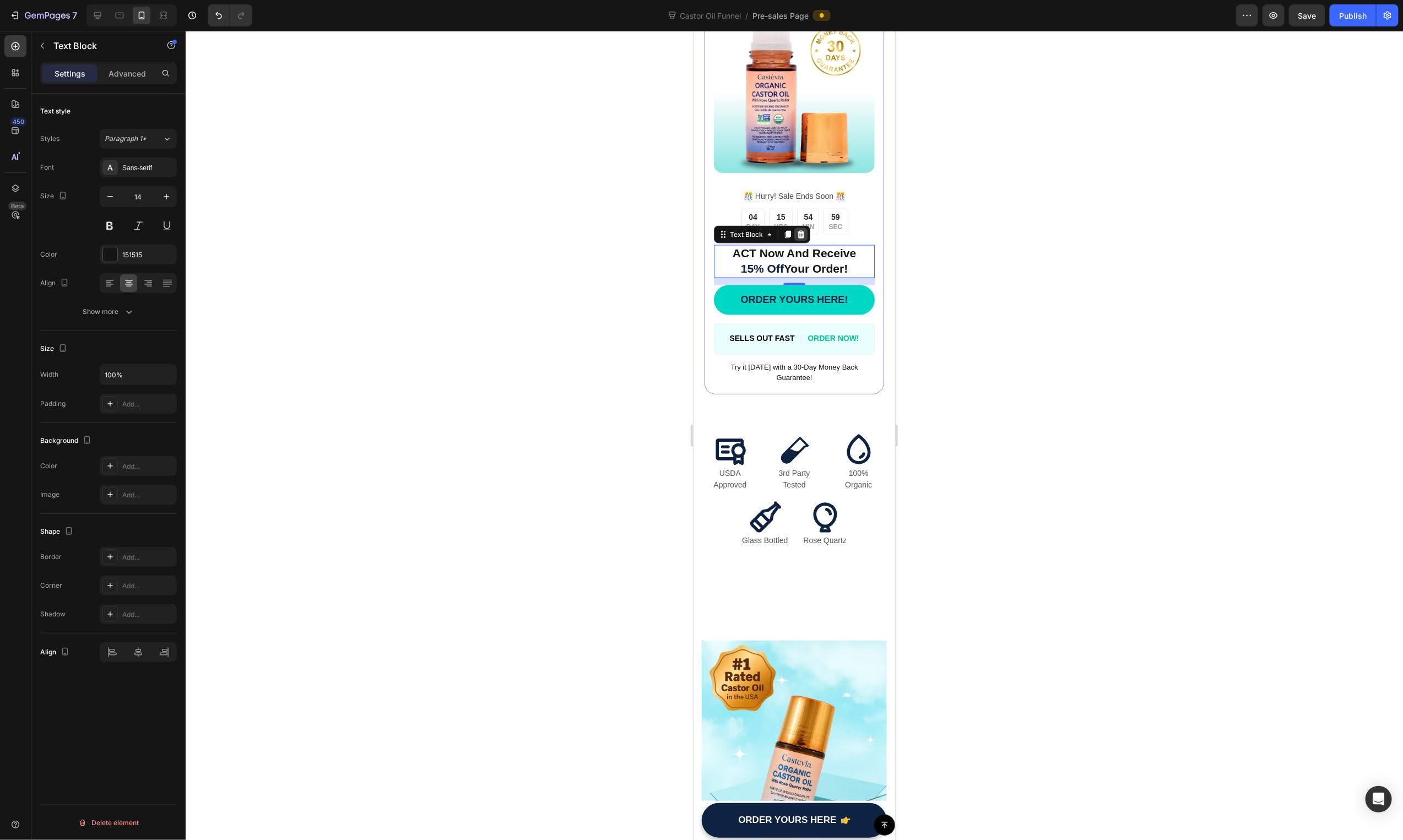
click at [803, 238] on icon at bounding box center [800, 234] width 7 height 8
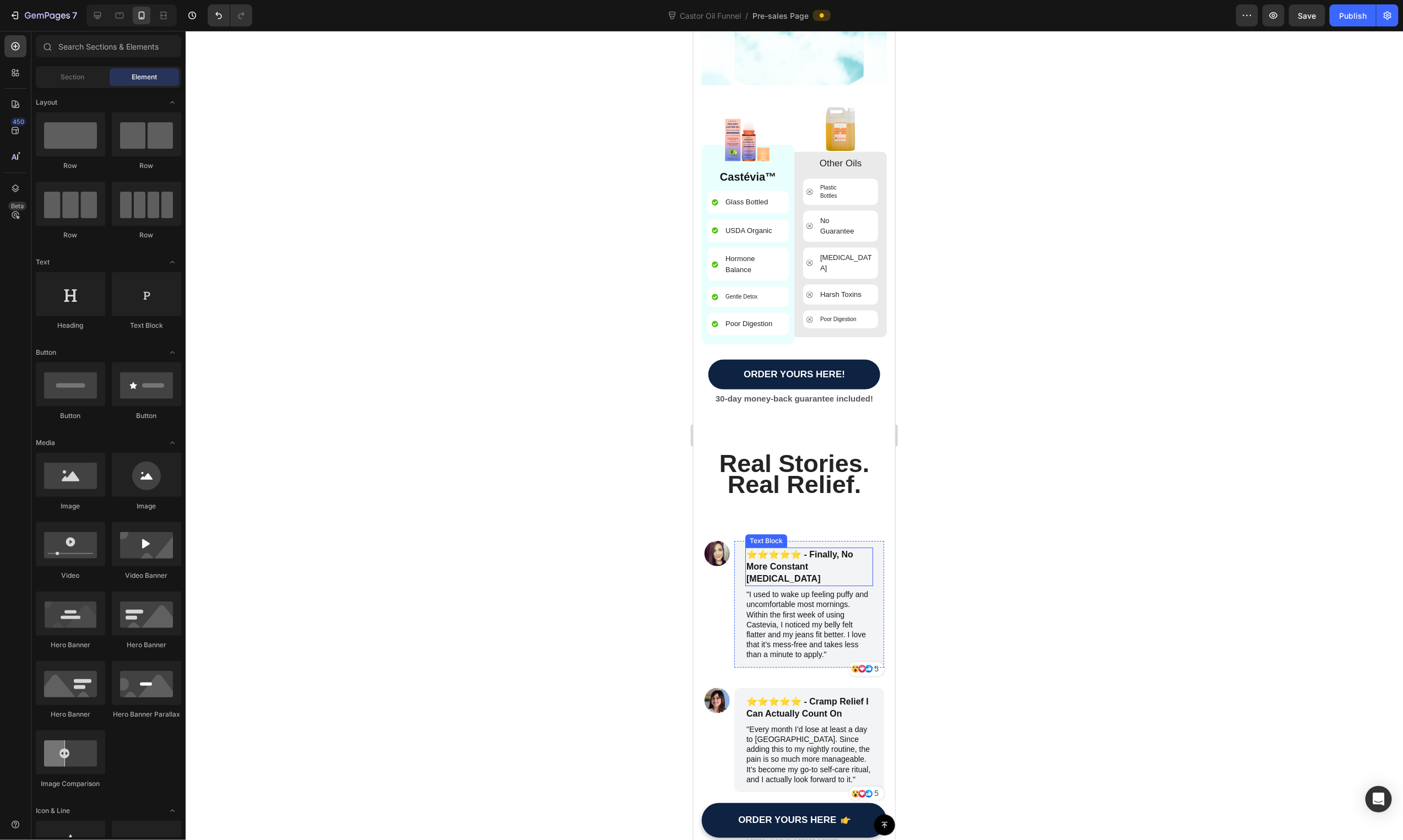
scroll to position [1574, 0]
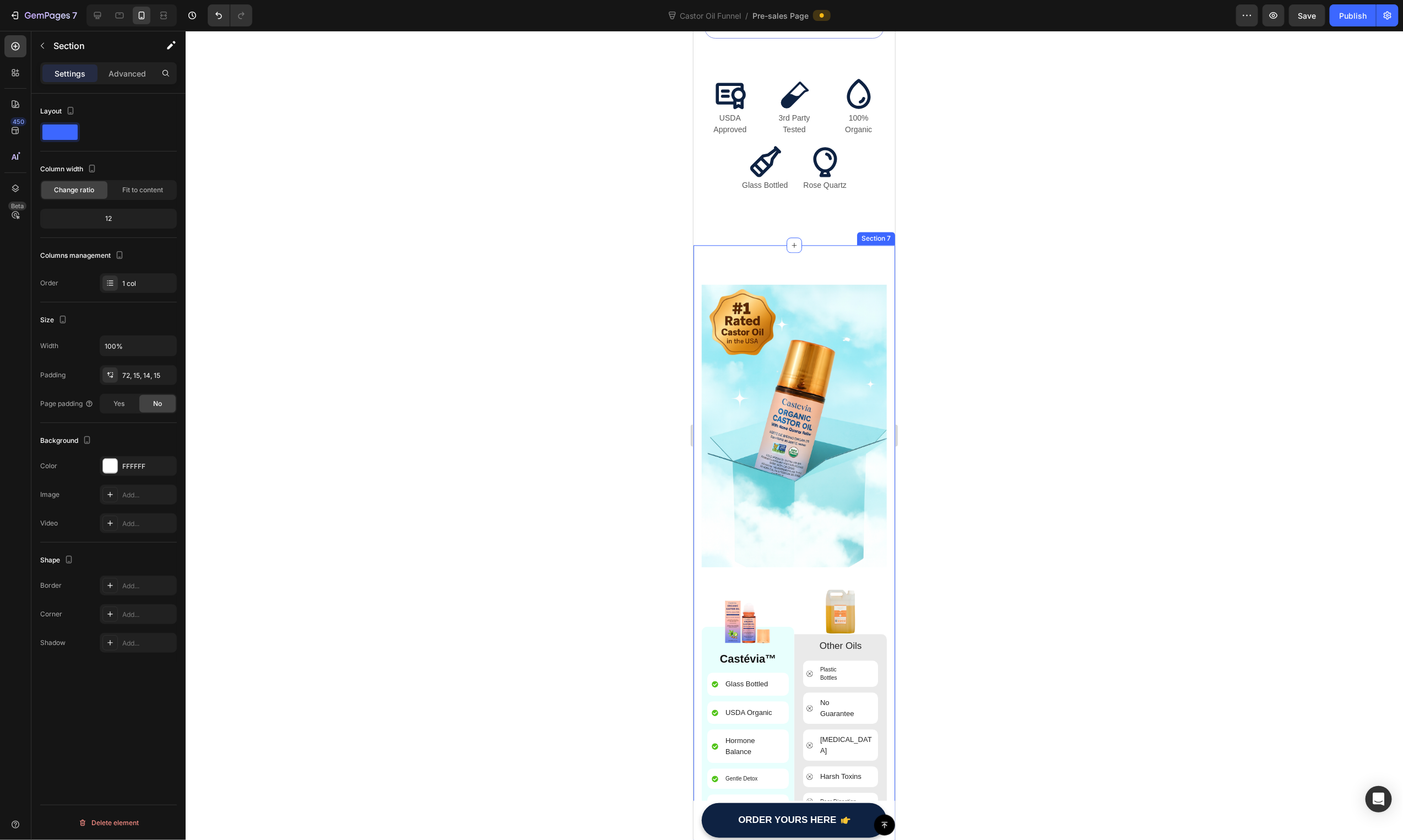
click at [834, 250] on div "Image Image Castévia™ Text Block Glass Bottled Item List USDA Organic Item List…" at bounding box center [794, 577] width 202 height 665
click at [879, 227] on div at bounding box center [885, 234] width 14 height 14
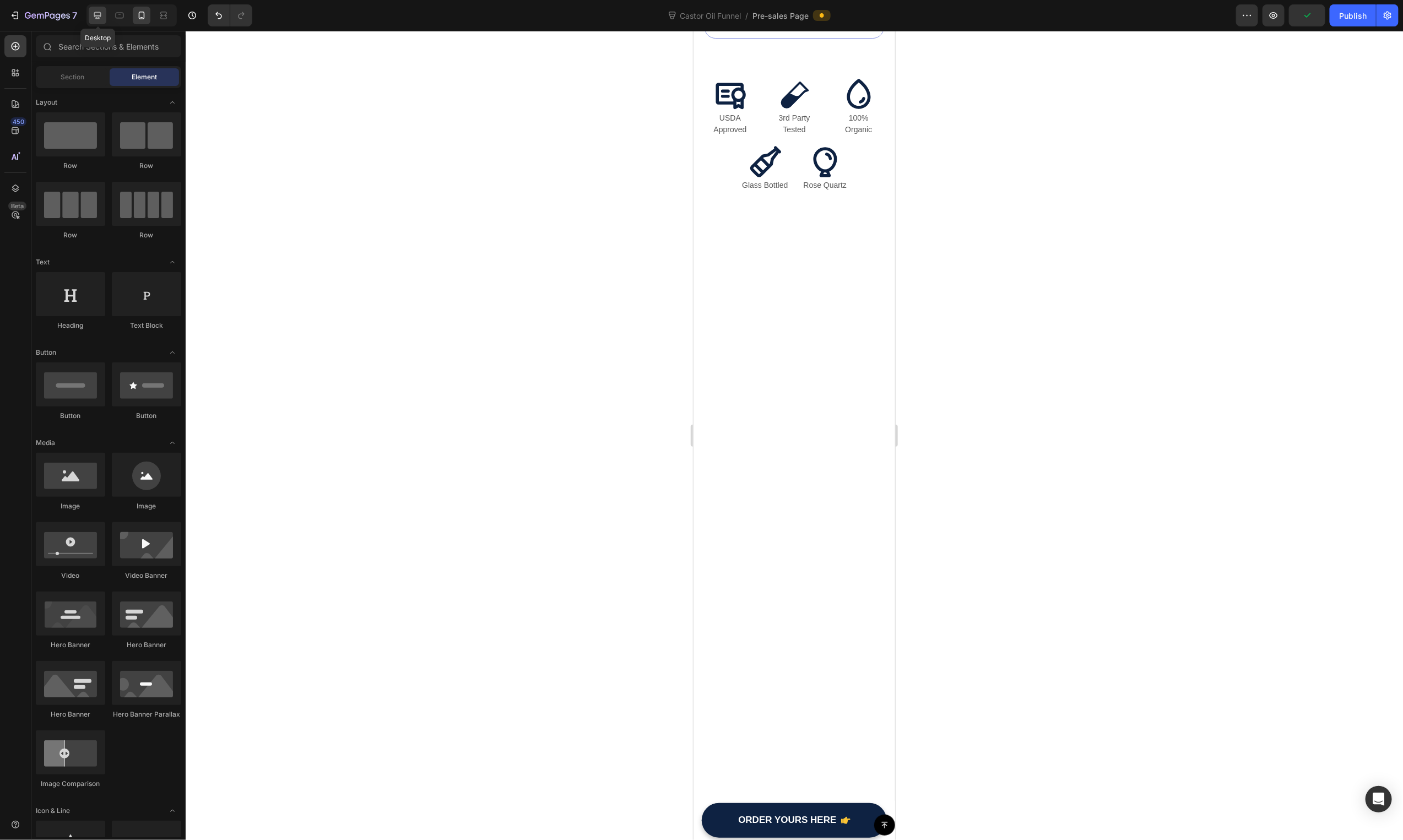
click at [93, 22] on div at bounding box center [98, 15] width 18 height 18
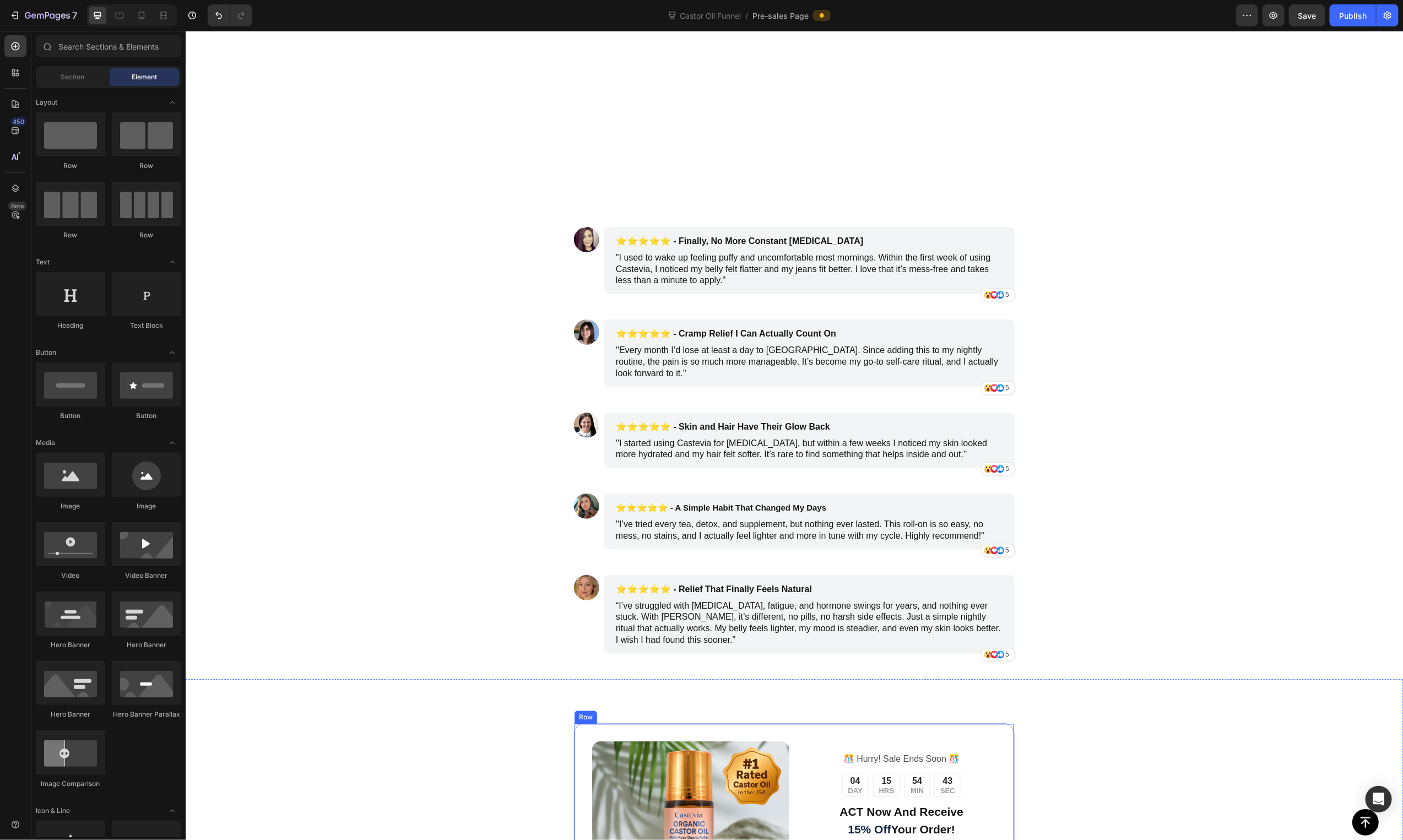
scroll to position [1869, 0]
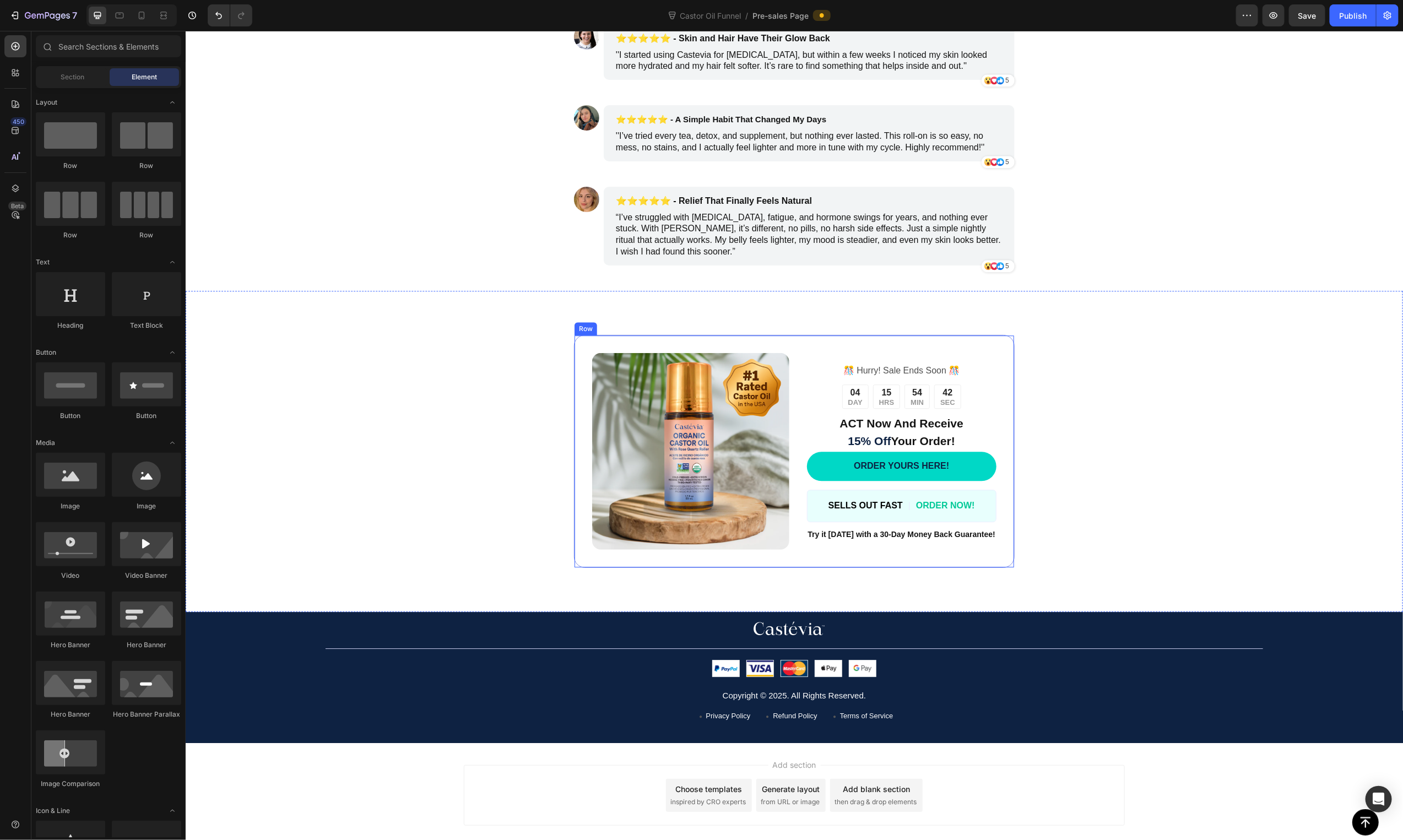
click at [994, 426] on div "Image ️🎊 Hurry! Sale Ends Soon ️🎊 Text Block 04 DAY 15 HRS 54 MIN 42 SEC Countd…" at bounding box center [793, 451] width 441 height 234
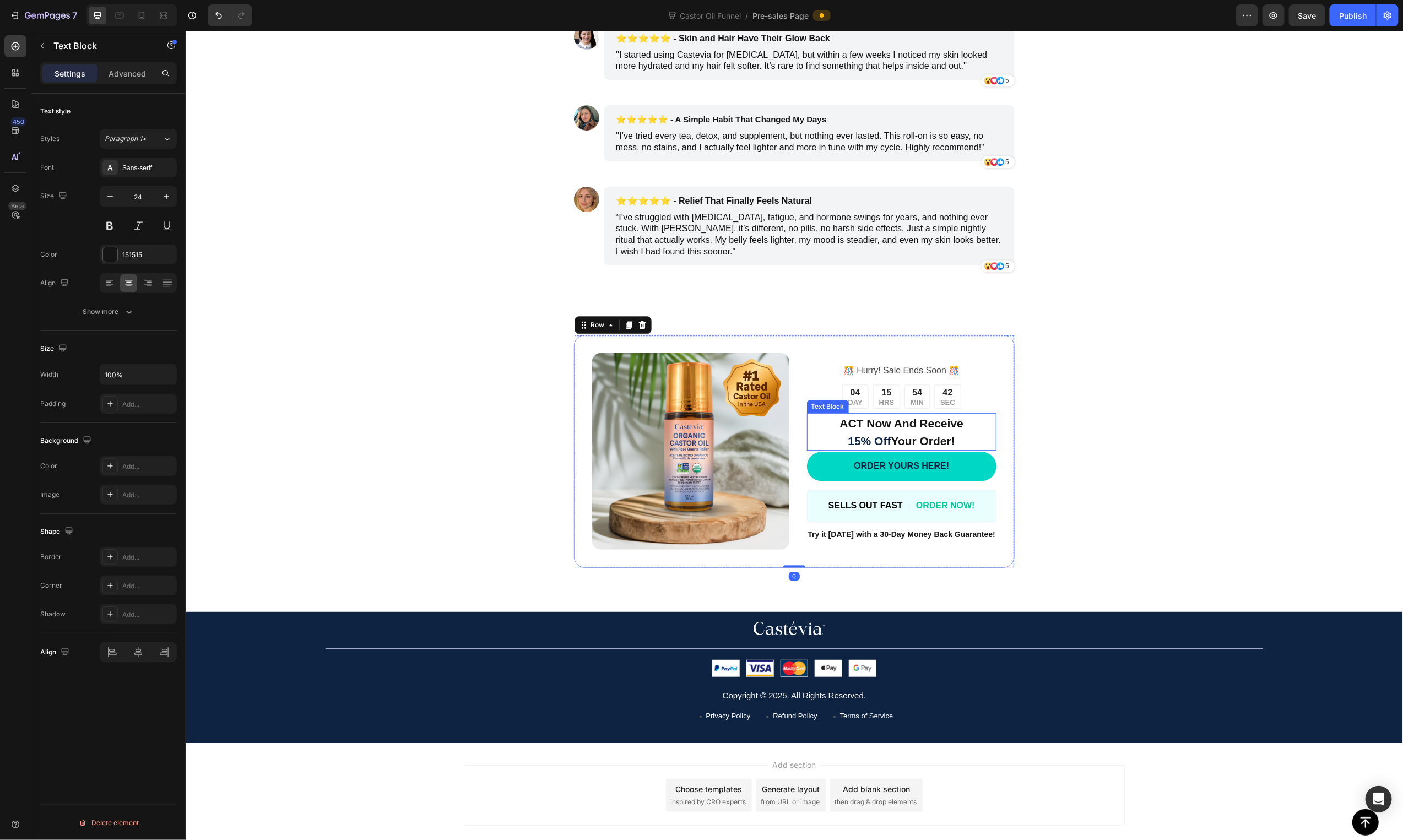
click at [953, 434] on p "ACT Now And Receive 15% Off Your Order!" at bounding box center [901, 431] width 188 height 35
drag, startPoint x: 890, startPoint y: 406, endPoint x: 1008, endPoint y: 448, distance: 125.3
click at [891, 406] on icon at bounding box center [892, 402] width 7 height 8
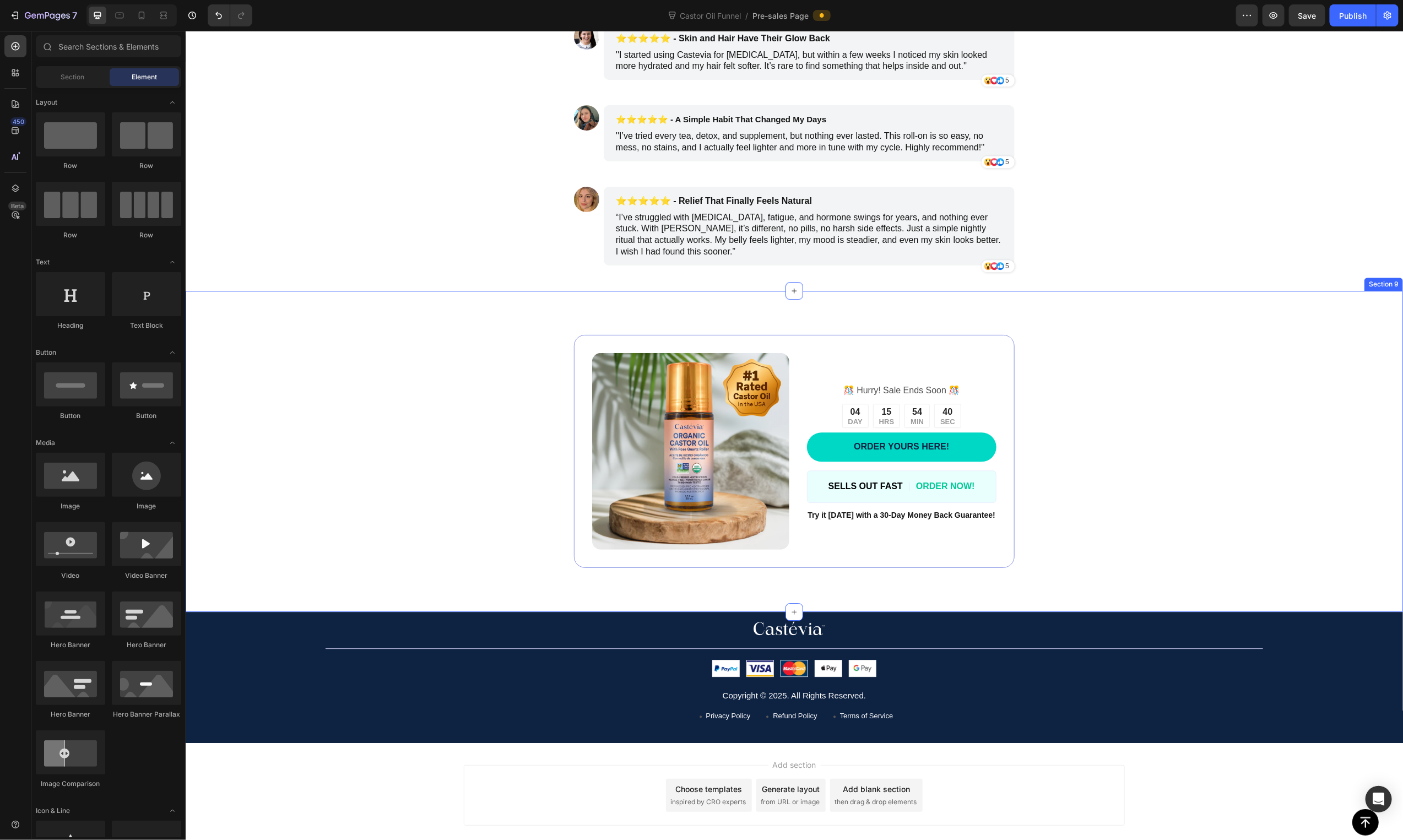
click at [1156, 505] on div "Image ️🎊 Hurry! Sale Ends Soon ️🎊 Text Block 04 DAY 15 HRS 54 MIN 40 SEC Countd…" at bounding box center [793, 451] width 972 height 234
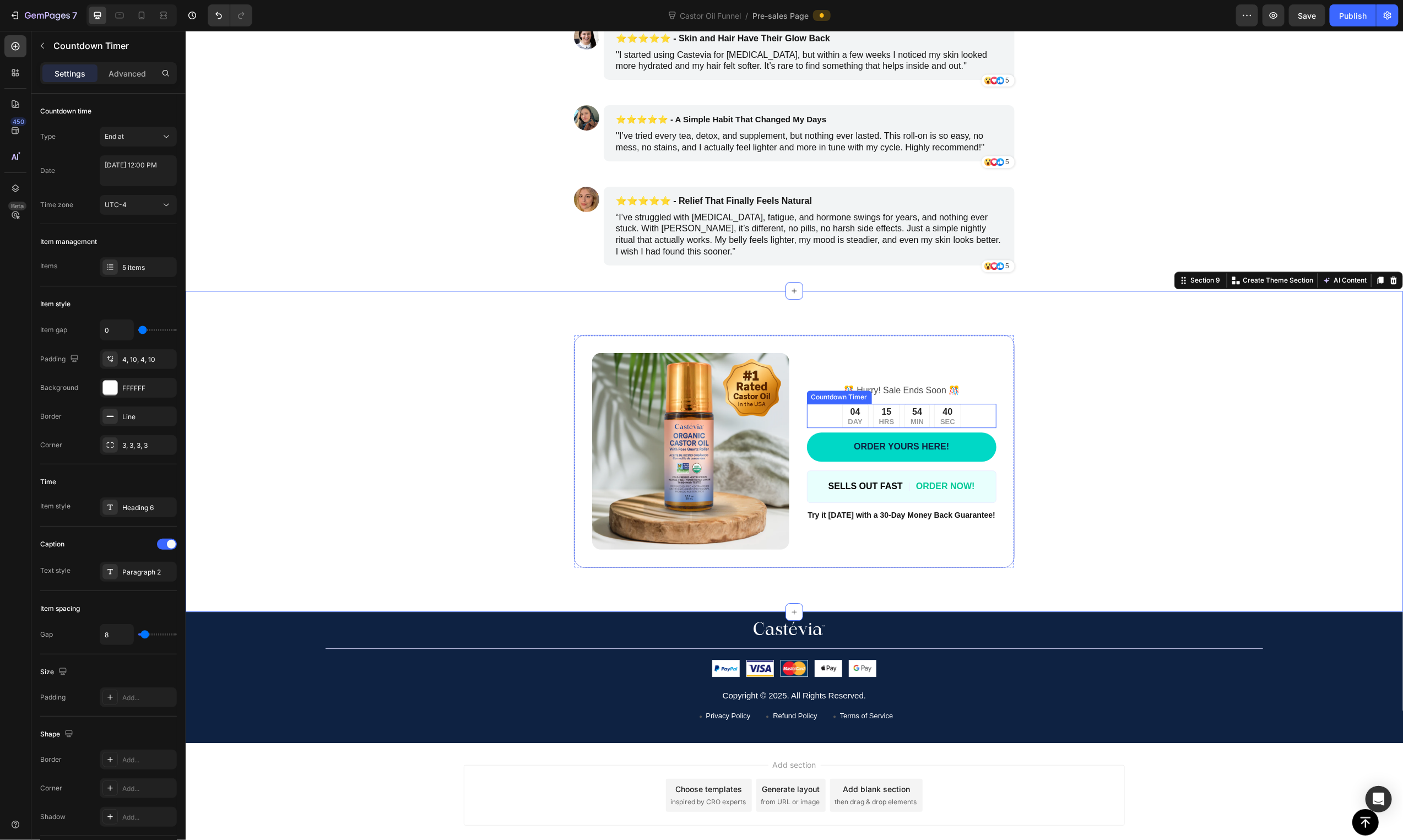
click at [973, 418] on div "04 DAY 15 HRS 54 MIN 40 SEC" at bounding box center [901, 415] width 190 height 24
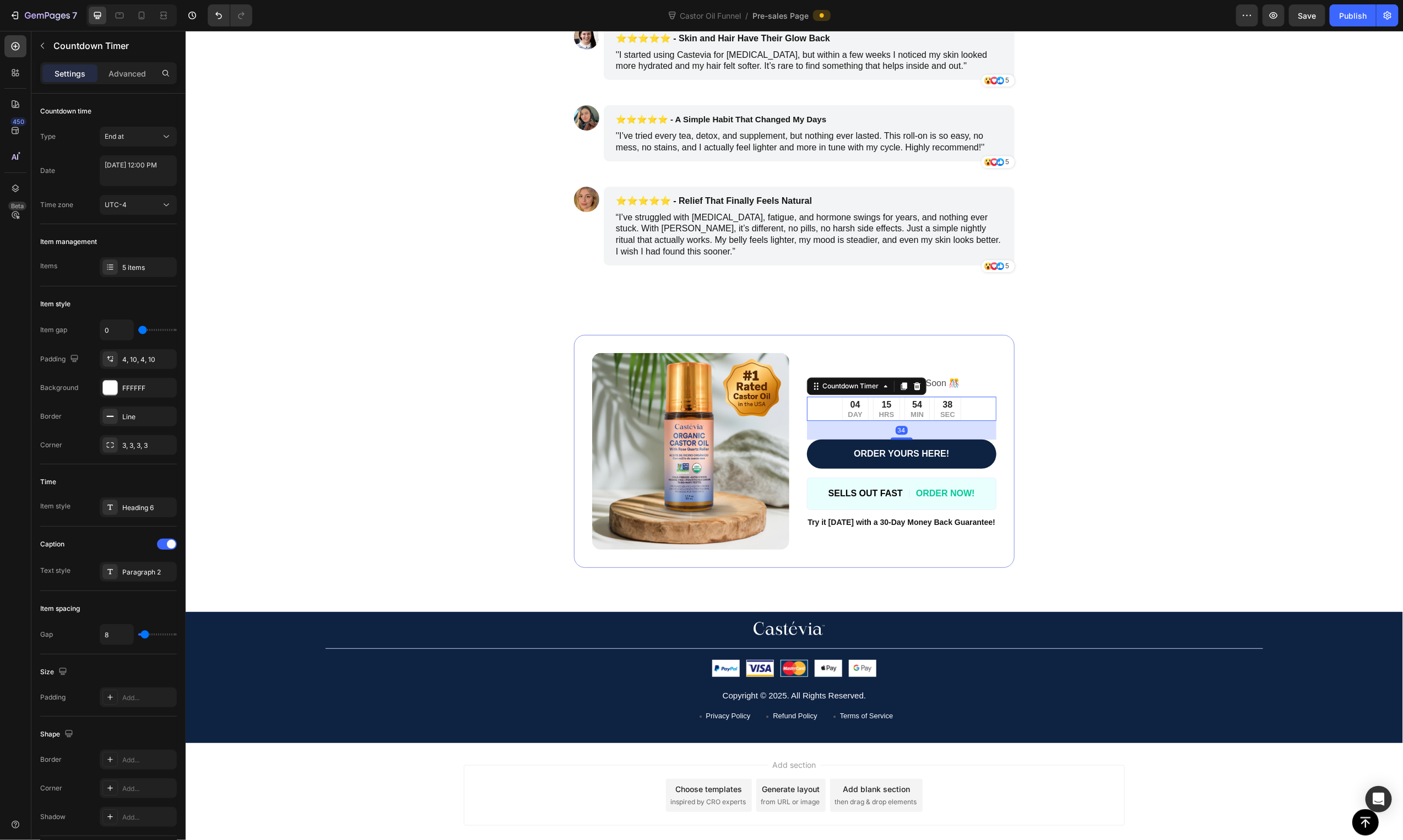
drag, startPoint x: 896, startPoint y: 433, endPoint x: 896, endPoint y: 447, distance: 14.0
click at [896, 447] on div "️🎊 Hurry! Sale Ends Soon ️🎊 Text Block 04 DAY 15 HRS 54 MIN 38 SEC Countdown Ti…" at bounding box center [901, 450] width 190 height 197
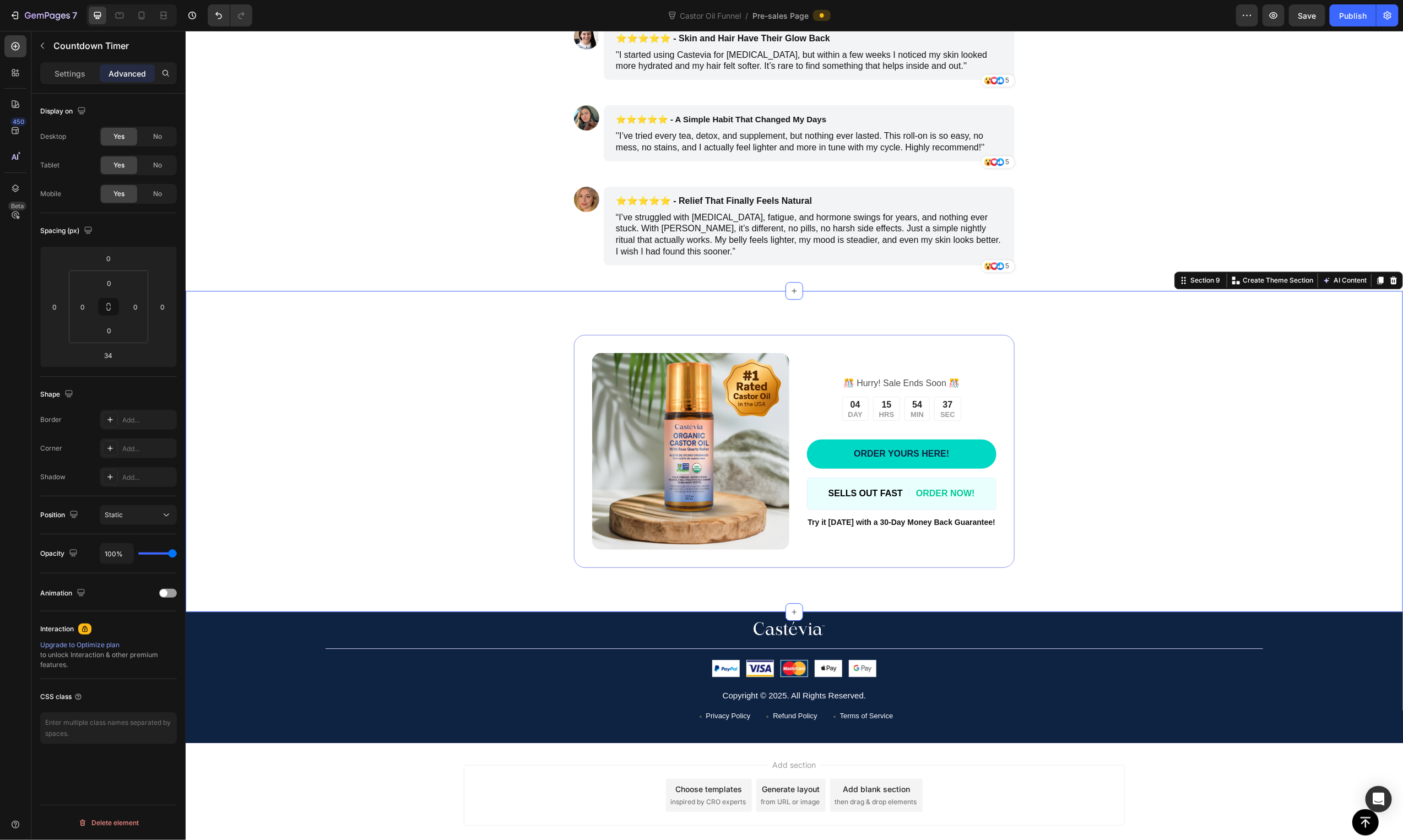
click at [1116, 438] on div "Image ️🎊 Hurry! Sale Ends Soon ️🎊 Text Block 04 DAY 15 HRS 54 MIN 37 SEC Countd…" at bounding box center [793, 451] width 972 height 234
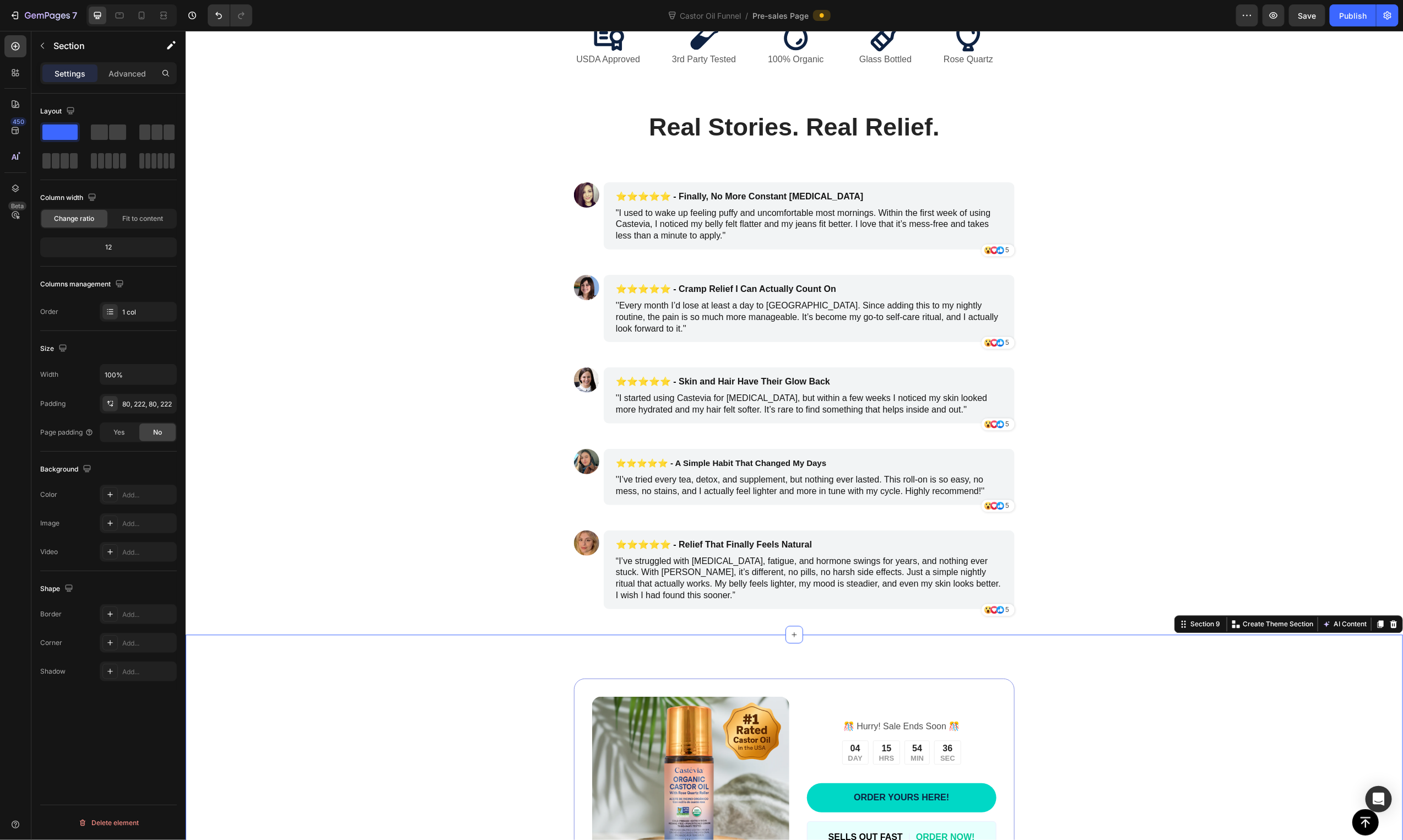
scroll to position [1119, 0]
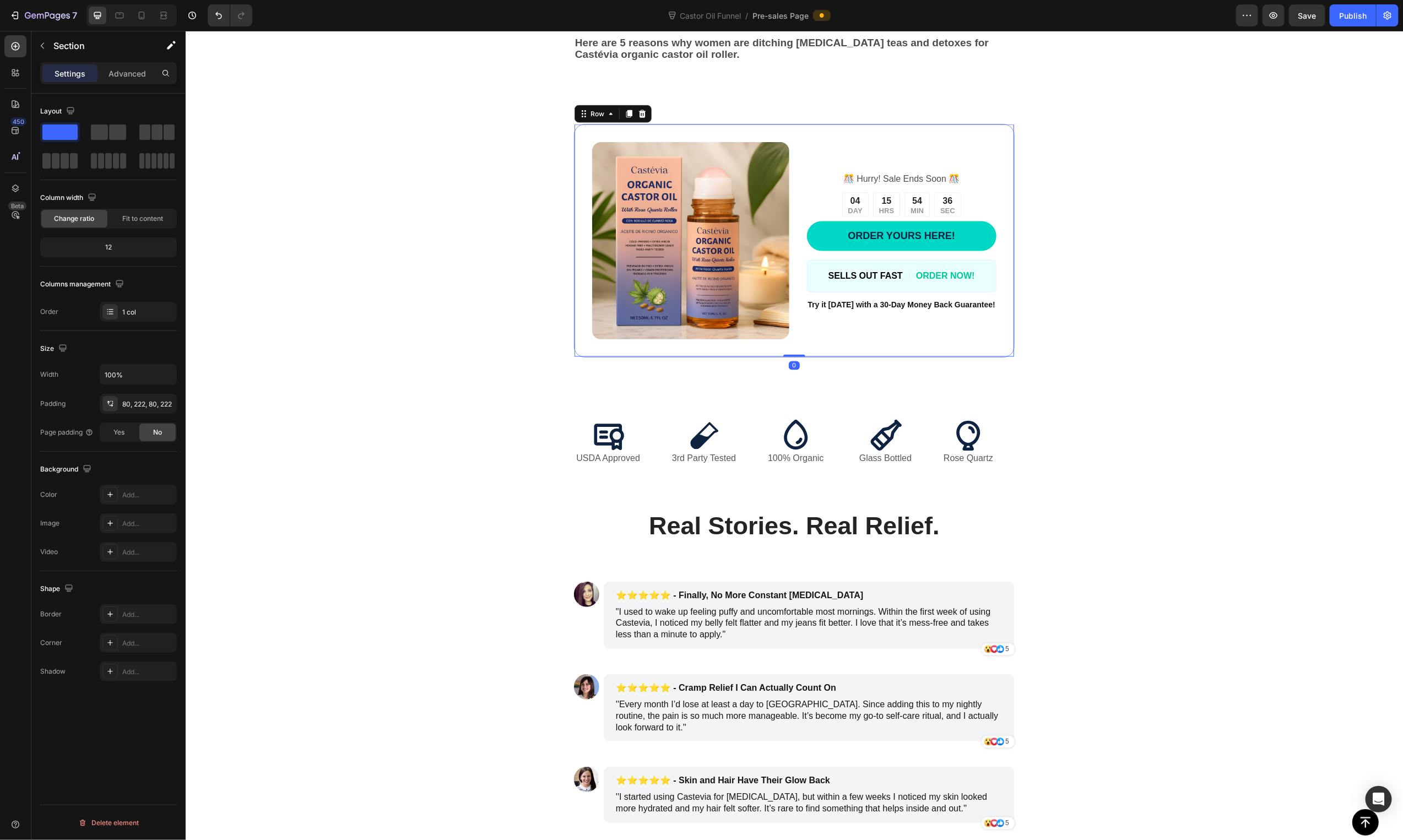
click at [920, 222] on div "️🎊 Hurry! Sale Ends Soon ️🎊 Text Block 04 DAY 15 HRS 54 MIN 36 SEC Countdown Ti…" at bounding box center [901, 240] width 190 height 197
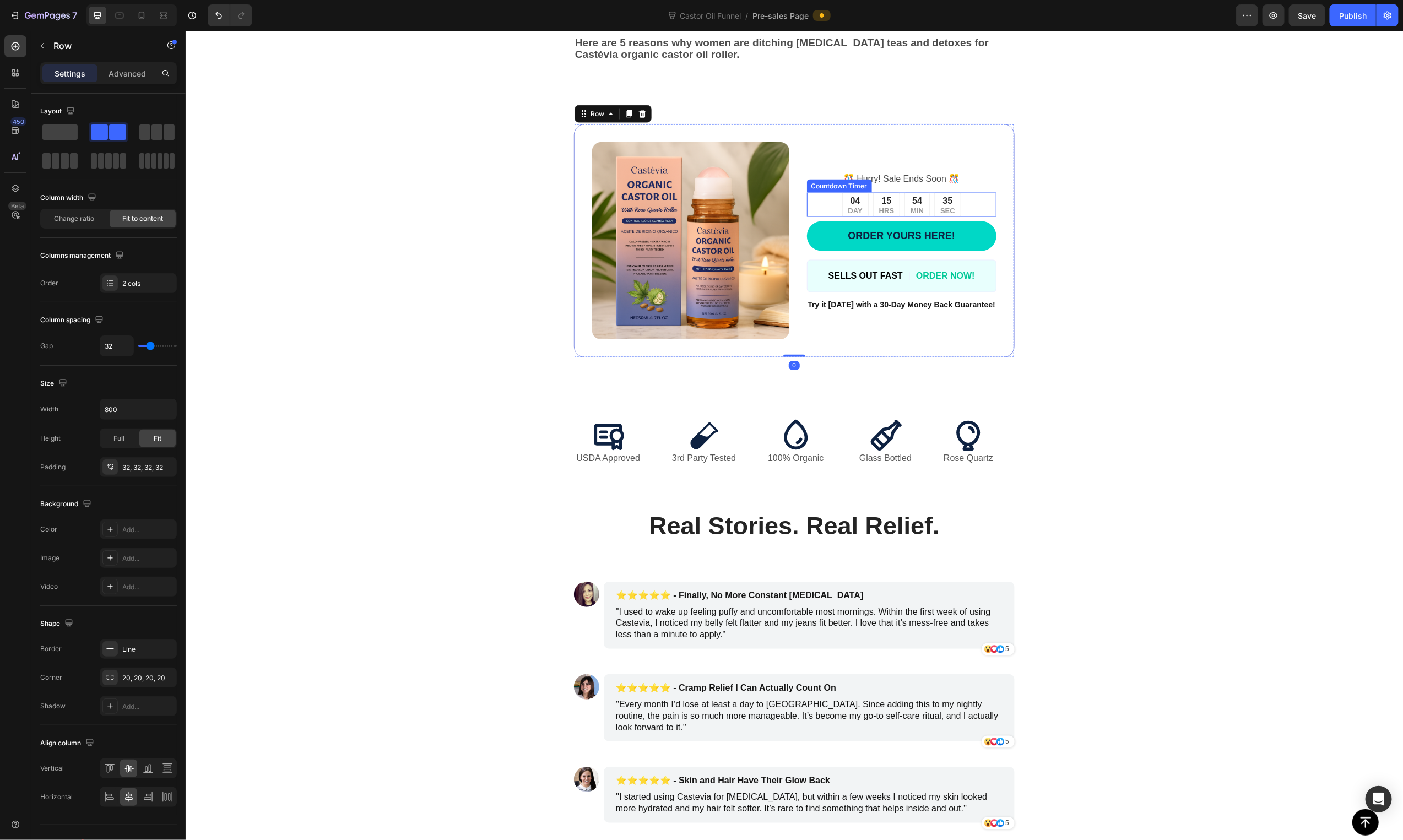
click at [910, 214] on p "MIN" at bounding box center [916, 210] width 14 height 7
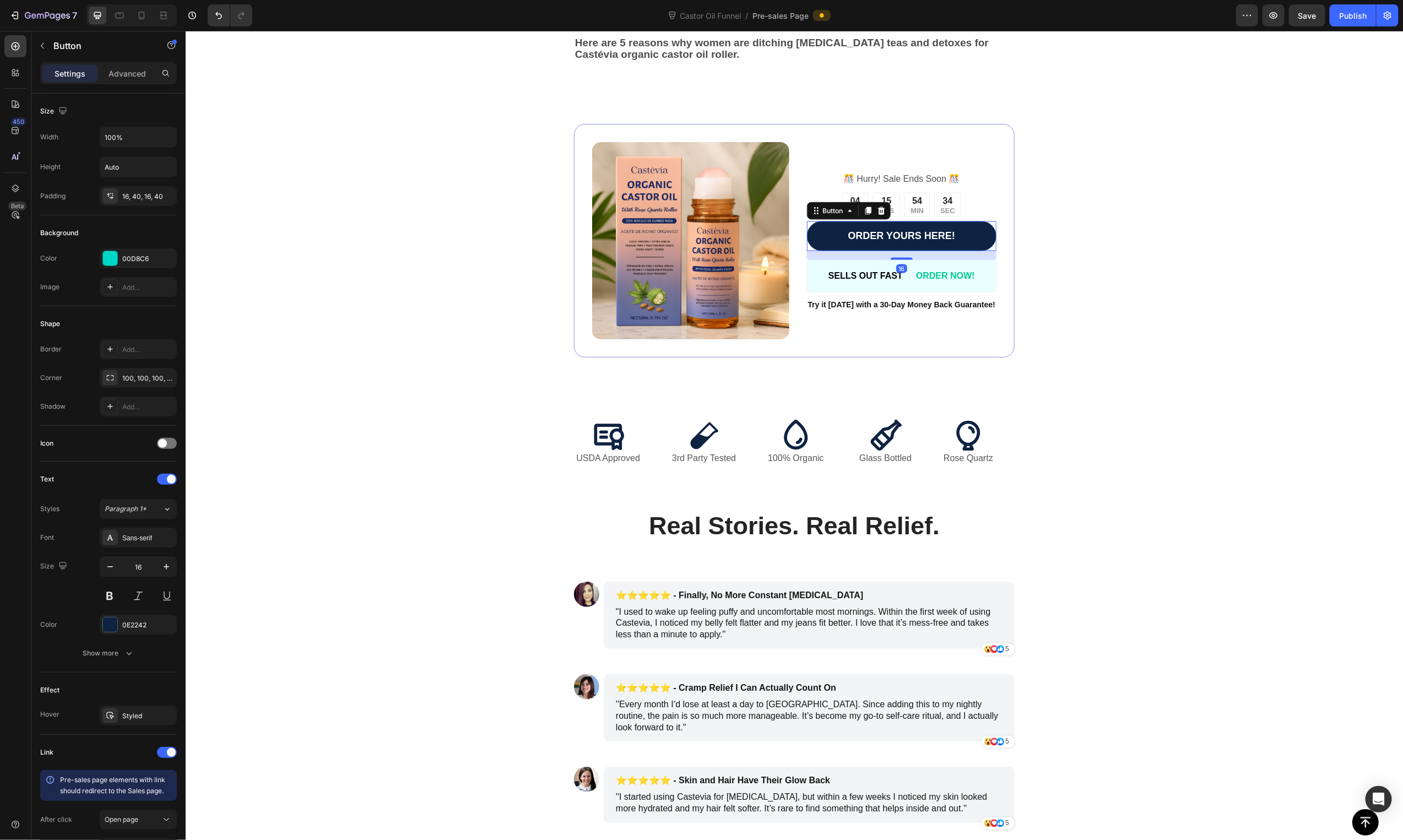
click at [902, 230] on link "ORDER YOURS HERE!" at bounding box center [901, 235] width 190 height 30
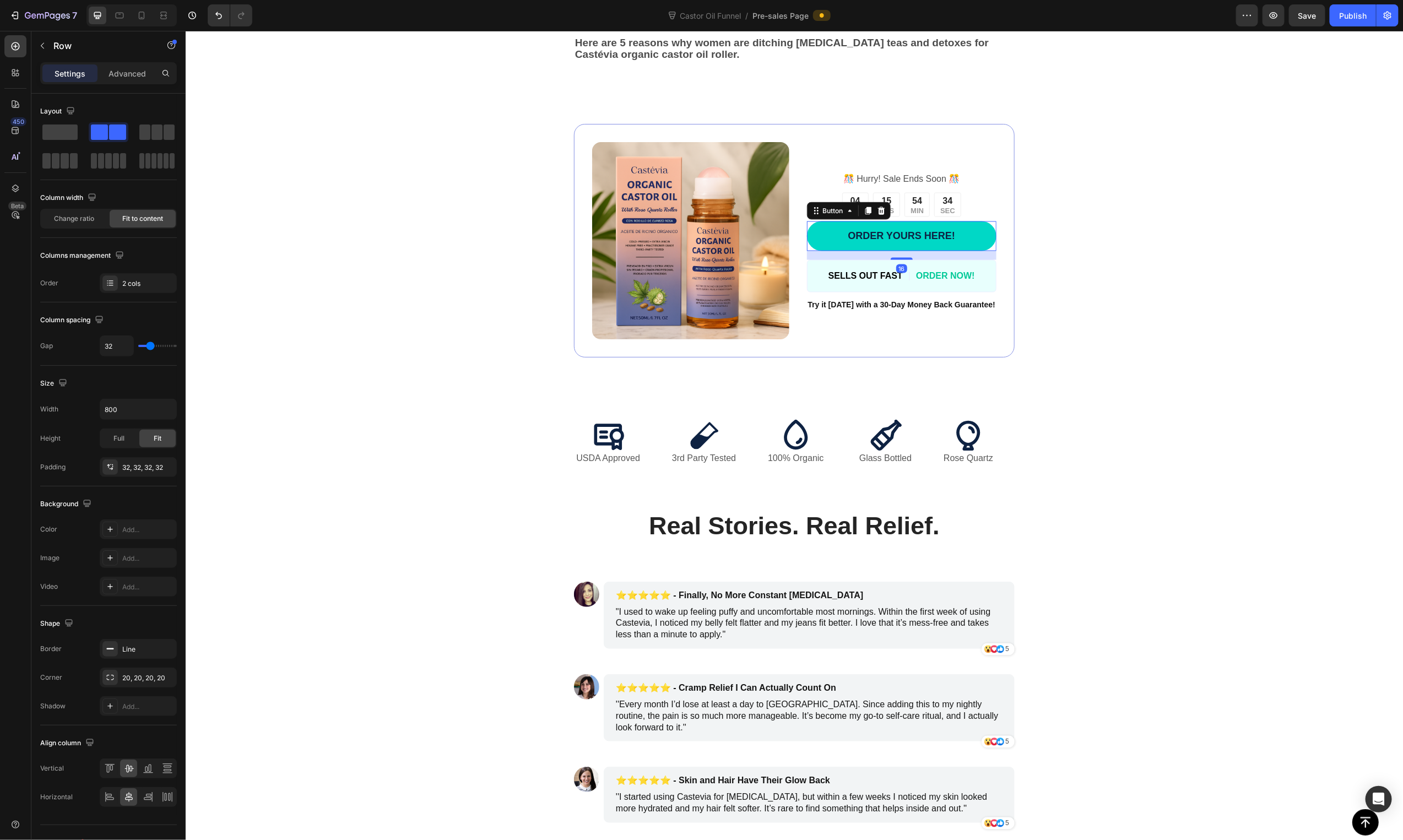
click at [902, 222] on div "️🎊 Hurry! Sale Ends Soon ️🎊 Text Block 04 DAY 15 HRS 54 MIN 34 SEC Countdown Ti…" at bounding box center [901, 240] width 190 height 197
click at [901, 221] on div "️🎊 Hurry! Sale Ends Soon ️🎊 Text Block 04 DAY 15 HRS 54 MIN 34 SEC Countdown Ti…" at bounding box center [901, 240] width 190 height 197
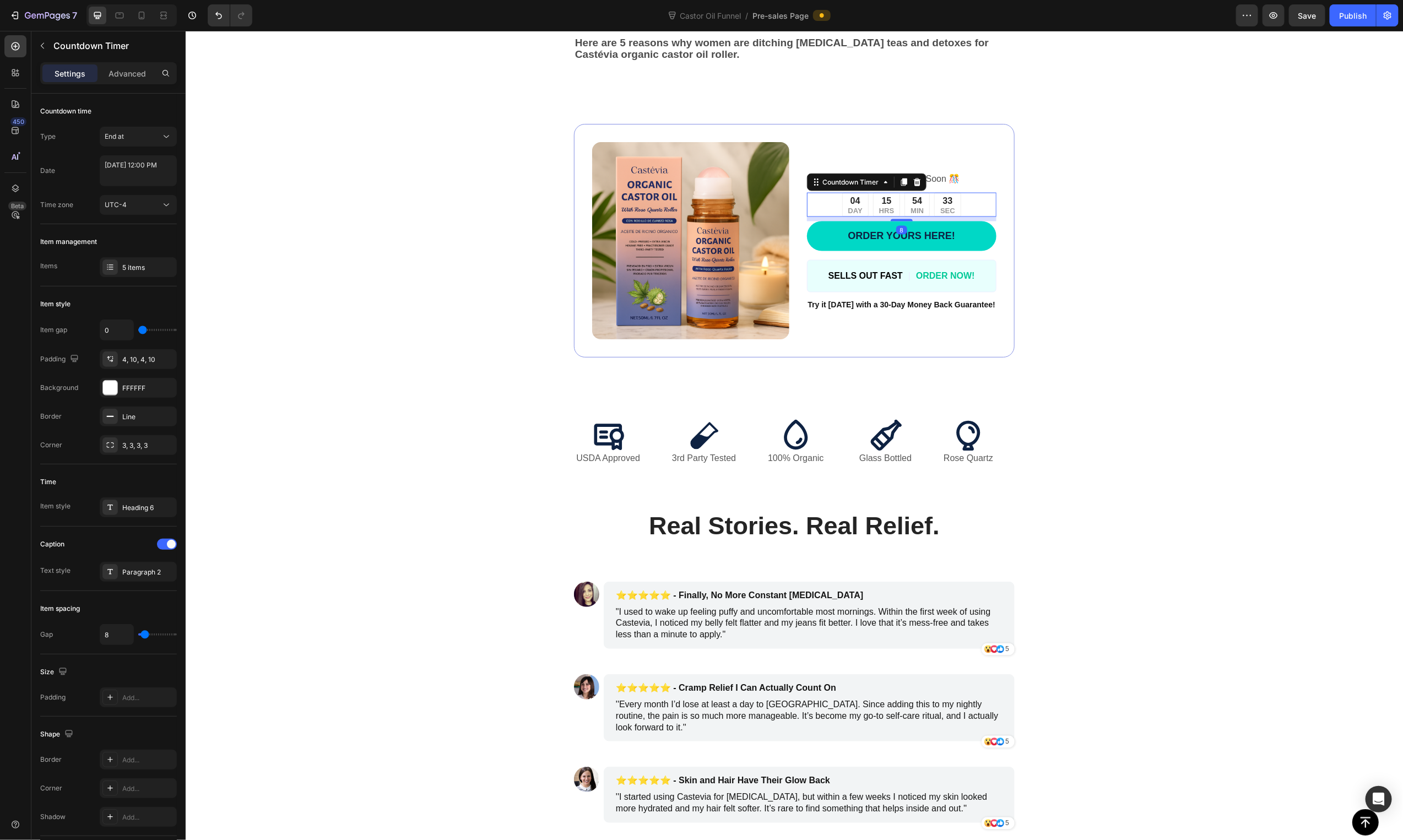
click at [904, 216] on div "54 MIN" at bounding box center [916, 204] width 26 height 24
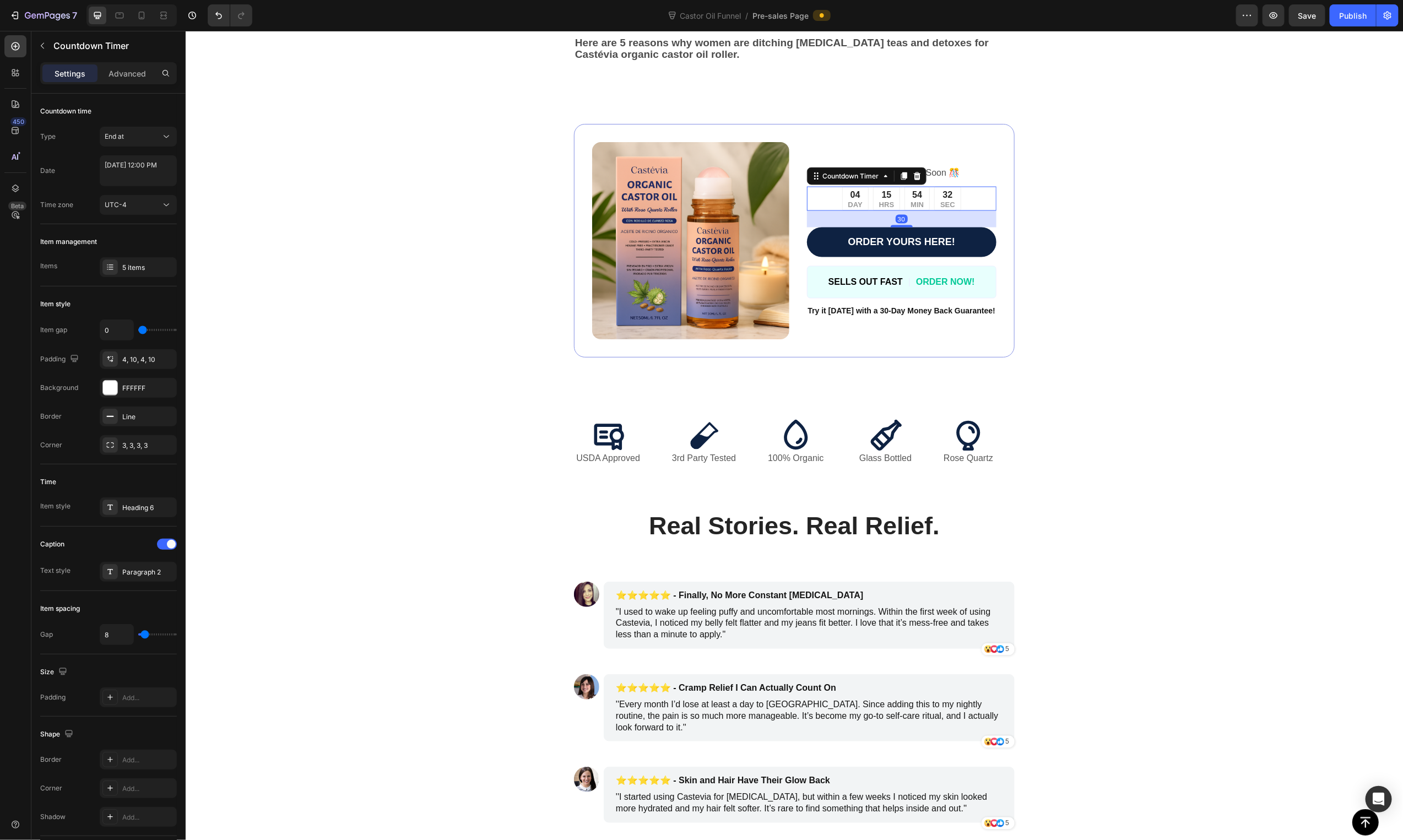
drag, startPoint x: 901, startPoint y: 223, endPoint x: 956, endPoint y: 237, distance: 56.8
click at [904, 236] on div "️🎊 Hurry! Sale Ends Soon ️🎊 Text Block 04 DAY 15 HRS 54 MIN 32 SEC Countdown Ti…" at bounding box center [901, 240] width 190 height 197
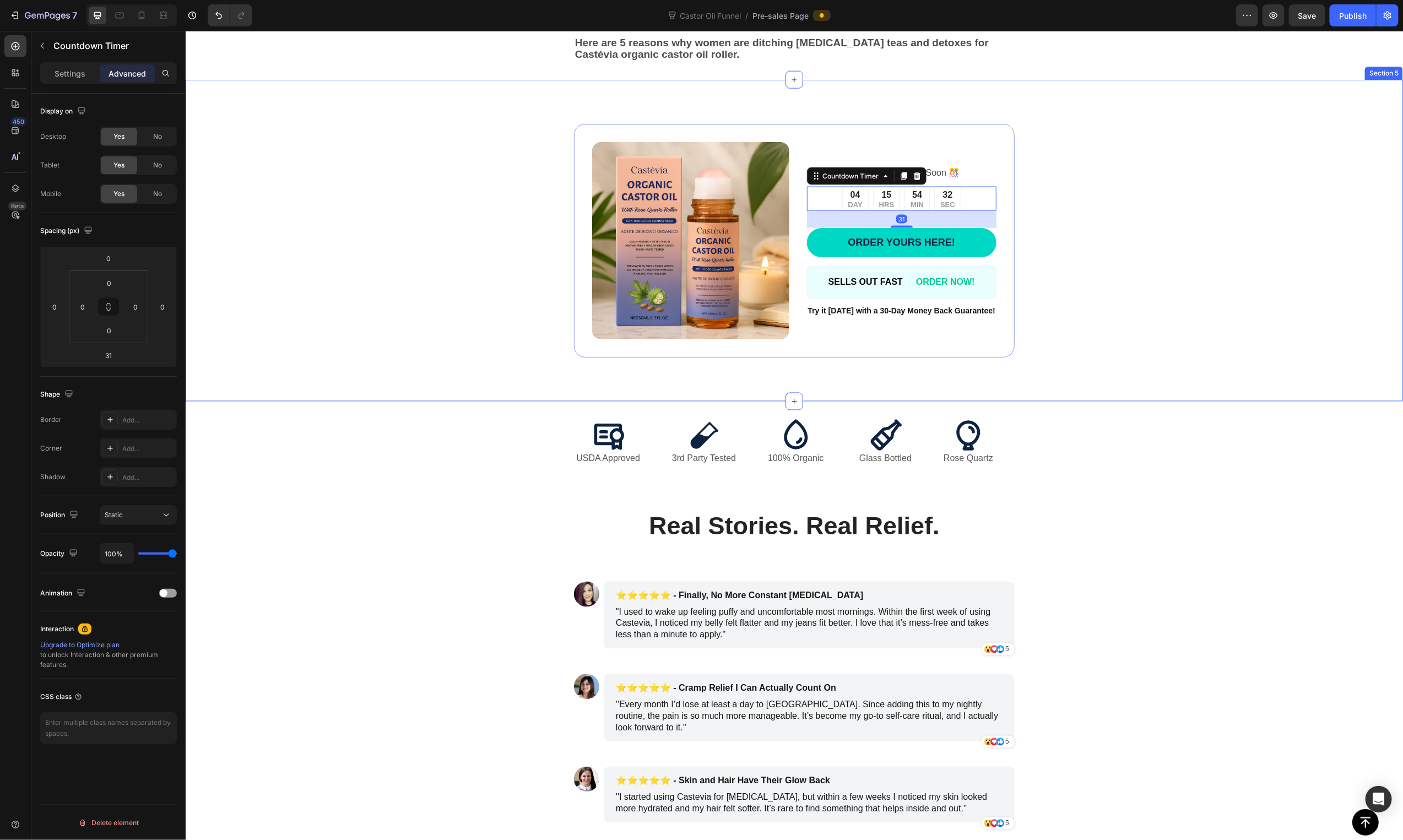
click at [1164, 280] on div "Image ️🎊 Hurry! Sale Ends Soon ️🎊 Text Block 04 DAY 15 HRS 54 MIN 32 SEC Countd…" at bounding box center [793, 240] width 972 height 234
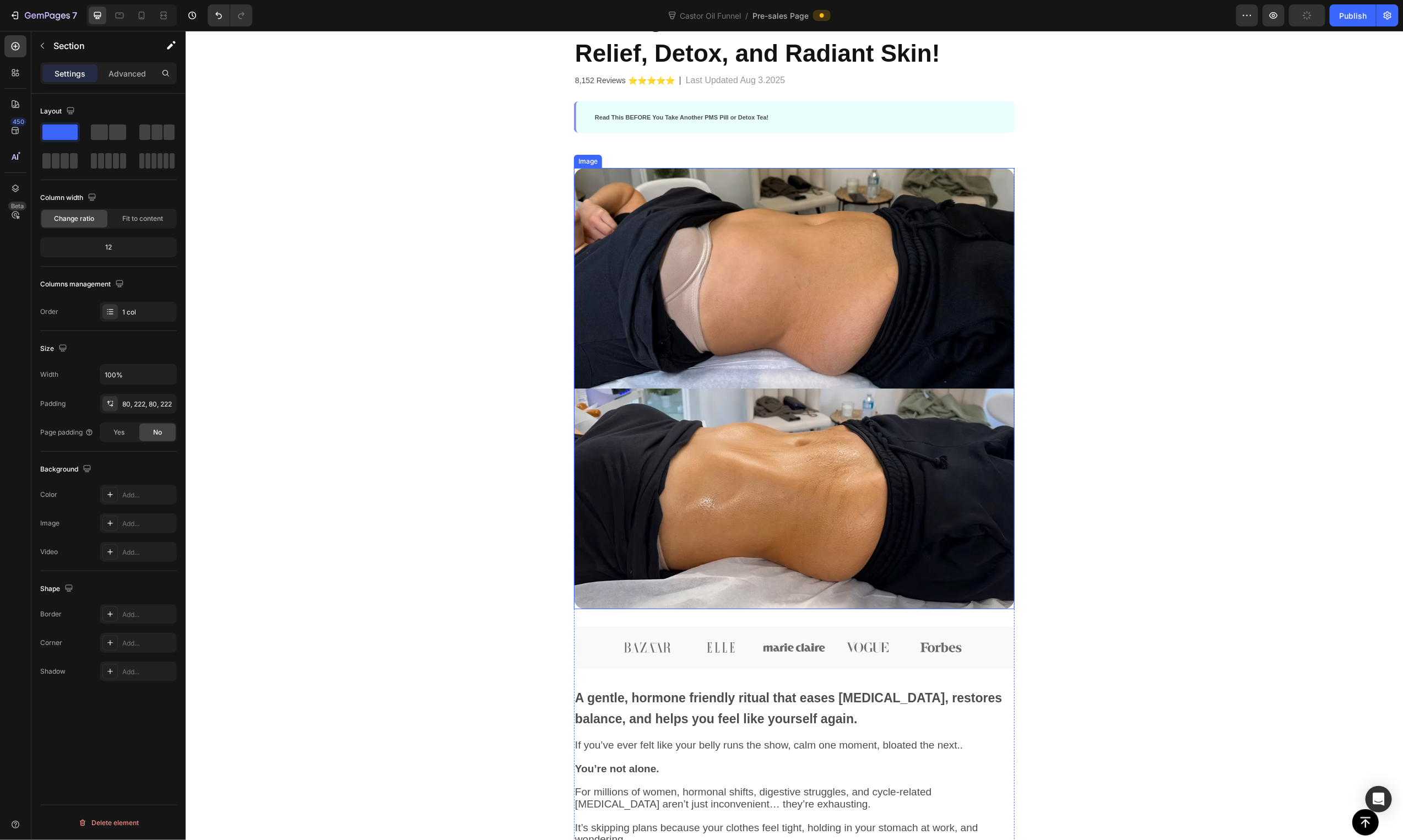
scroll to position [0, 0]
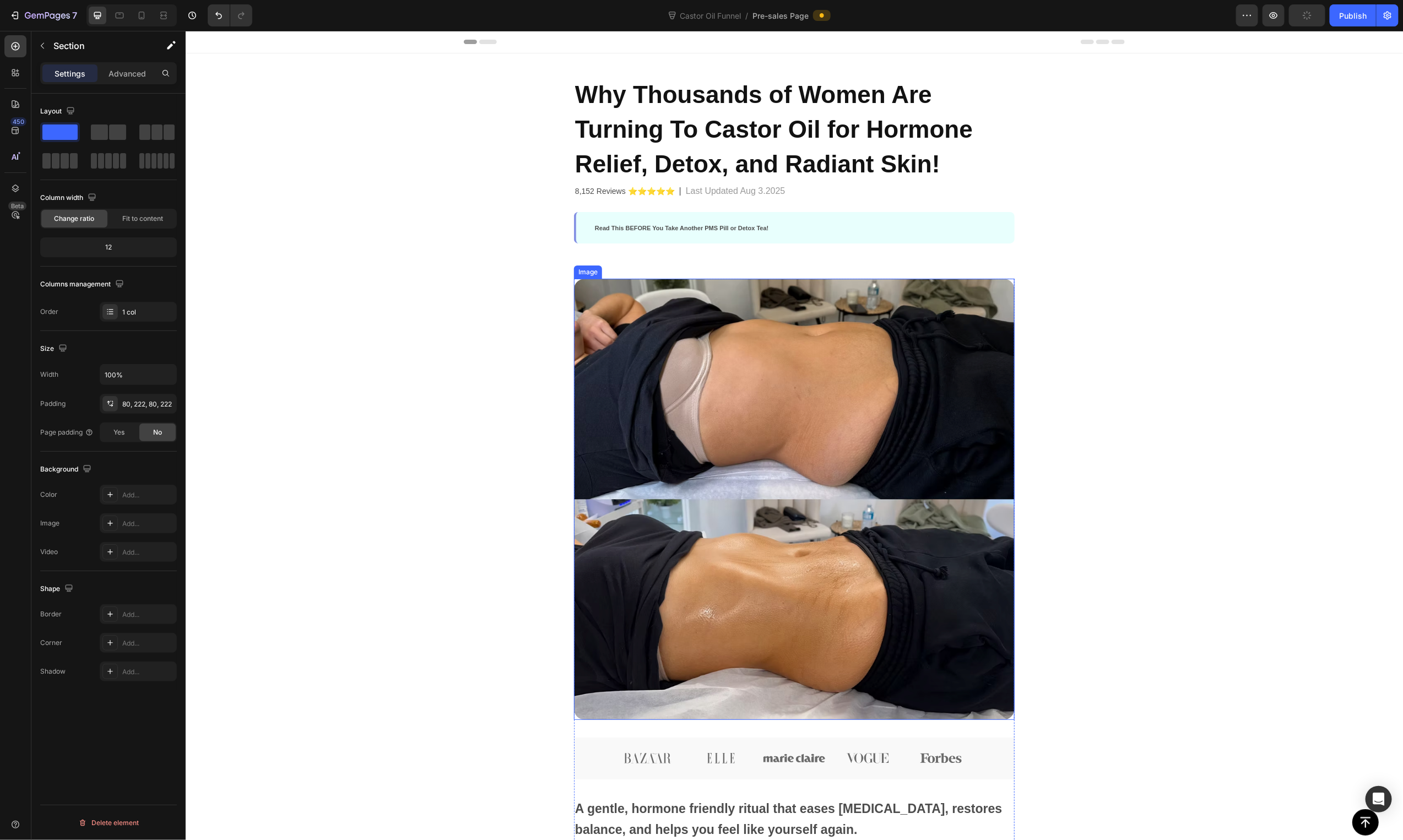
click at [831, 382] on img at bounding box center [793, 498] width 441 height 441
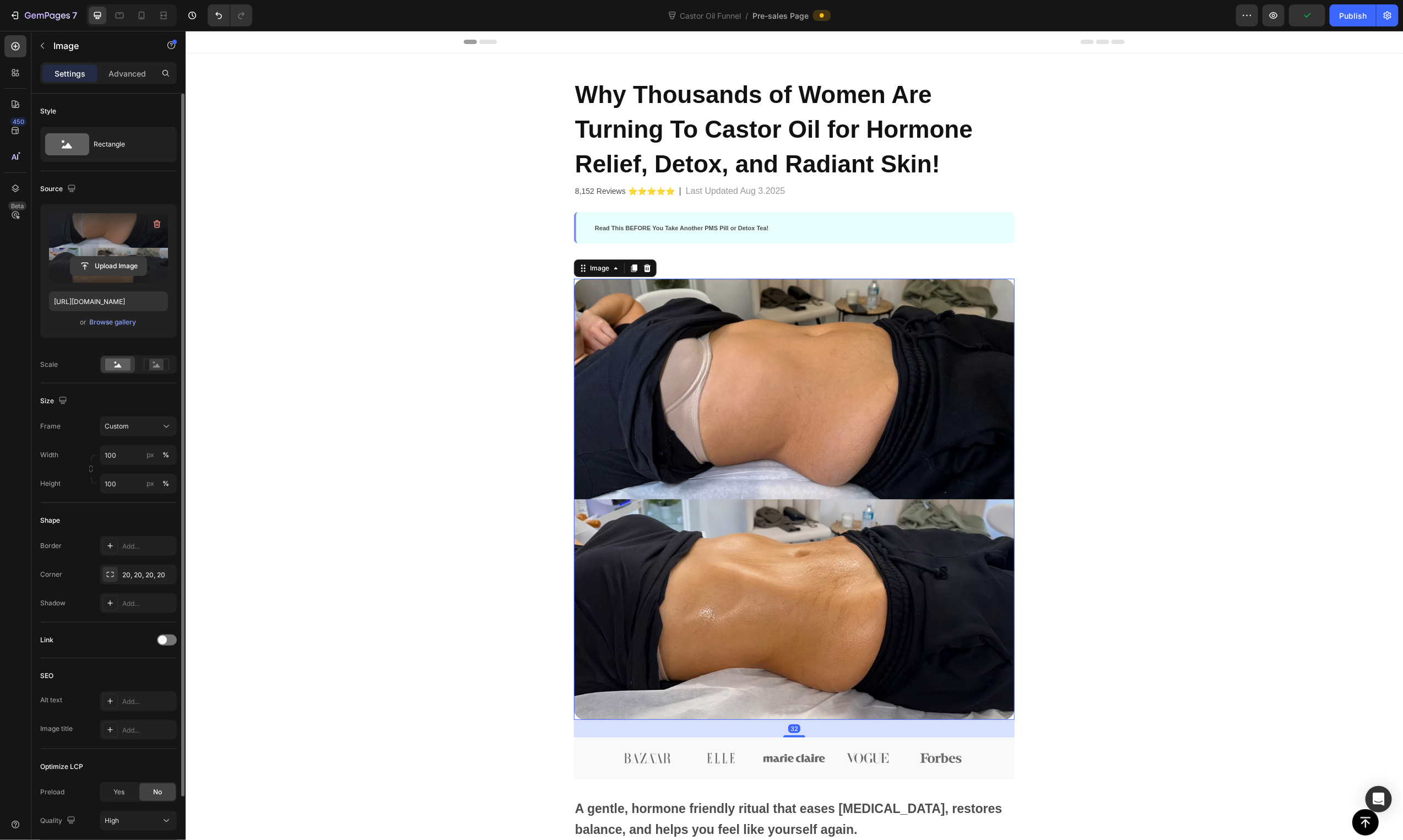
click at [122, 264] on input "file" at bounding box center [108, 266] width 76 height 18
type input "[URL][DOMAIN_NAME]"
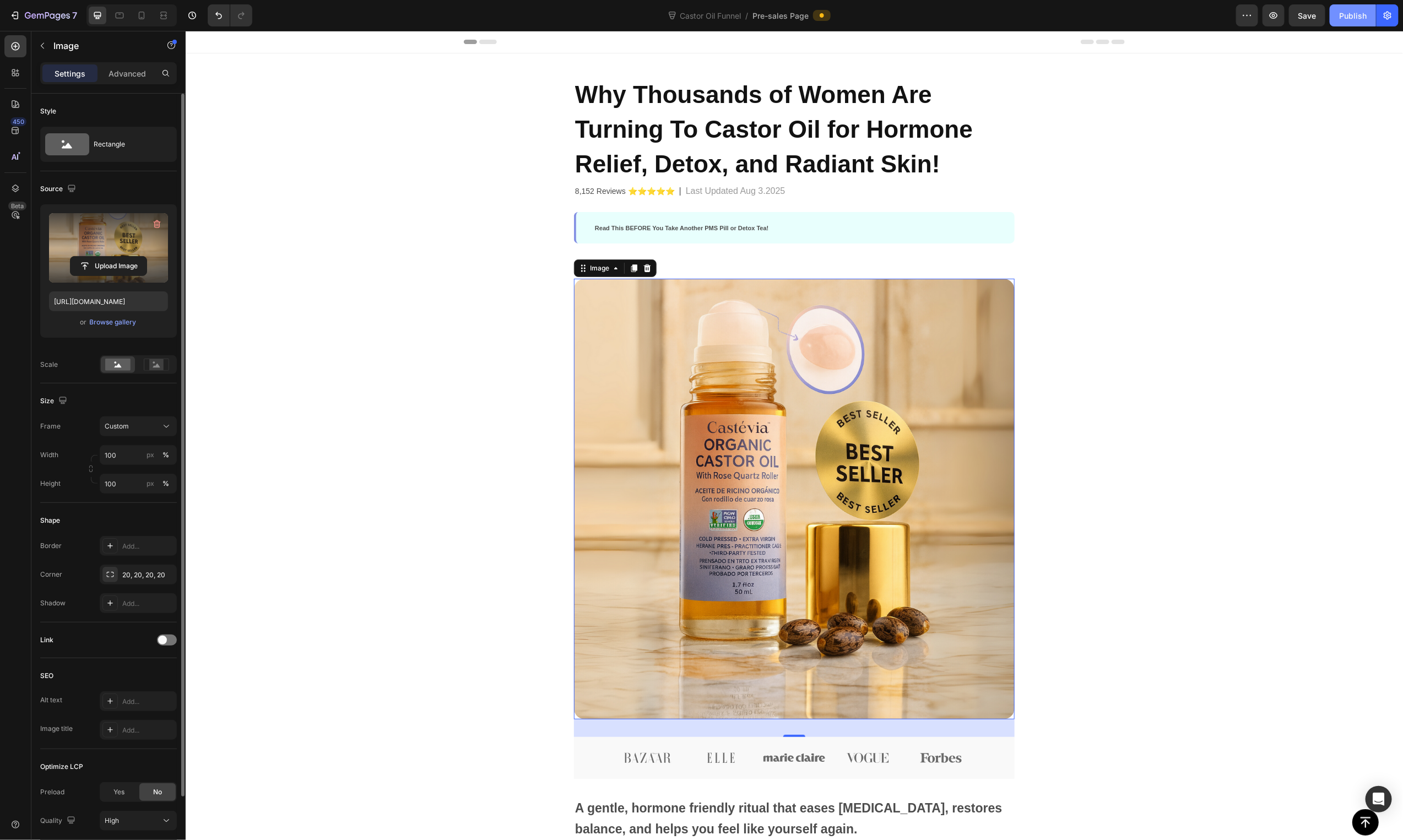
click at [1341, 9] on button "Publish" at bounding box center [1353, 16] width 46 height 22
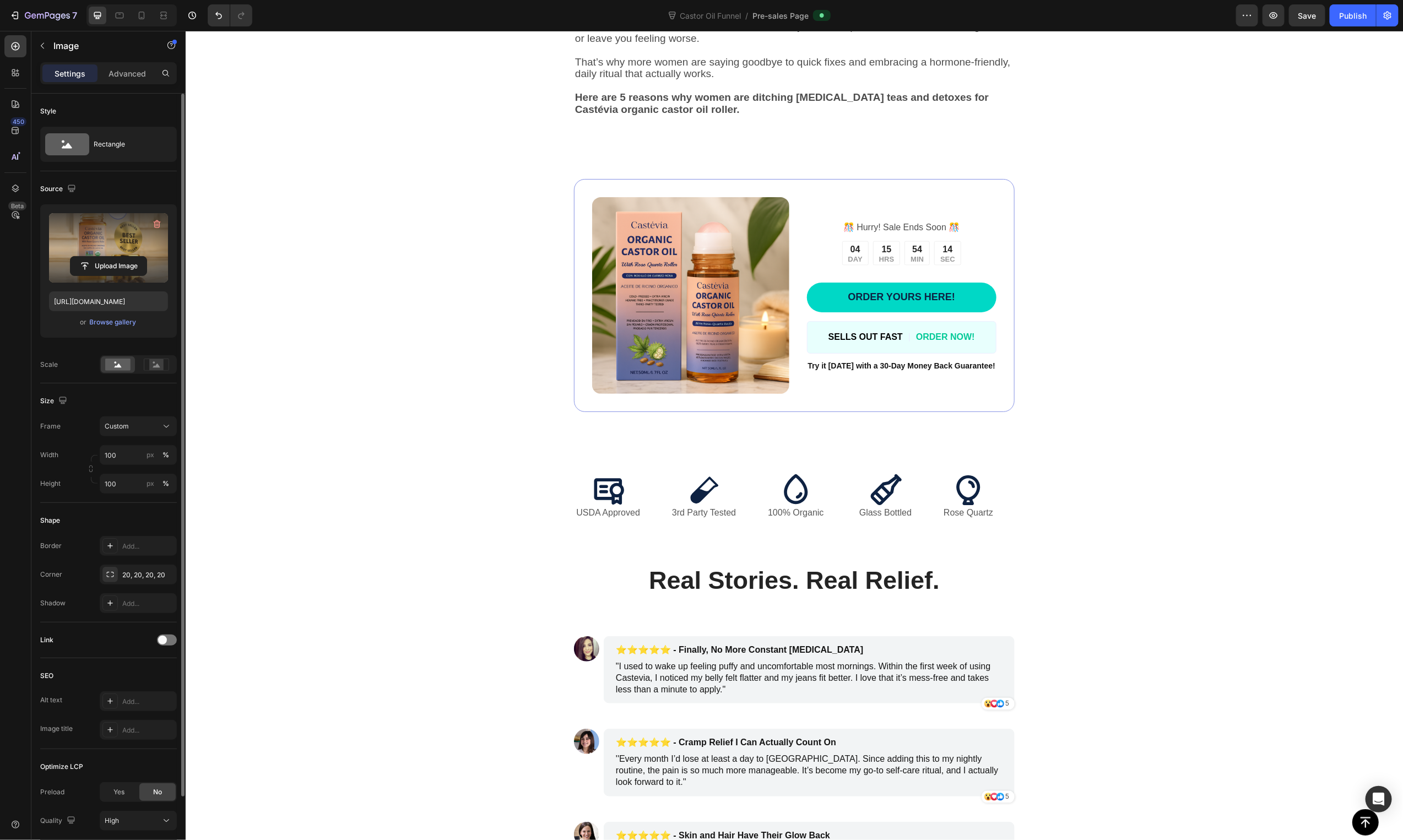
scroll to position [889, 0]
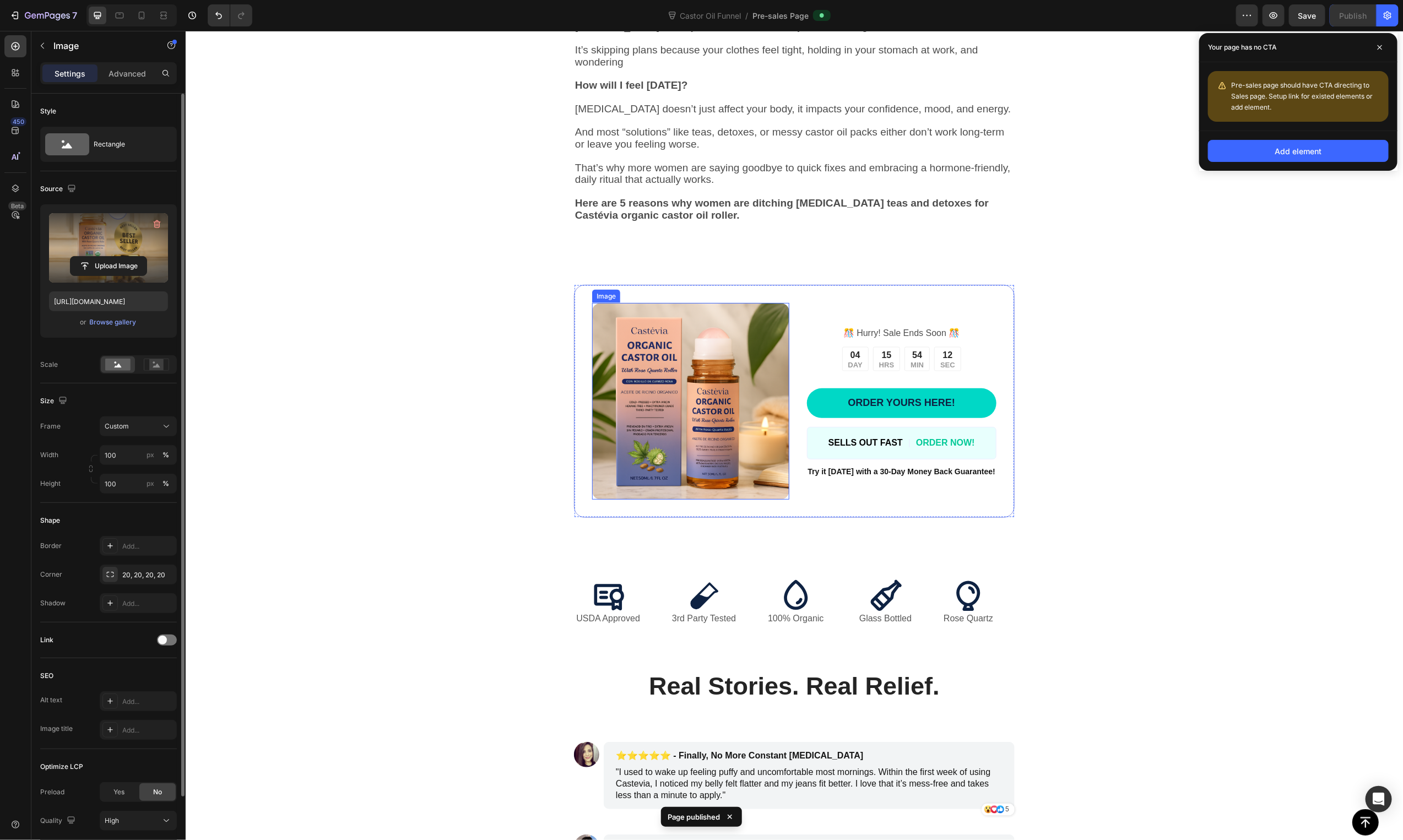
click at [679, 415] on img at bounding box center [690, 401] width 197 height 197
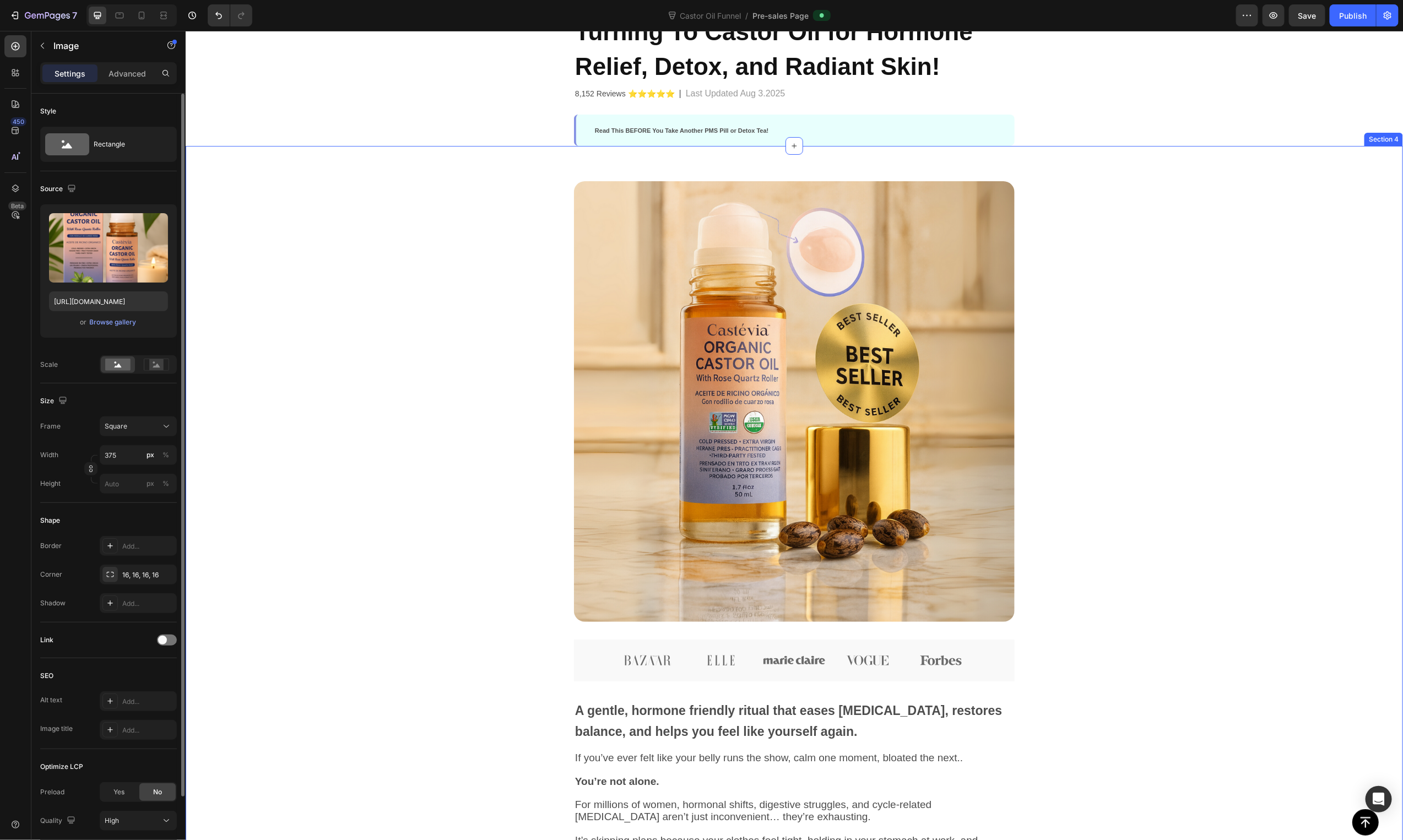
scroll to position [0, 0]
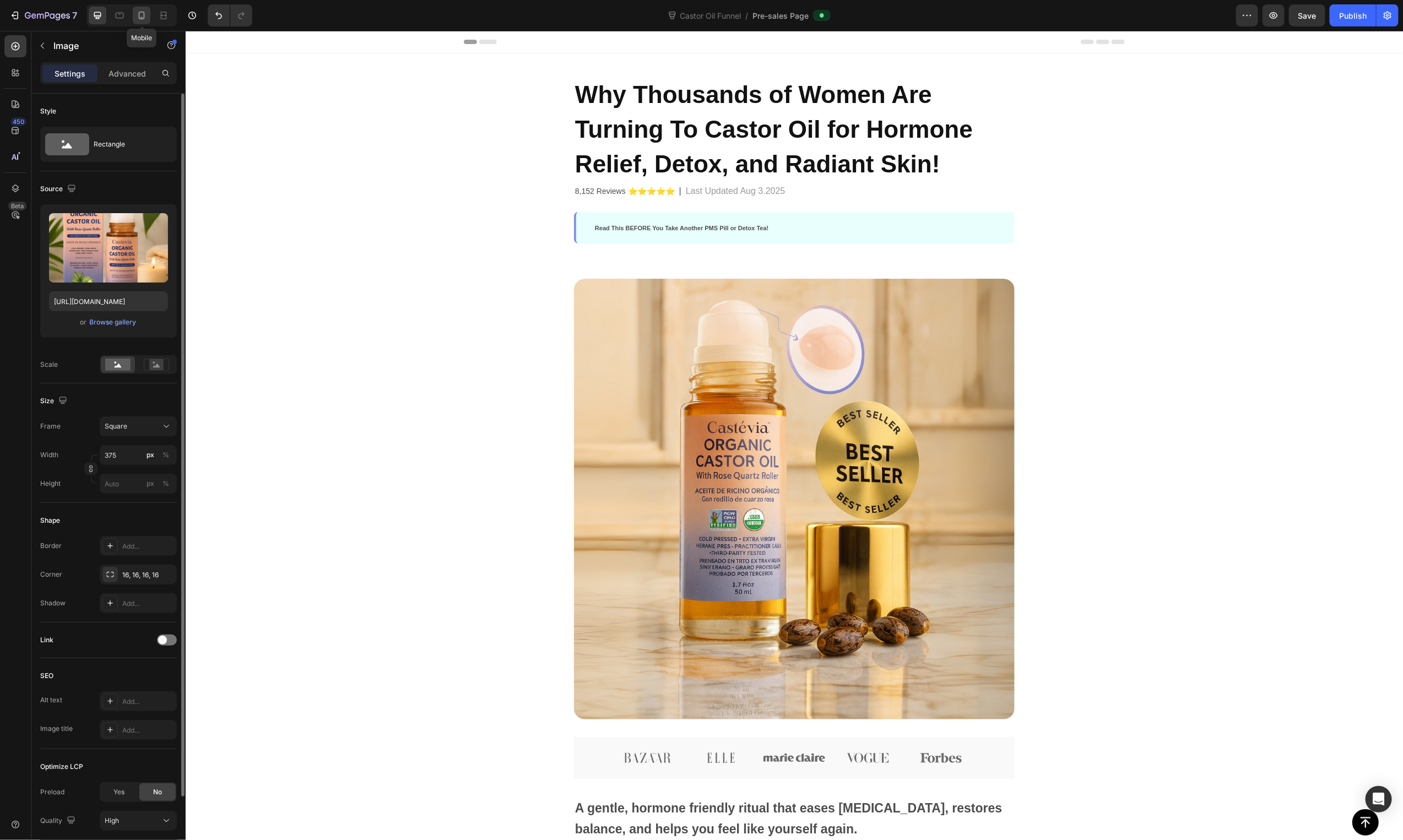
click at [143, 12] on icon at bounding box center [142, 15] width 11 height 11
type input "100"
type input "[URL][DOMAIN_NAME]"
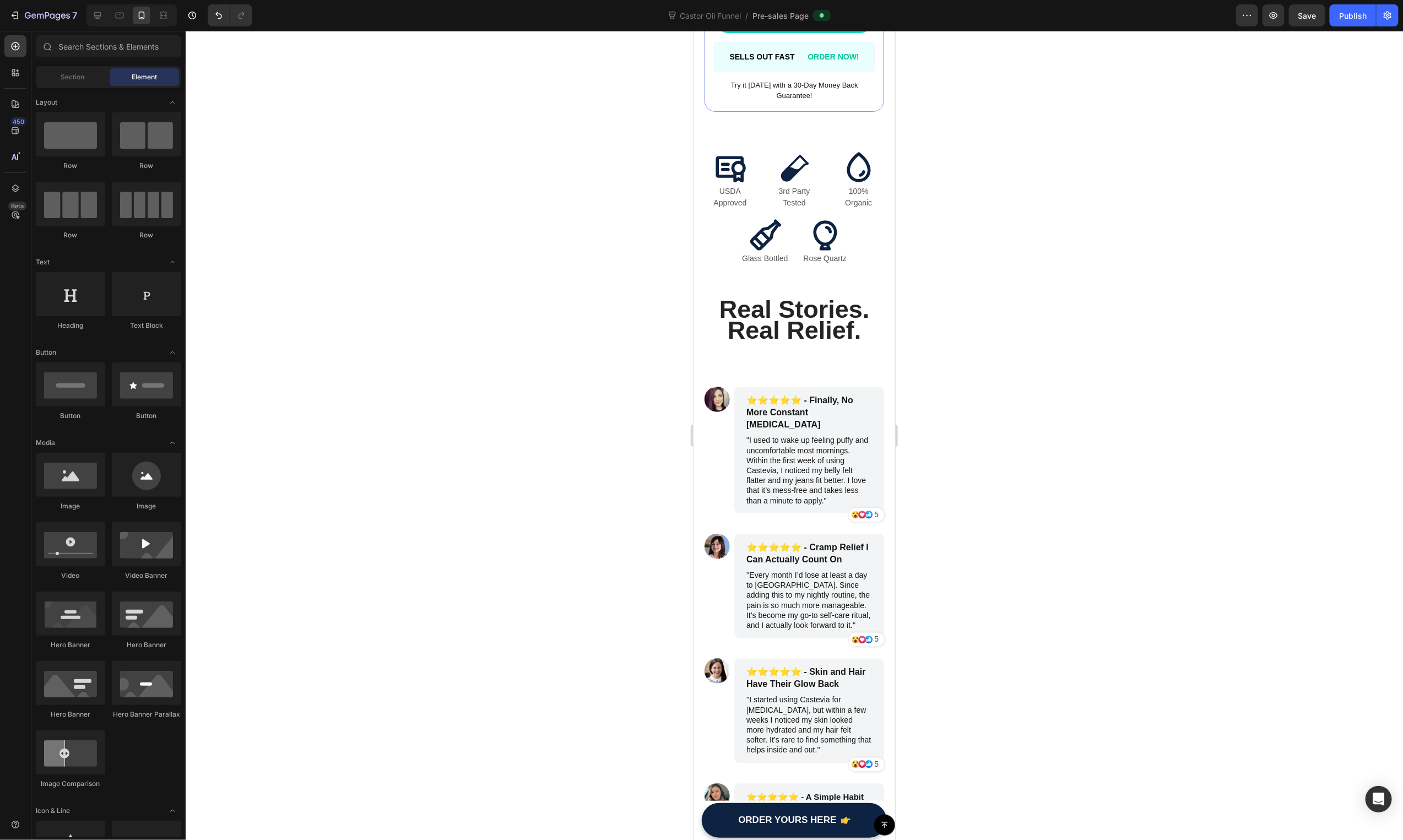
scroll to position [1442, 0]
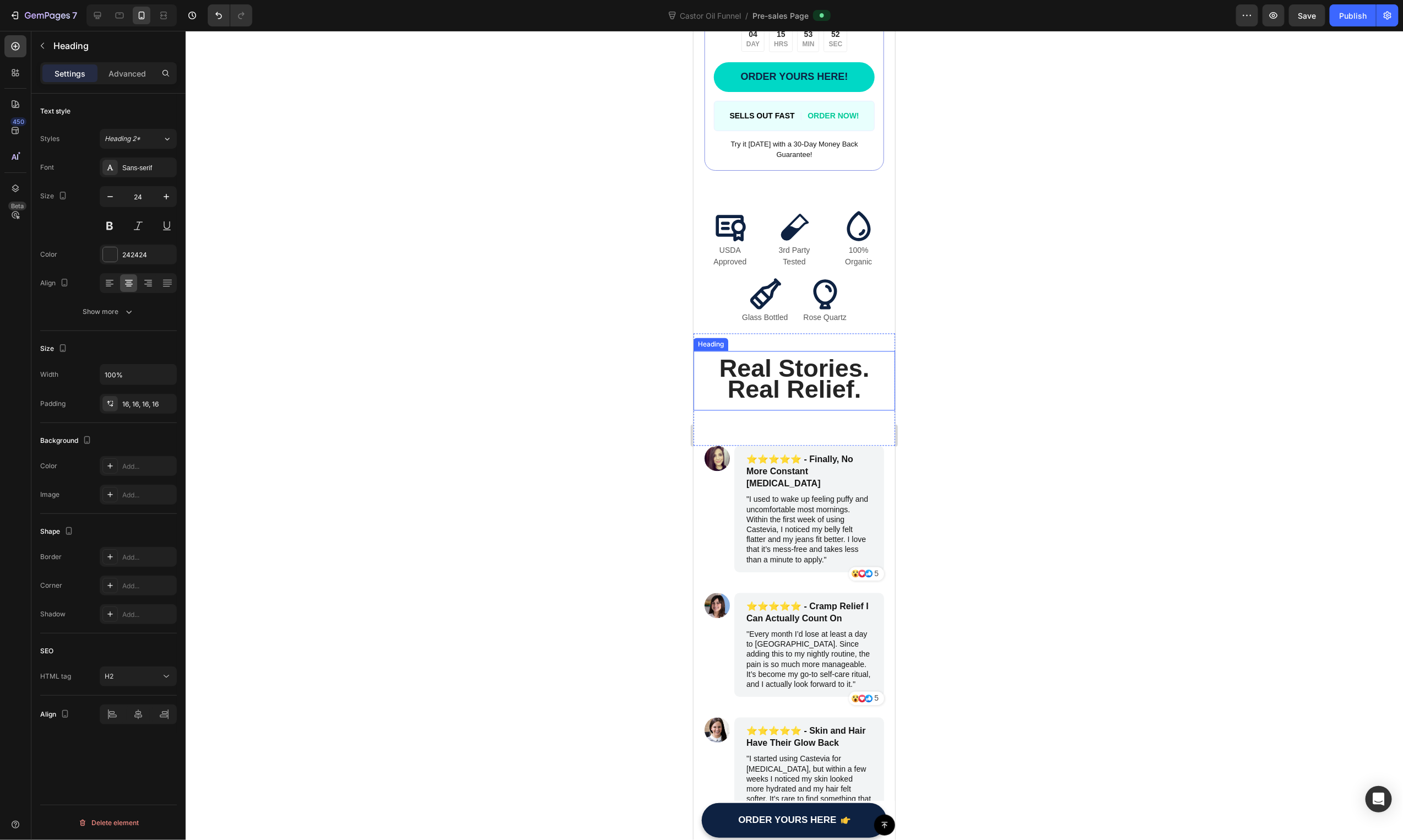
click at [837, 368] on span "Real Stories. Real Relief." at bounding box center [794, 378] width 150 height 49
drag, startPoint x: 772, startPoint y: 331, endPoint x: 789, endPoint y: 339, distance: 18.8
click at [772, 335] on icon at bounding box center [772, 339] width 9 height 9
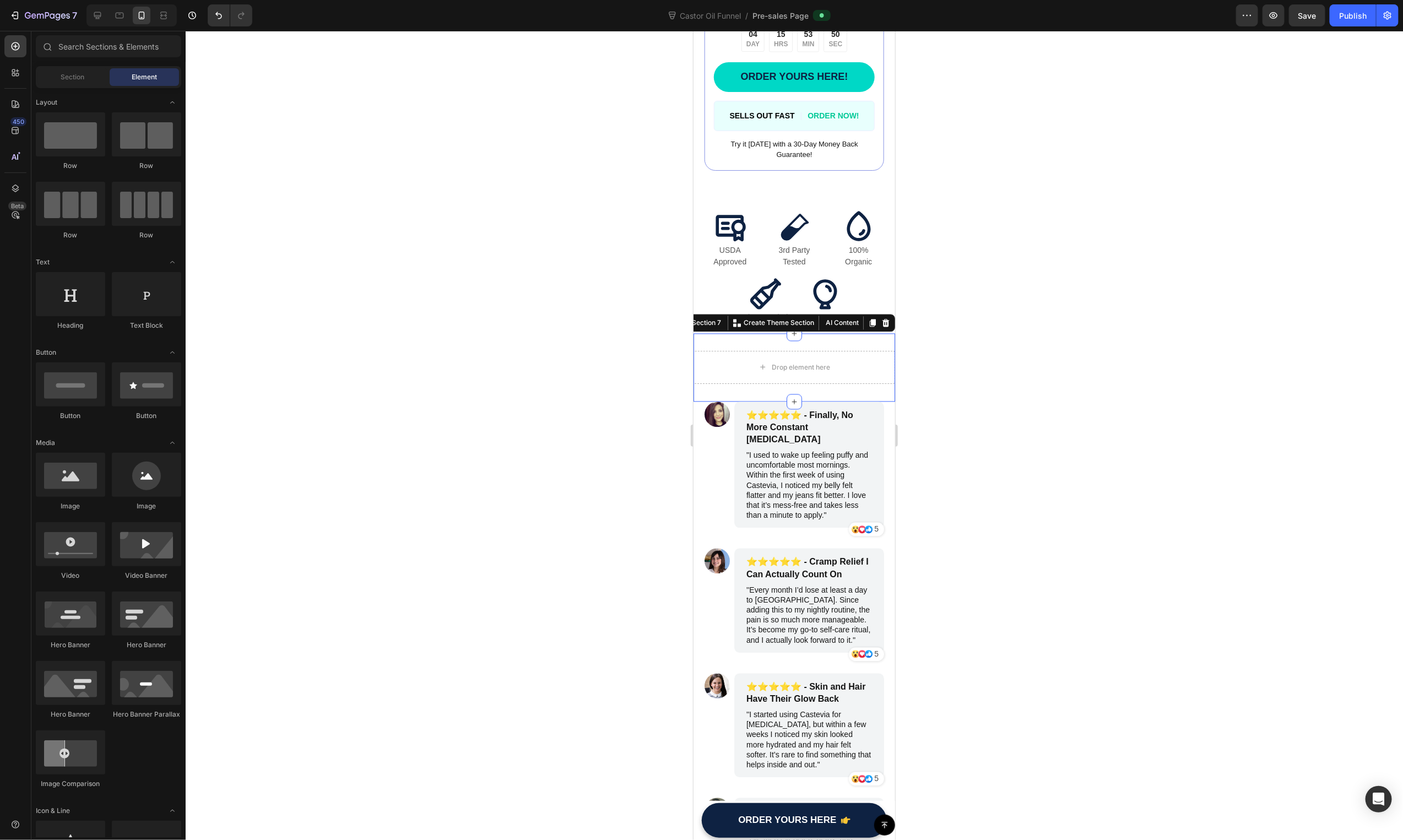
click at [840, 334] on div "Drop element here Section 7 You can create reusable sections Create Theme Secti…" at bounding box center [794, 366] width 202 height 68
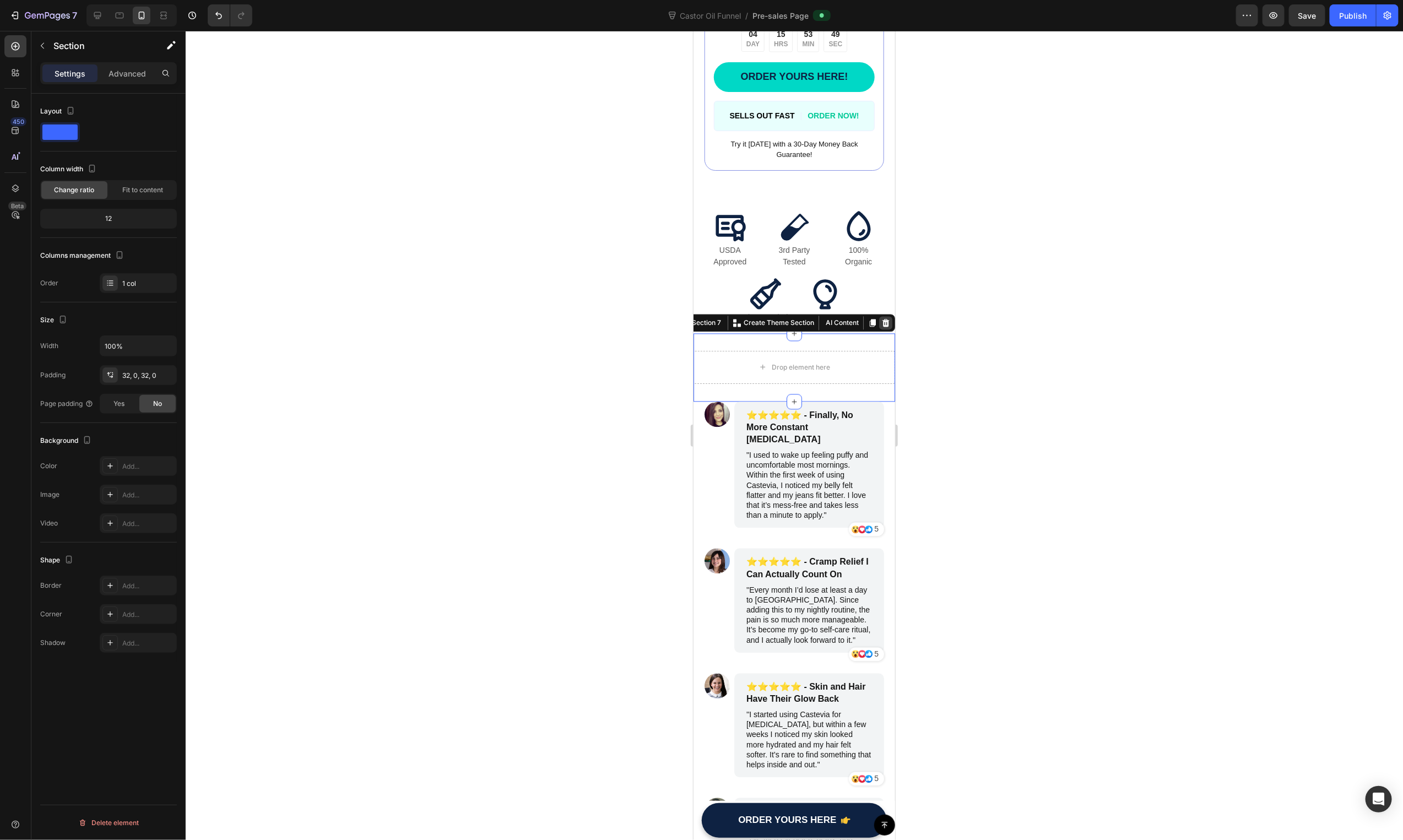
click at [882, 318] on icon at bounding box center [885, 322] width 7 height 8
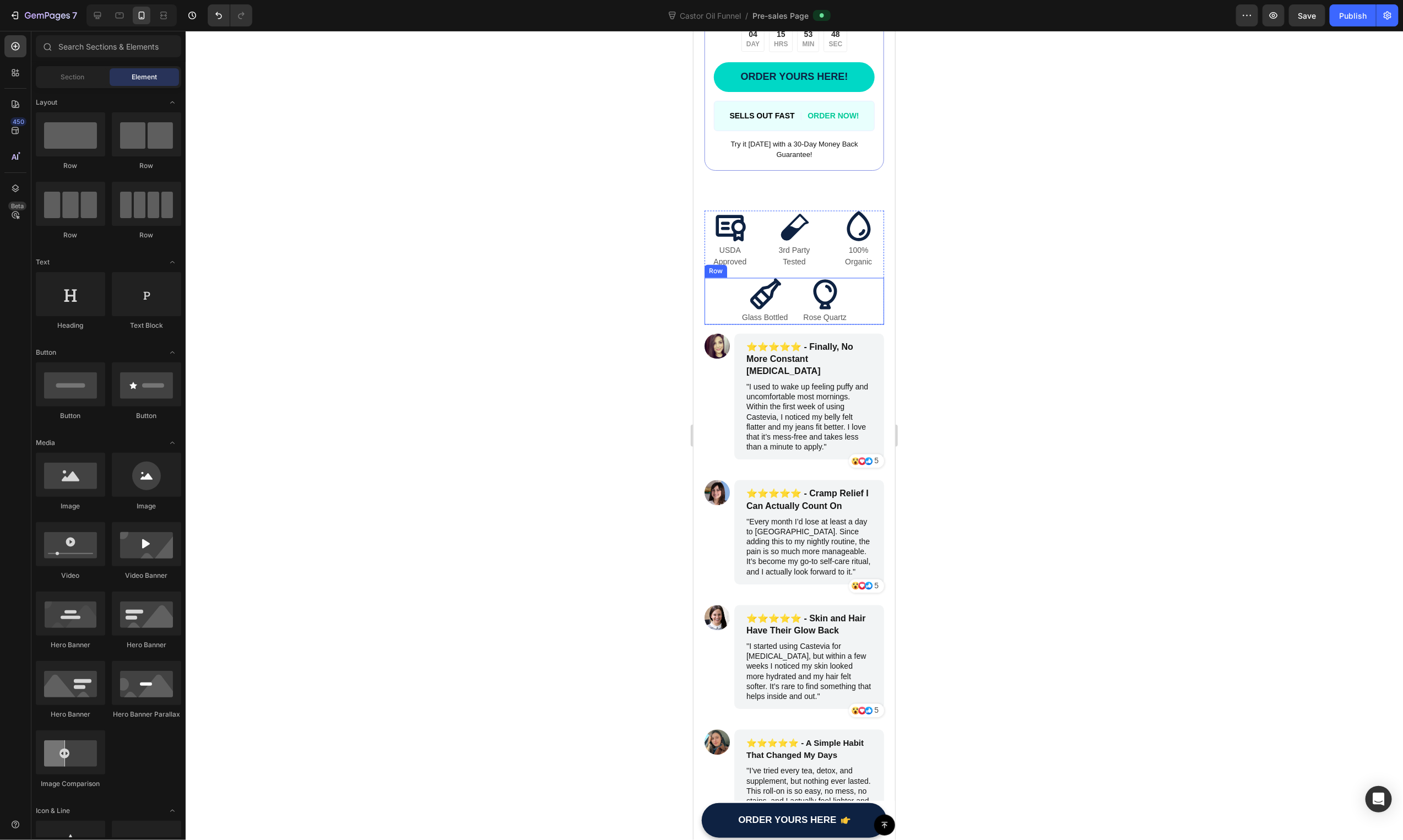
click at [848, 305] on div "Icon Glass Bottled Text Block Icon Rose Quartz Text Block Row" at bounding box center [794, 300] width 179 height 46
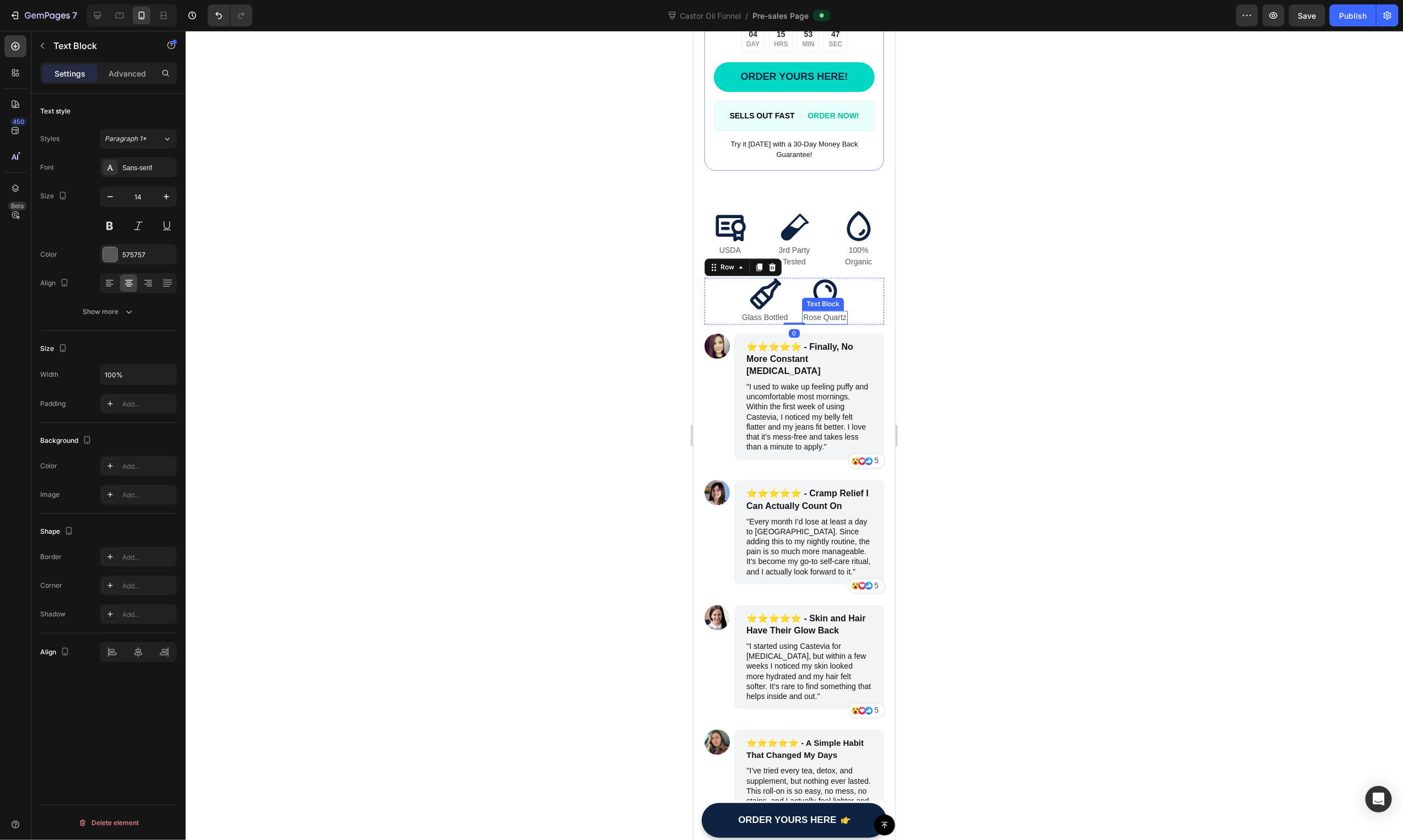
click at [816, 312] on div "Rose Quartz Text Block" at bounding box center [824, 316] width 46 height 14
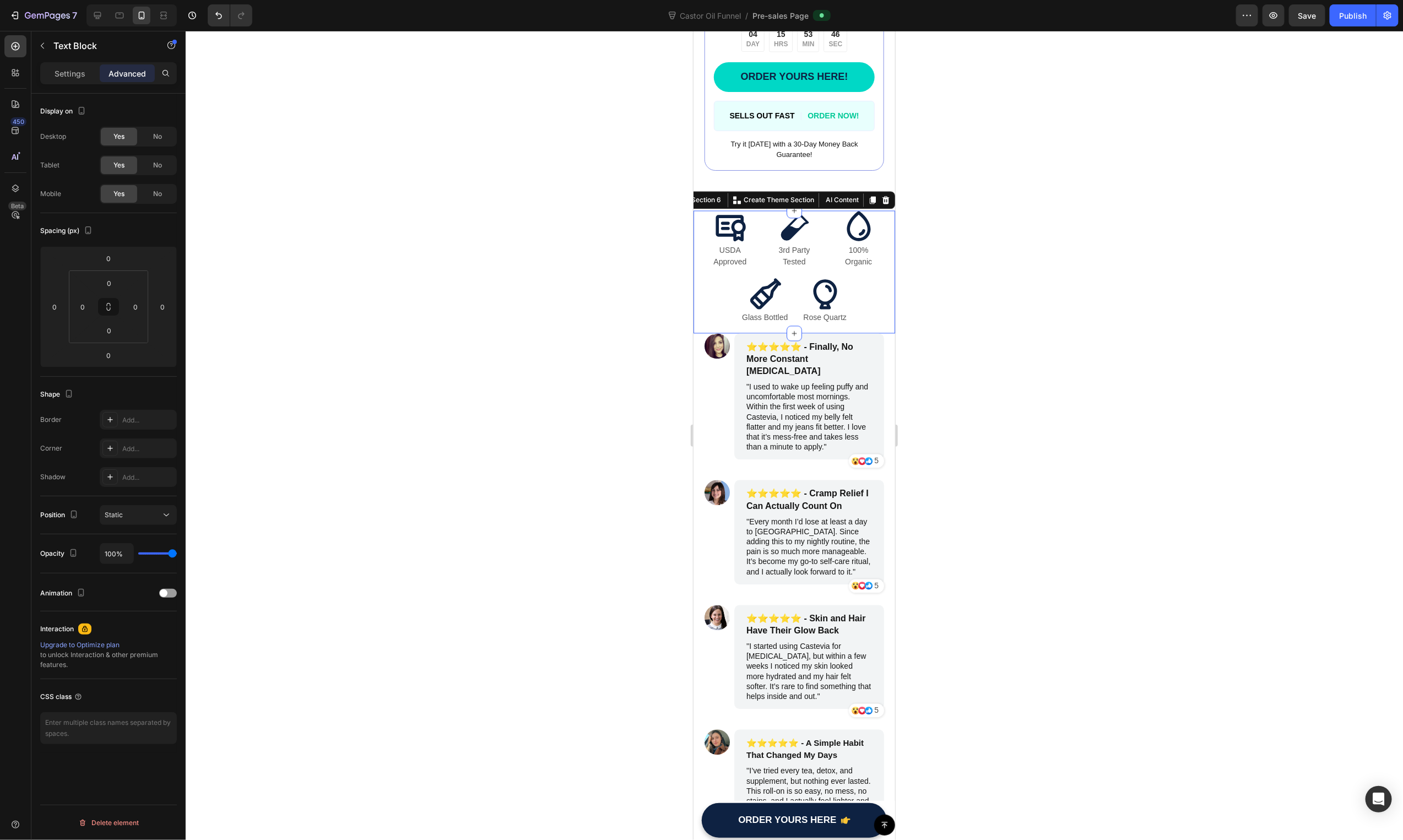
click at [816, 317] on div "Icon USDA Approved Text Block Icon 3rd Party Tested Text Block Icon 100% Organi…" at bounding box center [794, 270] width 179 height 122
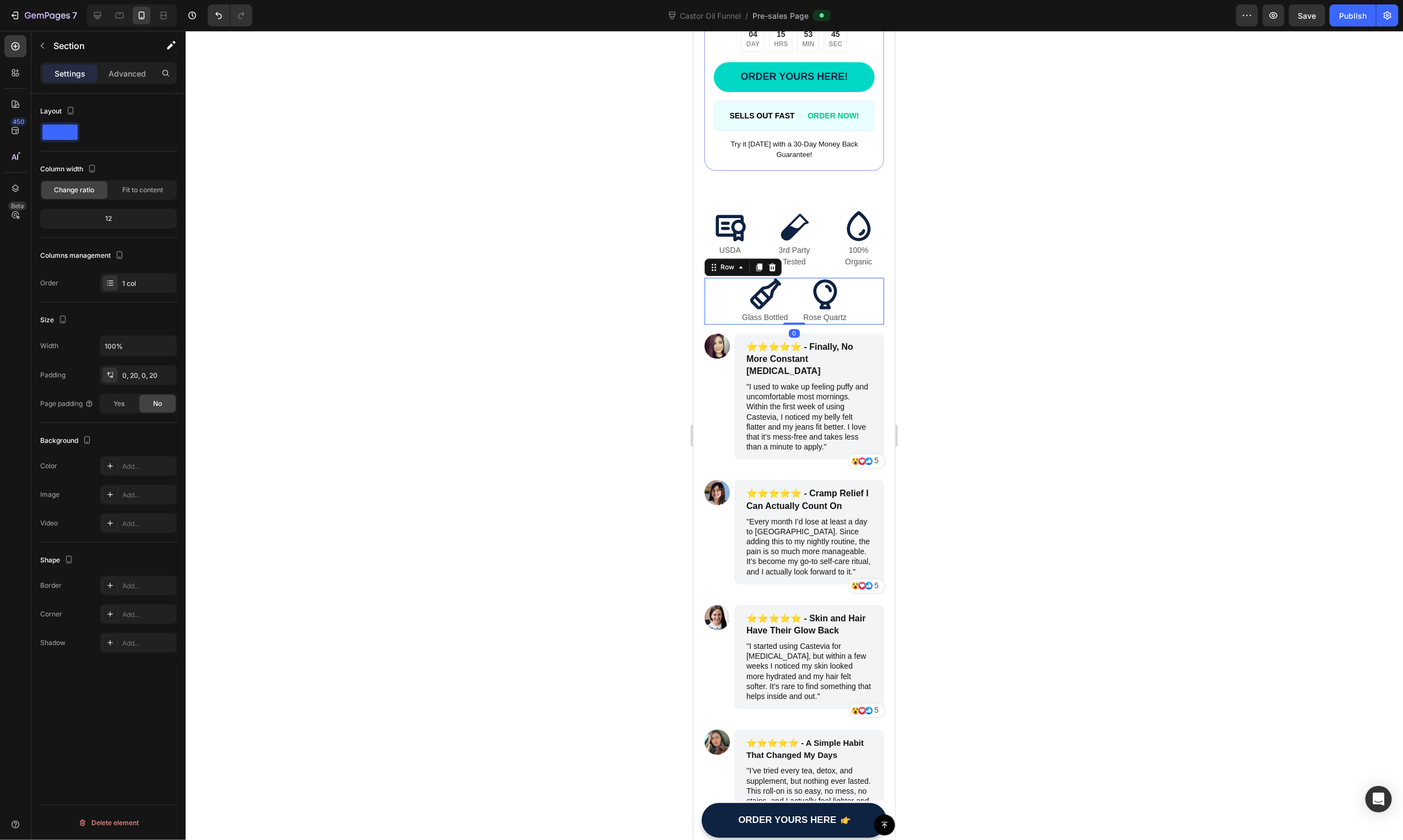
click at [789, 308] on div "Icon Glass Bottled Text Block Icon Rose Quartz Text Block Row 0" at bounding box center [794, 300] width 179 height 46
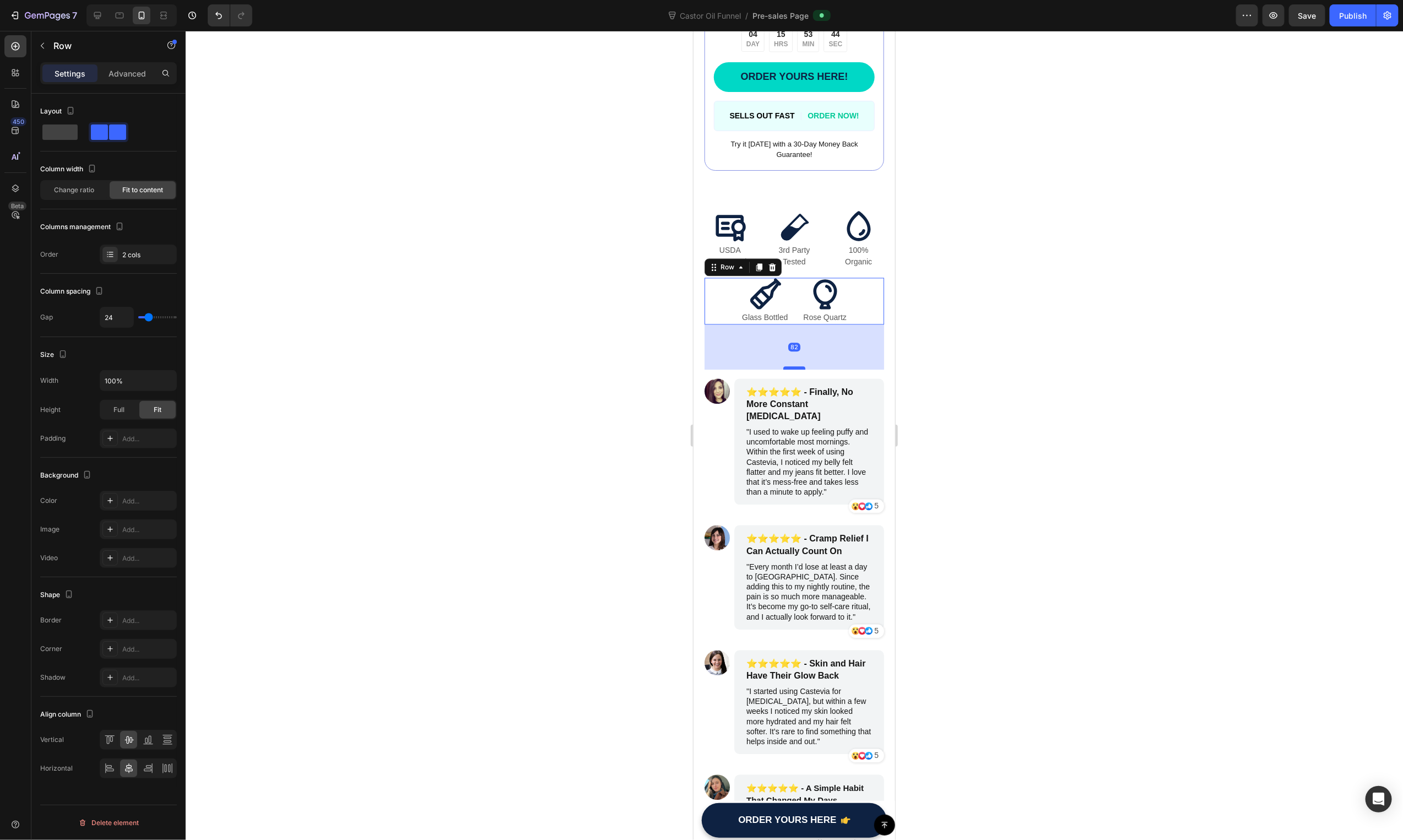
drag, startPoint x: 789, startPoint y: 314, endPoint x: 788, endPoint y: 358, distance: 44.0
click at [788, 366] on div at bounding box center [794, 367] width 22 height 3
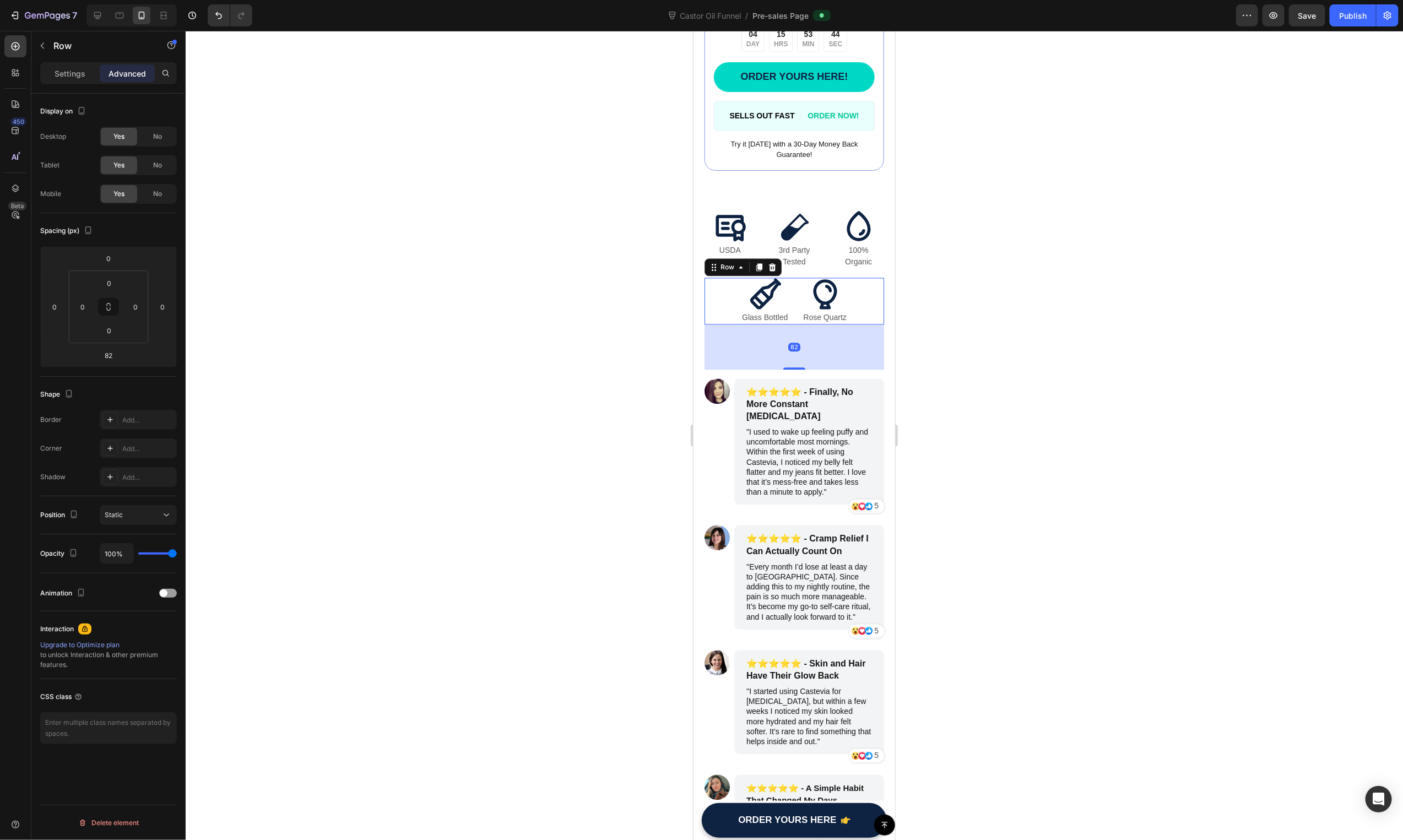
click at [949, 494] on div at bounding box center [794, 435] width 1217 height 809
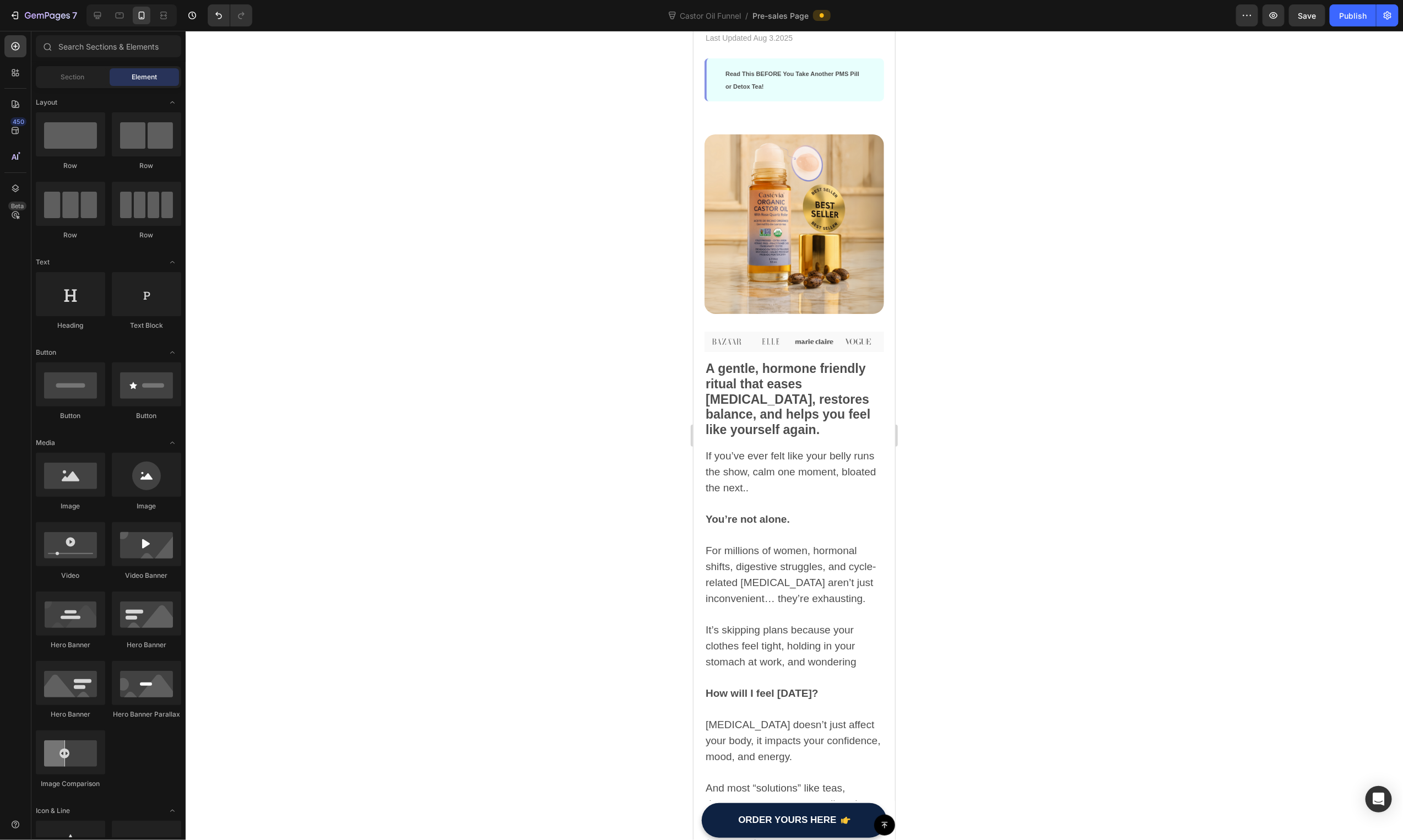
scroll to position [0, 0]
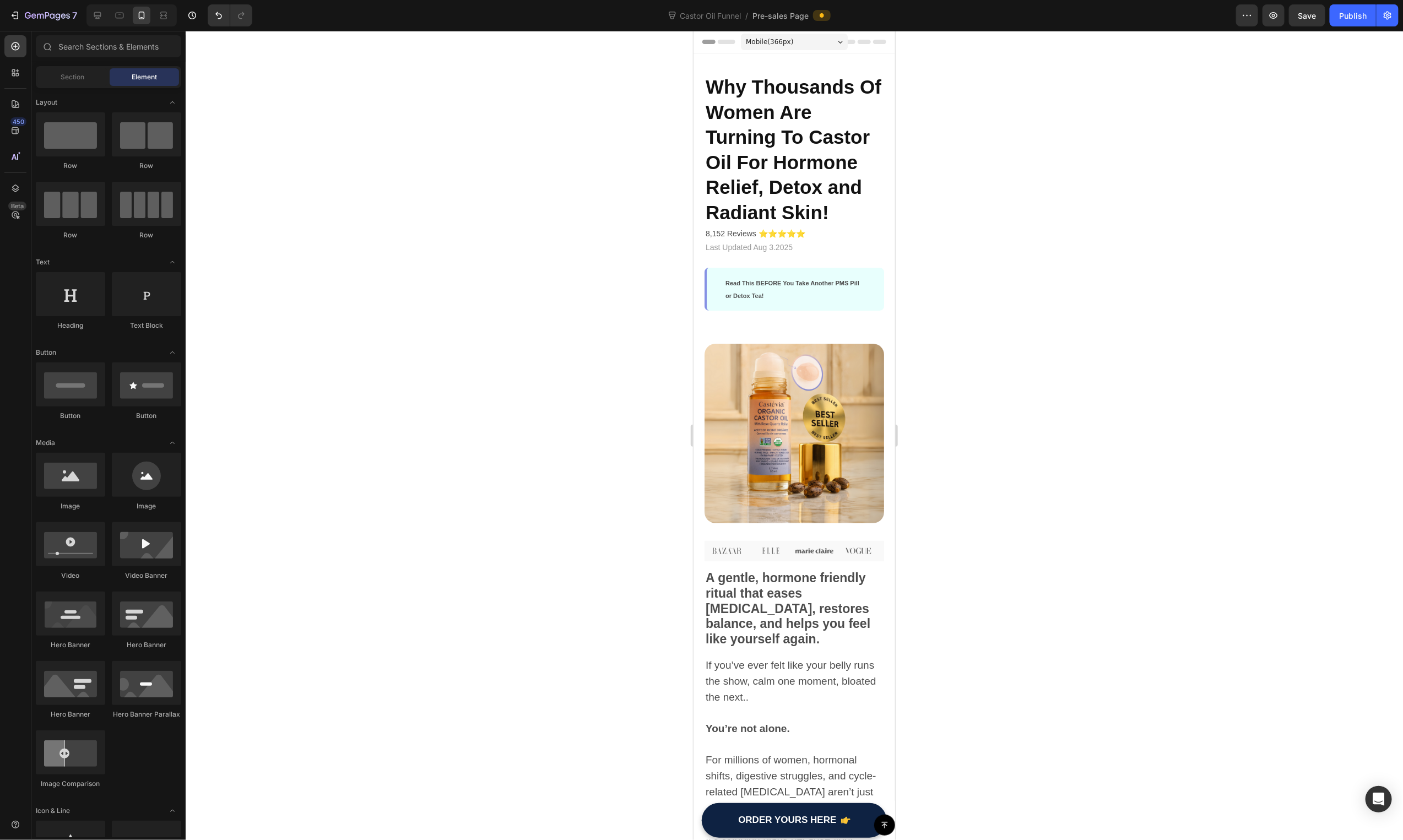
drag, startPoint x: 892, startPoint y: 423, endPoint x: 1773, endPoint y: 38, distance: 961.4
click at [1344, 16] on div "Publish" at bounding box center [1353, 15] width 27 height 11
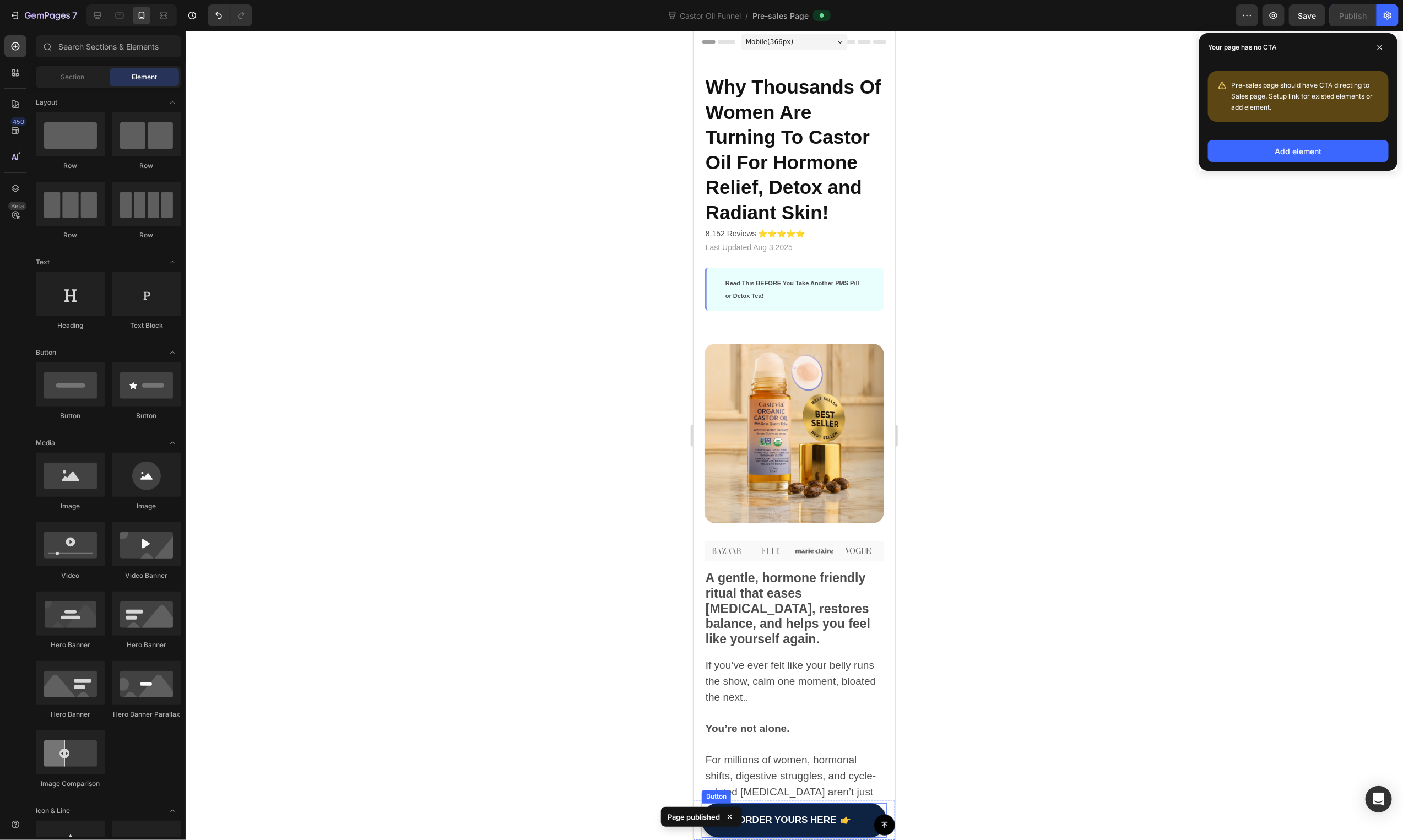
click at [808, 814] on div "Button" at bounding box center [794, 824] width 202 height 21
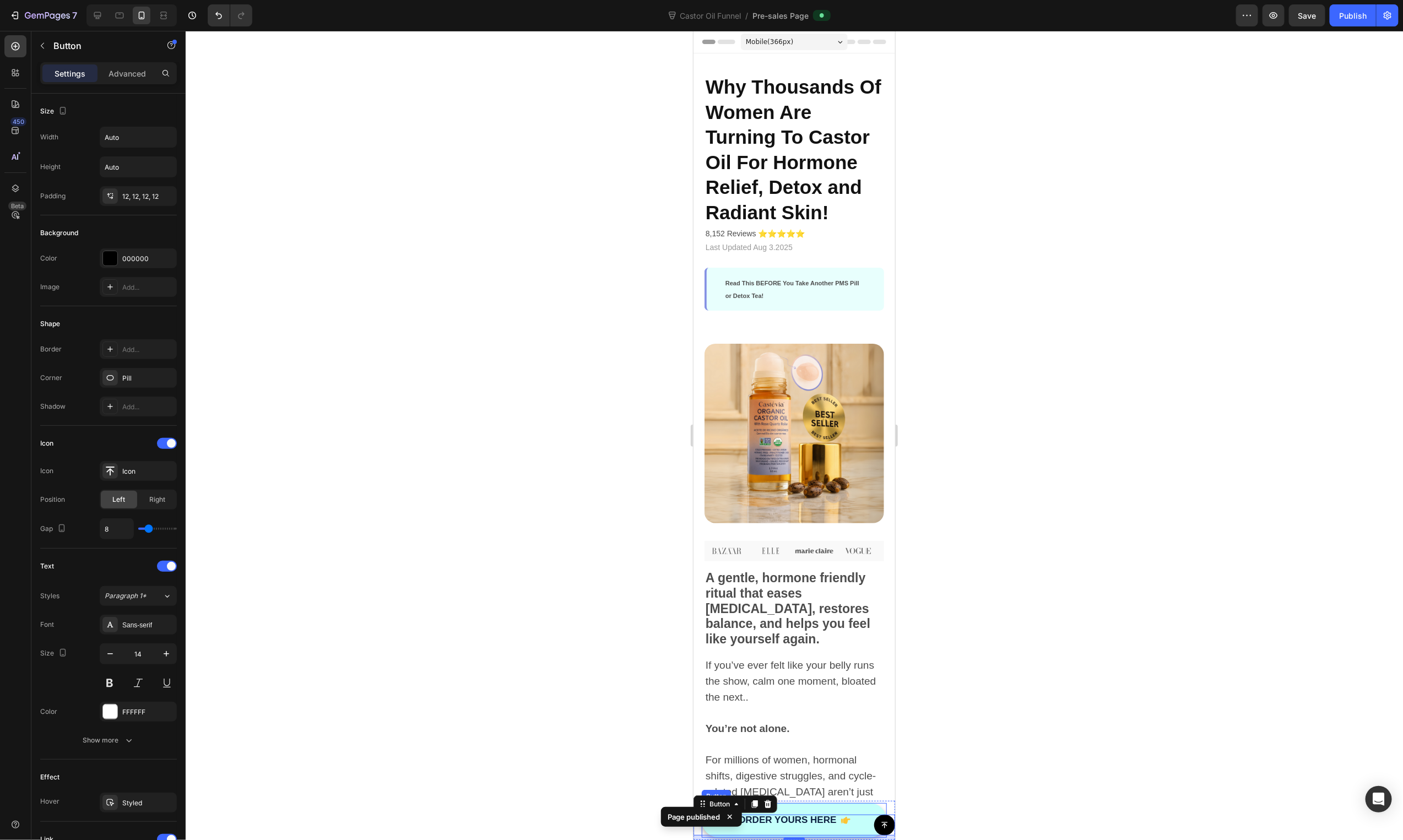
click at [819, 808] on link "ORDER YOURS HERE" at bounding box center [793, 819] width 185 height 34
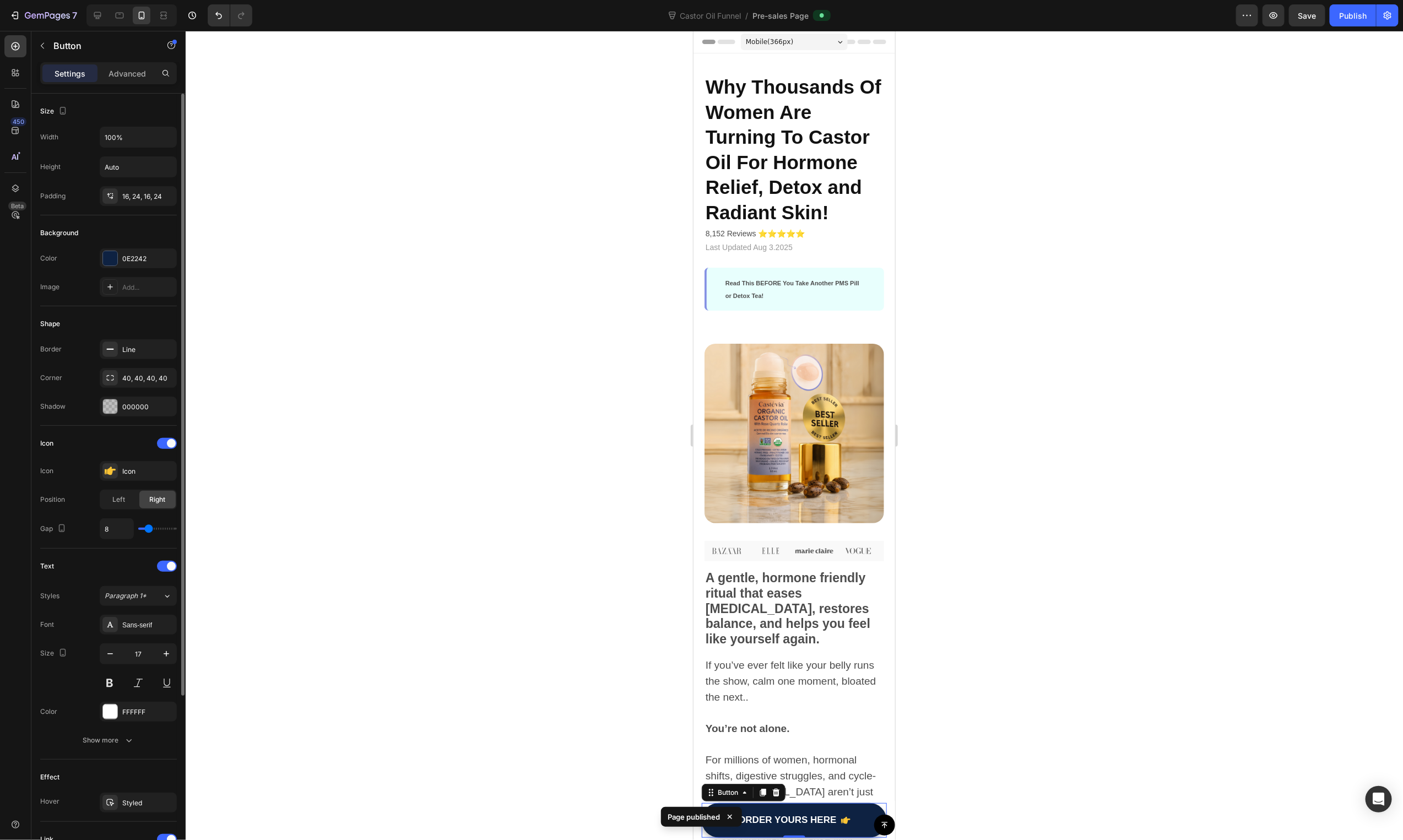
scroll to position [227, 0]
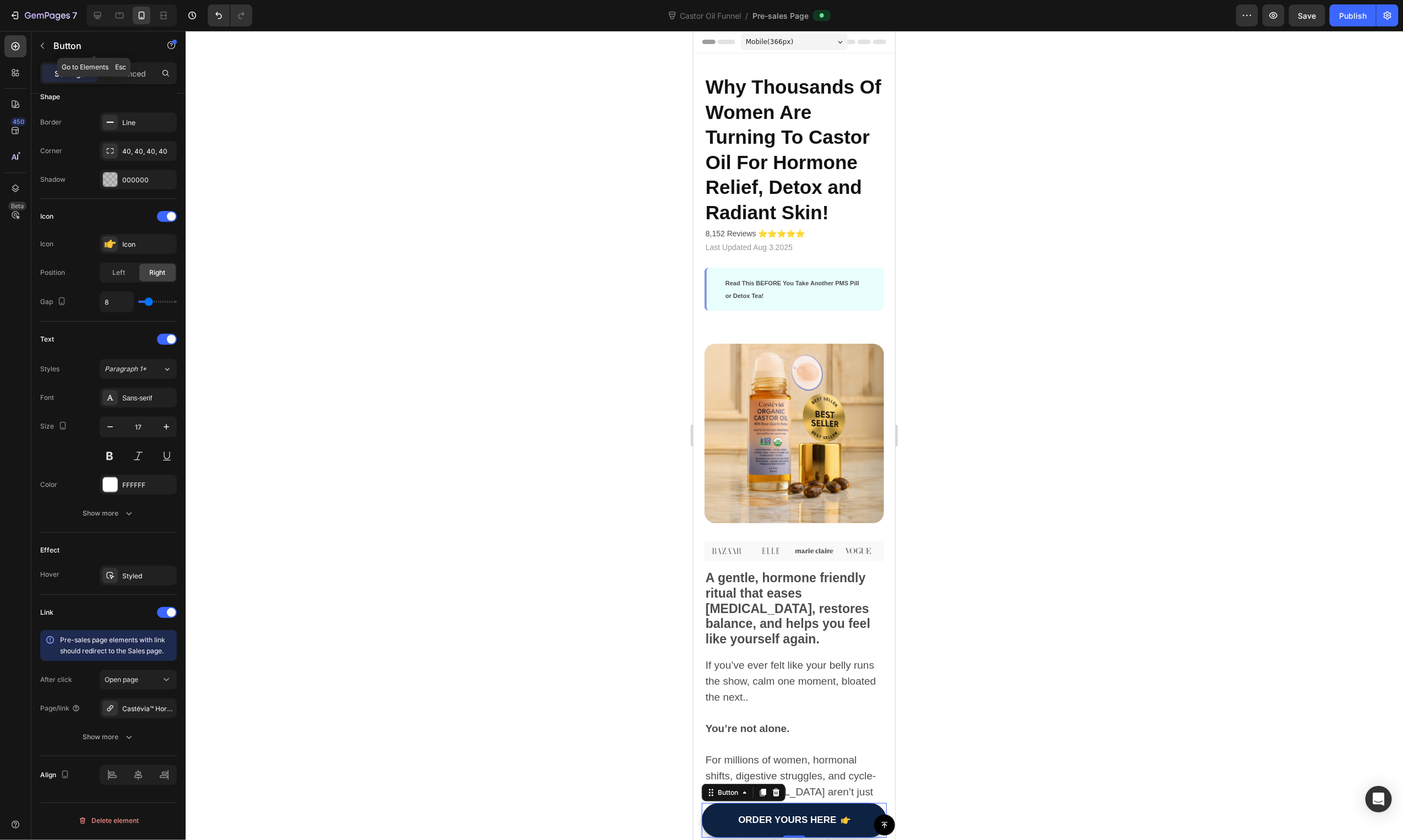
click at [54, 45] on p "Button" at bounding box center [100, 46] width 94 height 14
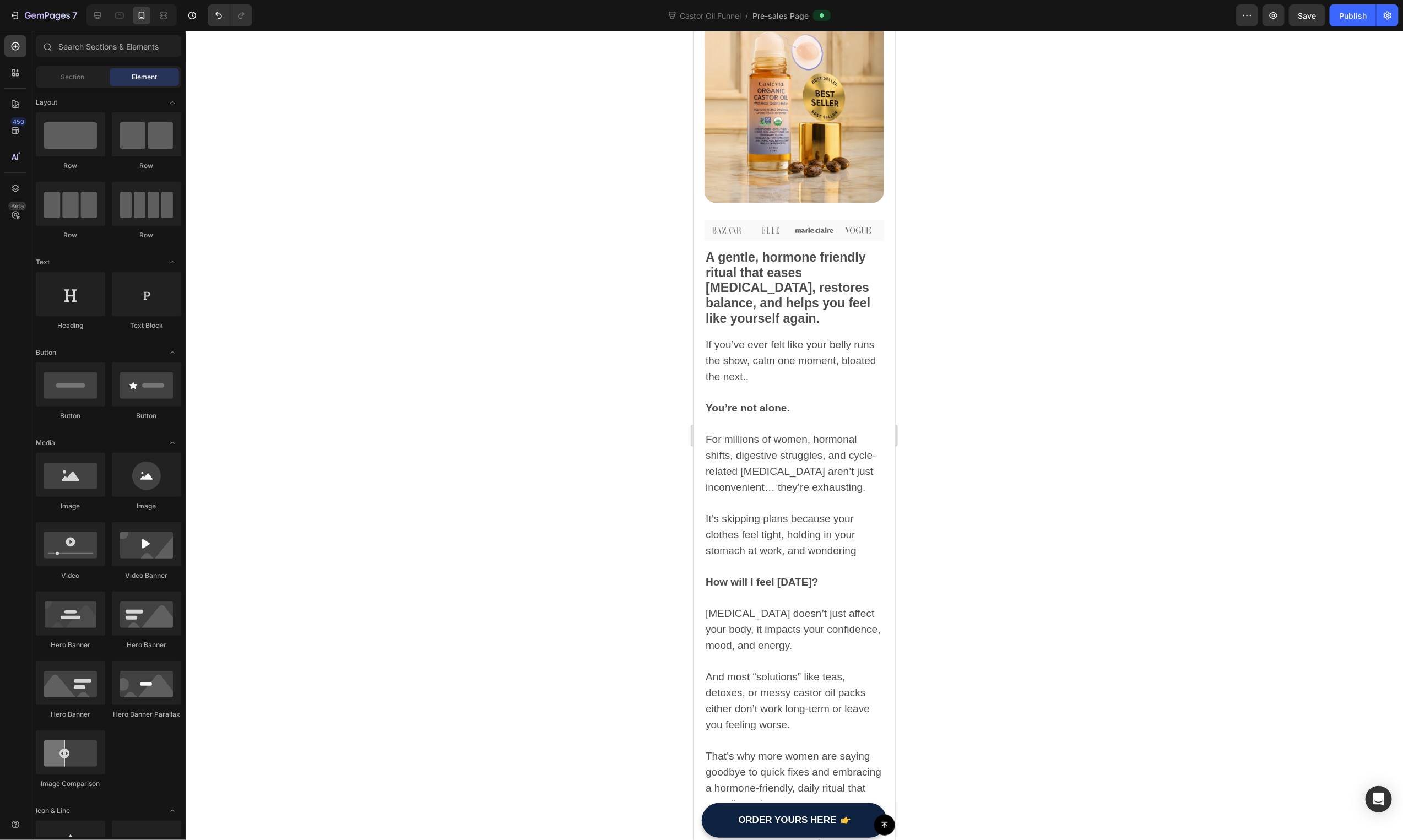
scroll to position [1881, 0]
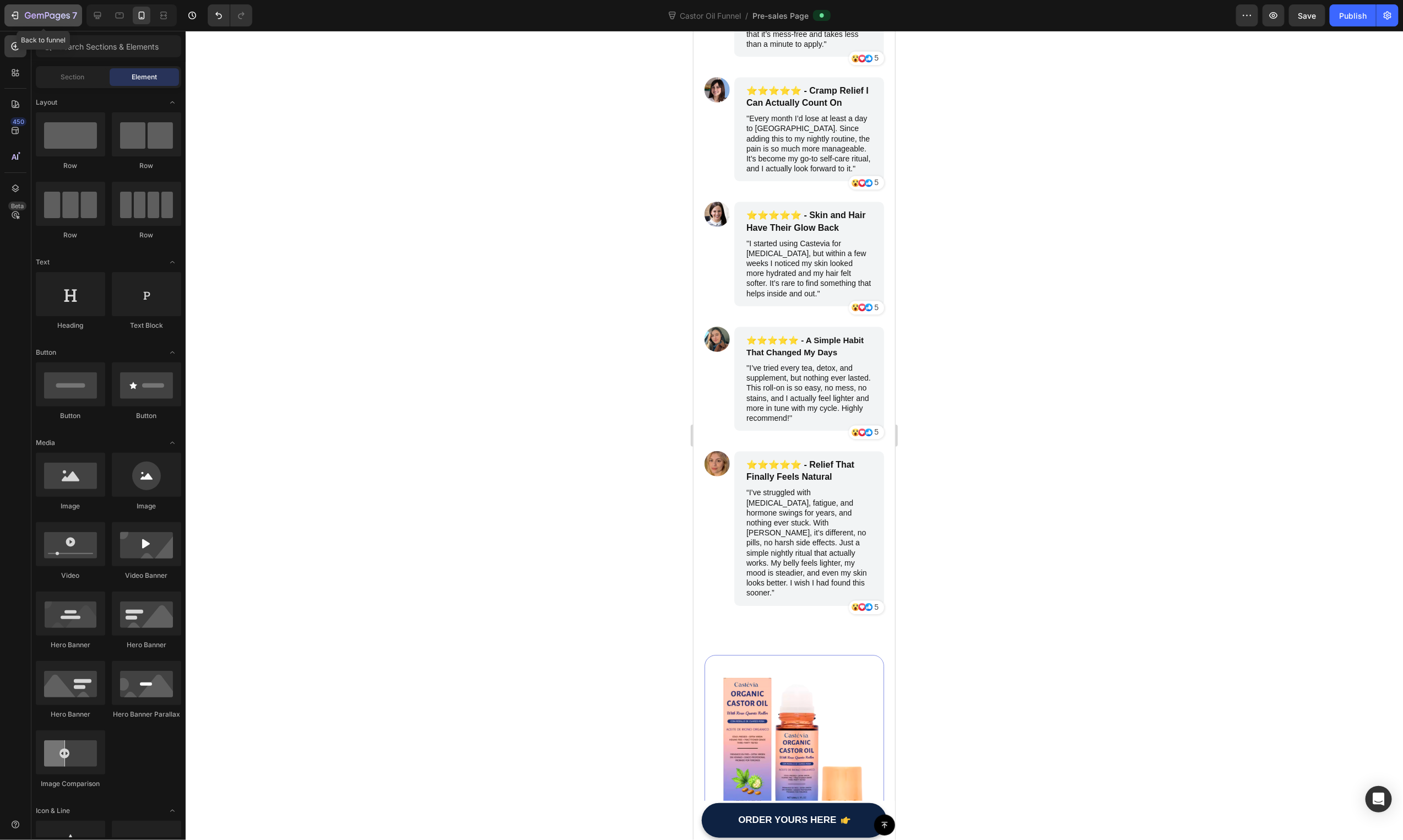
click at [16, 10] on icon "button" at bounding box center [15, 15] width 11 height 11
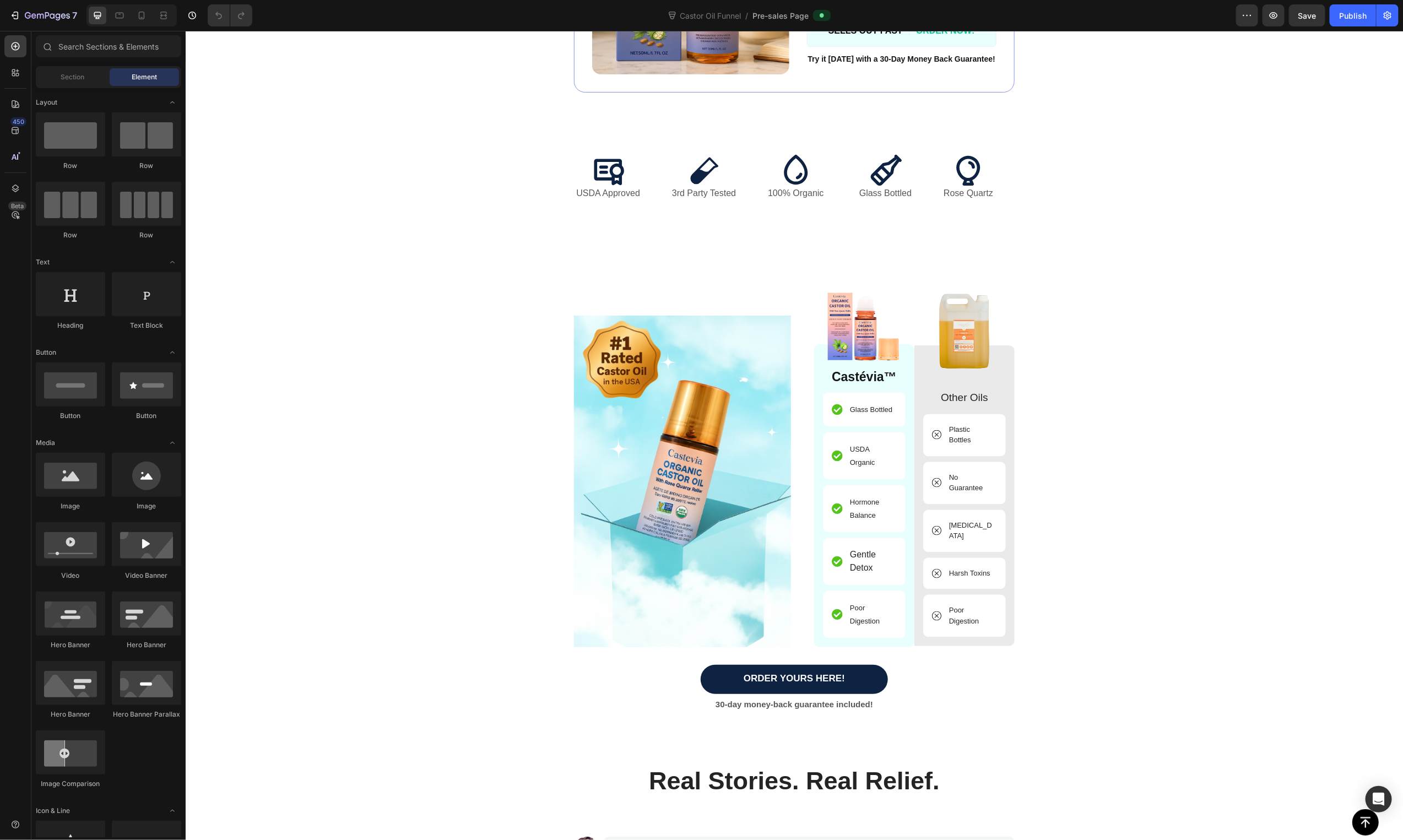
scroll to position [1416, 0]
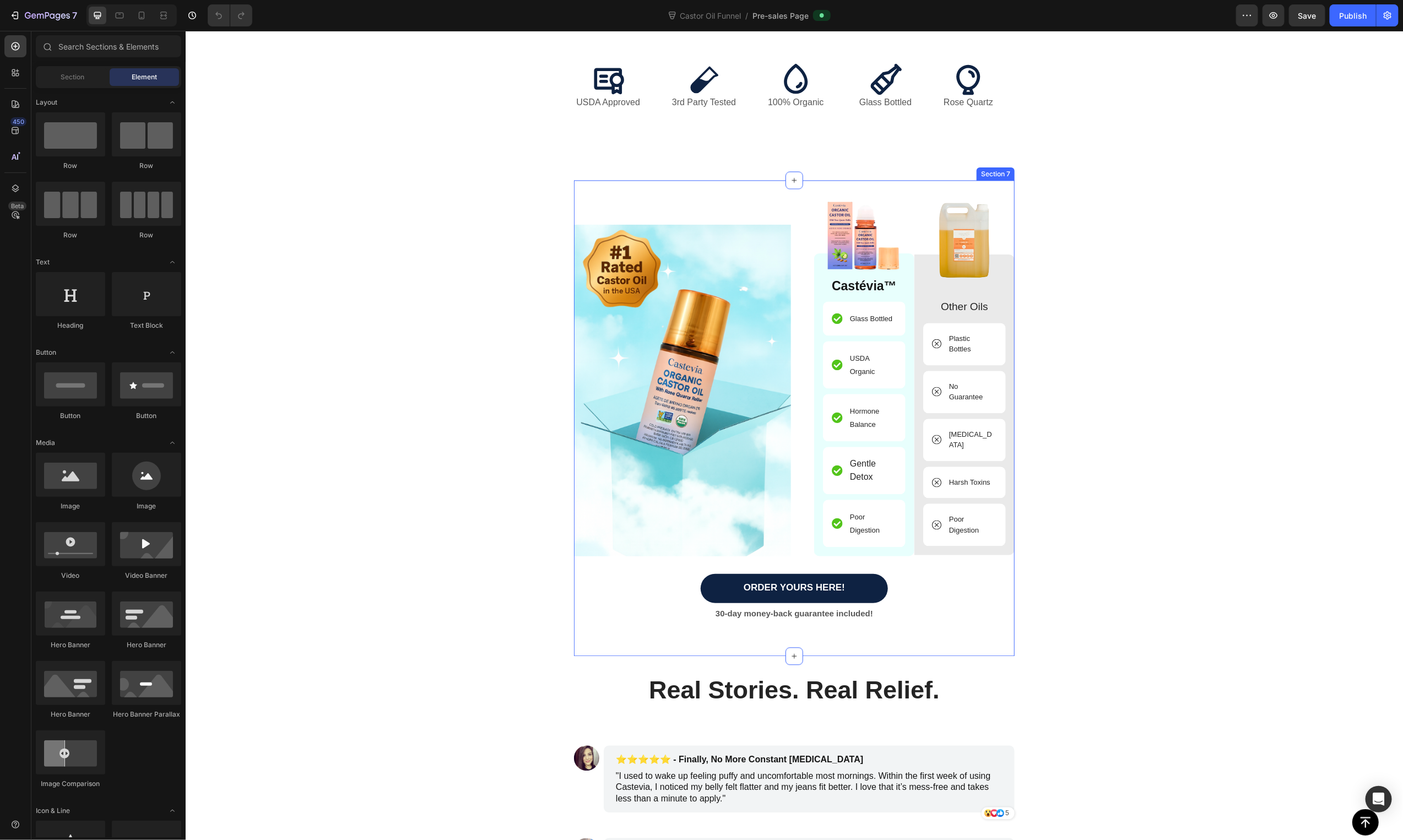
click at [687, 215] on div "Image Image Castévia™ Text Block Glass Bottled Item List USDA Organic Item List…" at bounding box center [793, 418] width 441 height 476
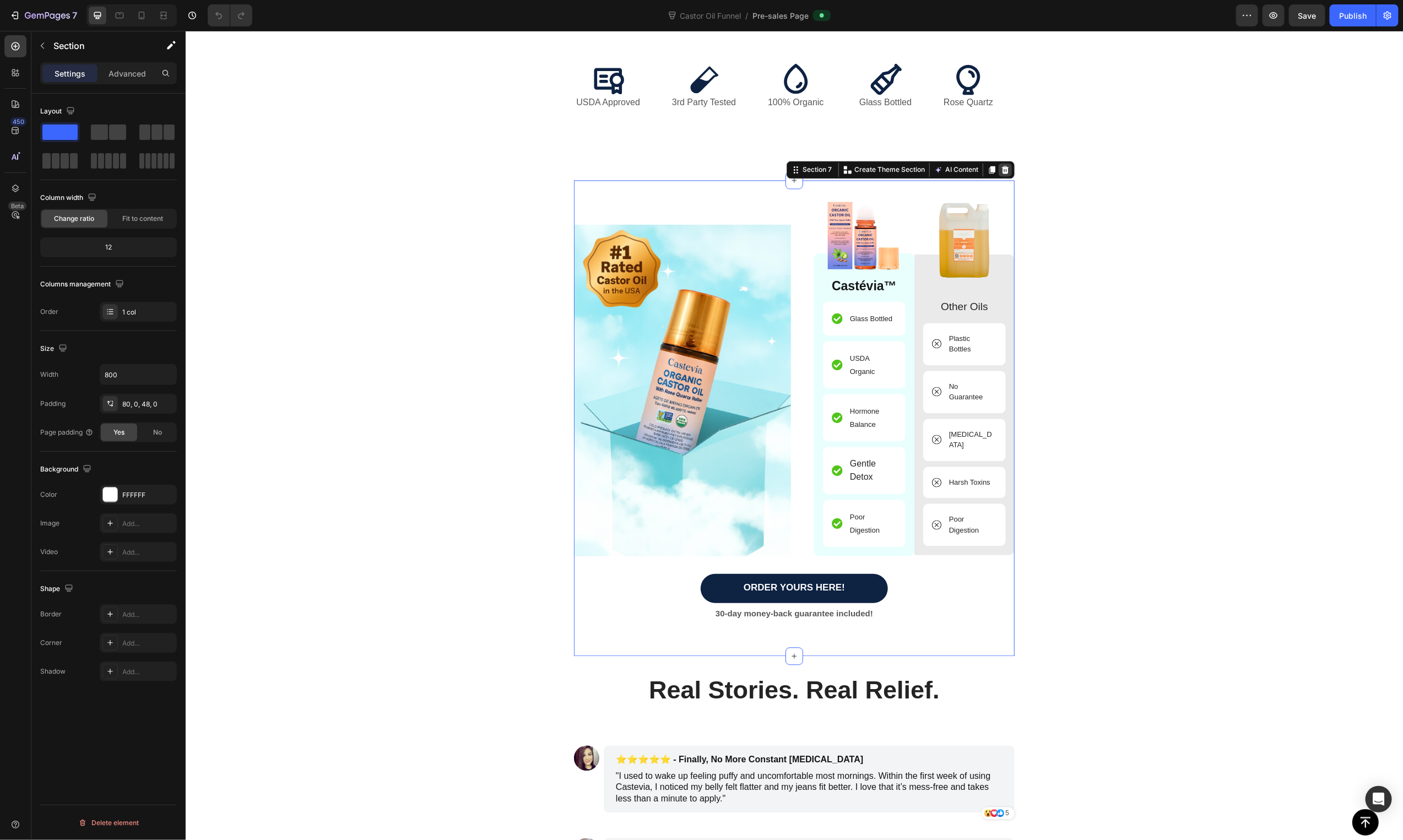
click at [1002, 174] on icon at bounding box center [1004, 170] width 7 height 8
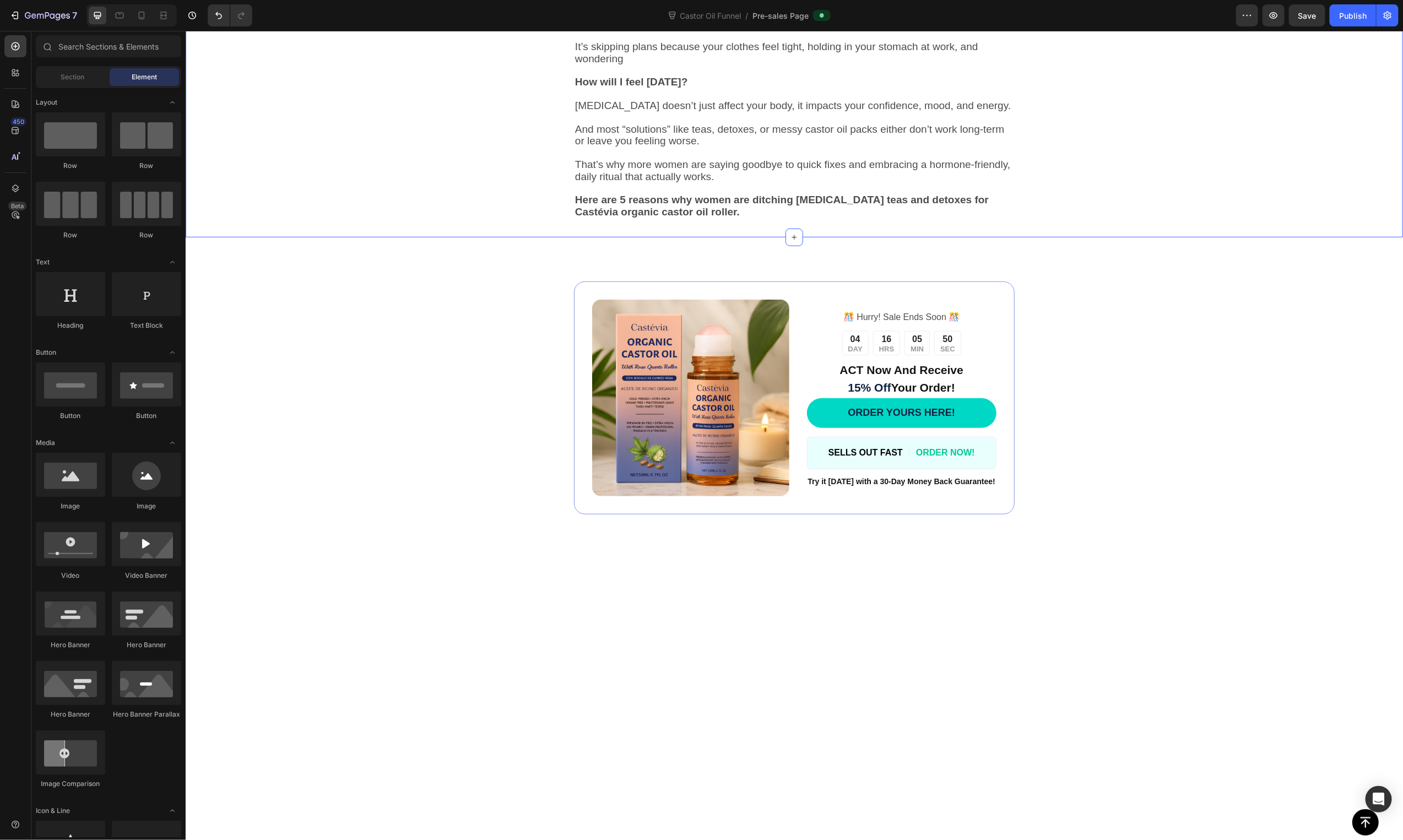
scroll to position [445, 0]
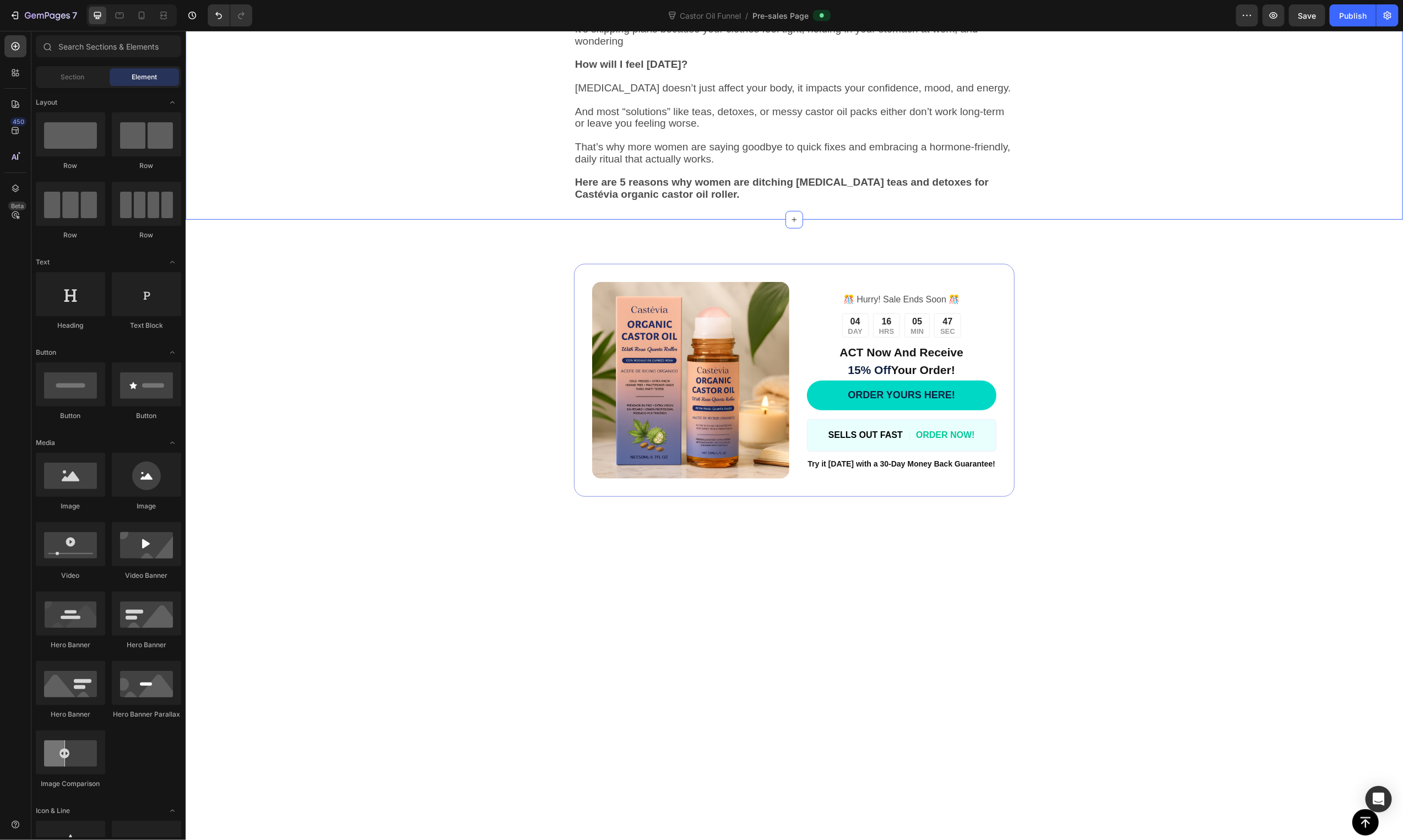
click at [1107, 219] on div "Image Image Image Image Image Image Row A gentle, hormone friendly ritual that …" at bounding box center [793, 31] width 864 height 375
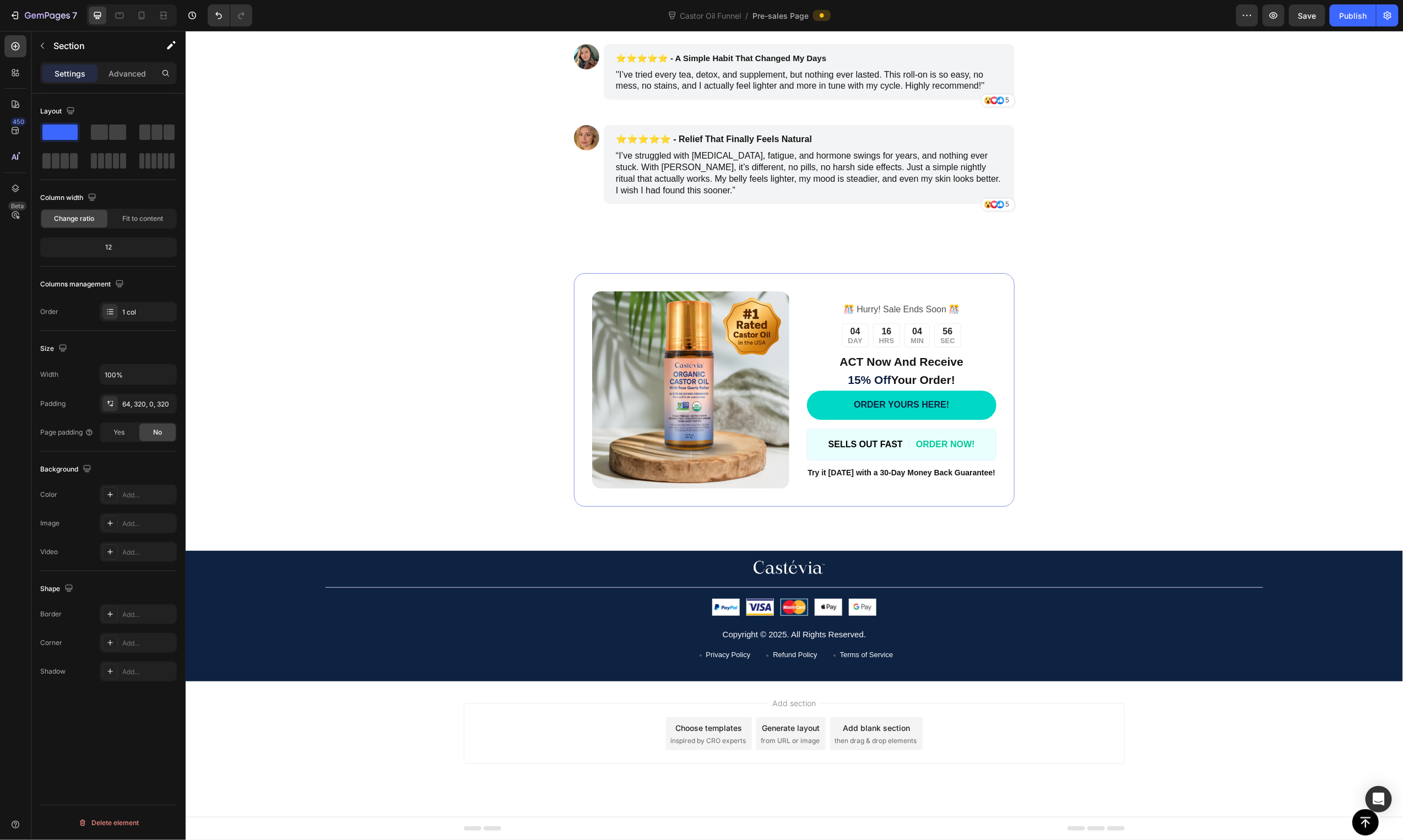
scroll to position [1399, 0]
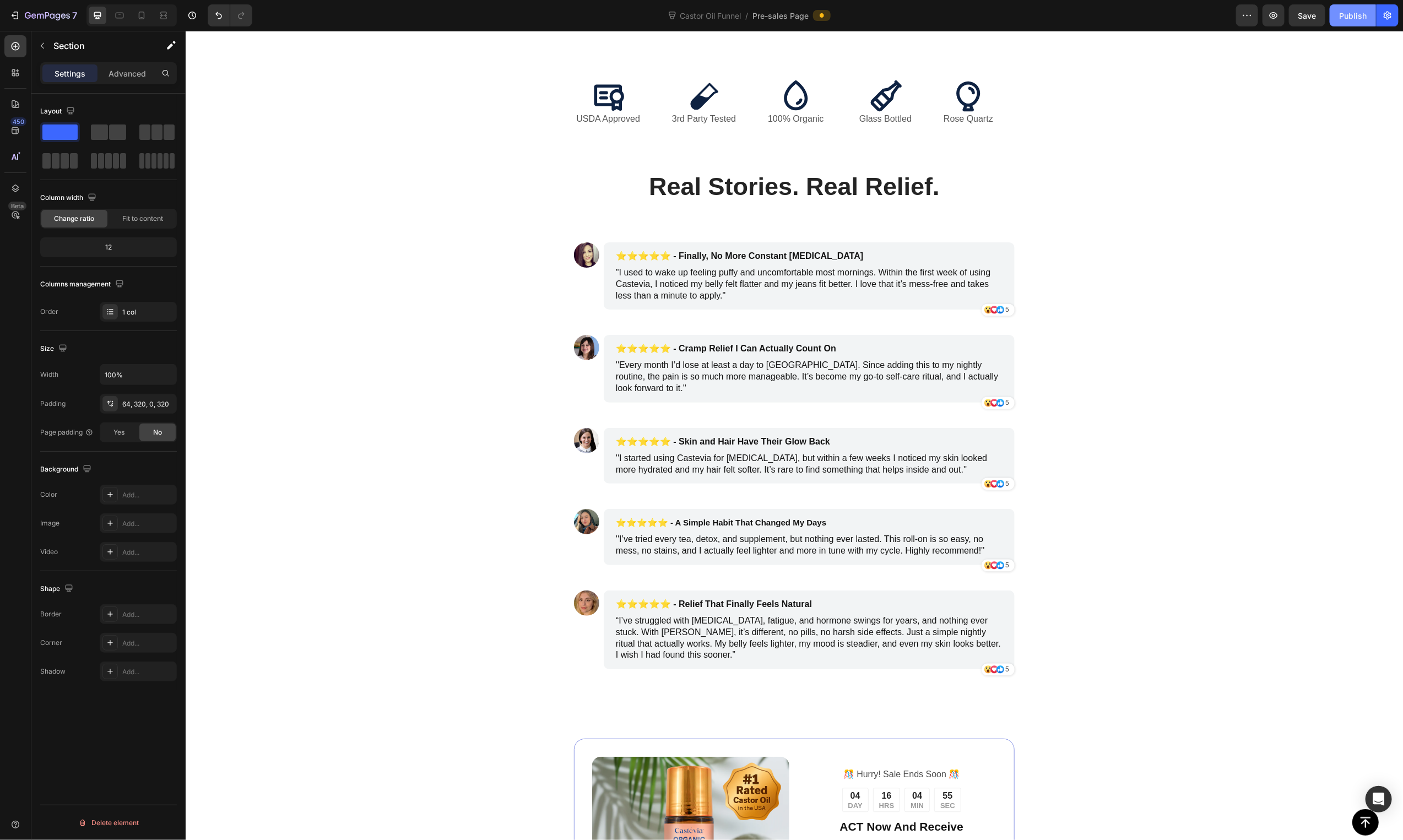
click at [1348, 18] on div "Publish" at bounding box center [1353, 15] width 27 height 11
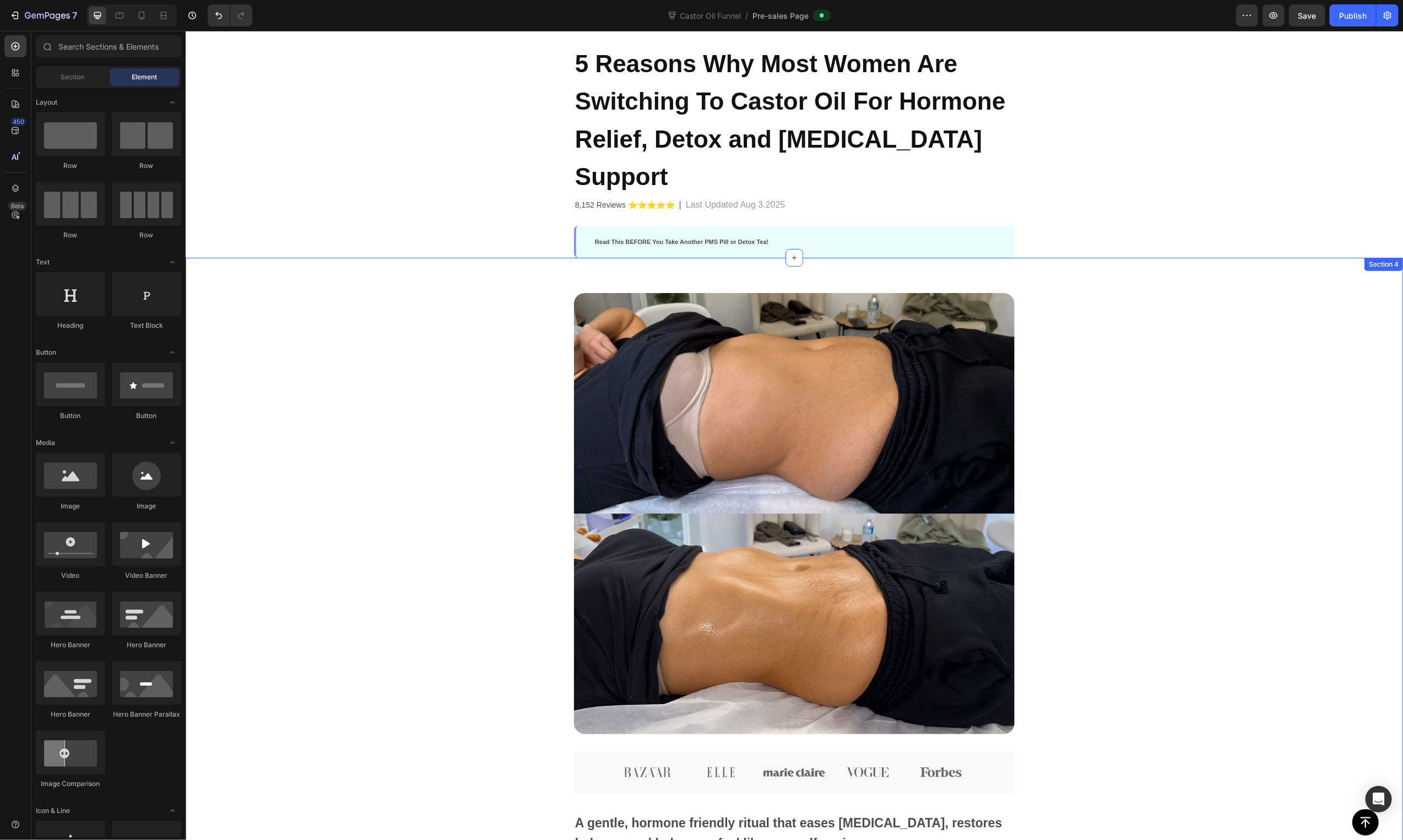
scroll to position [0, 0]
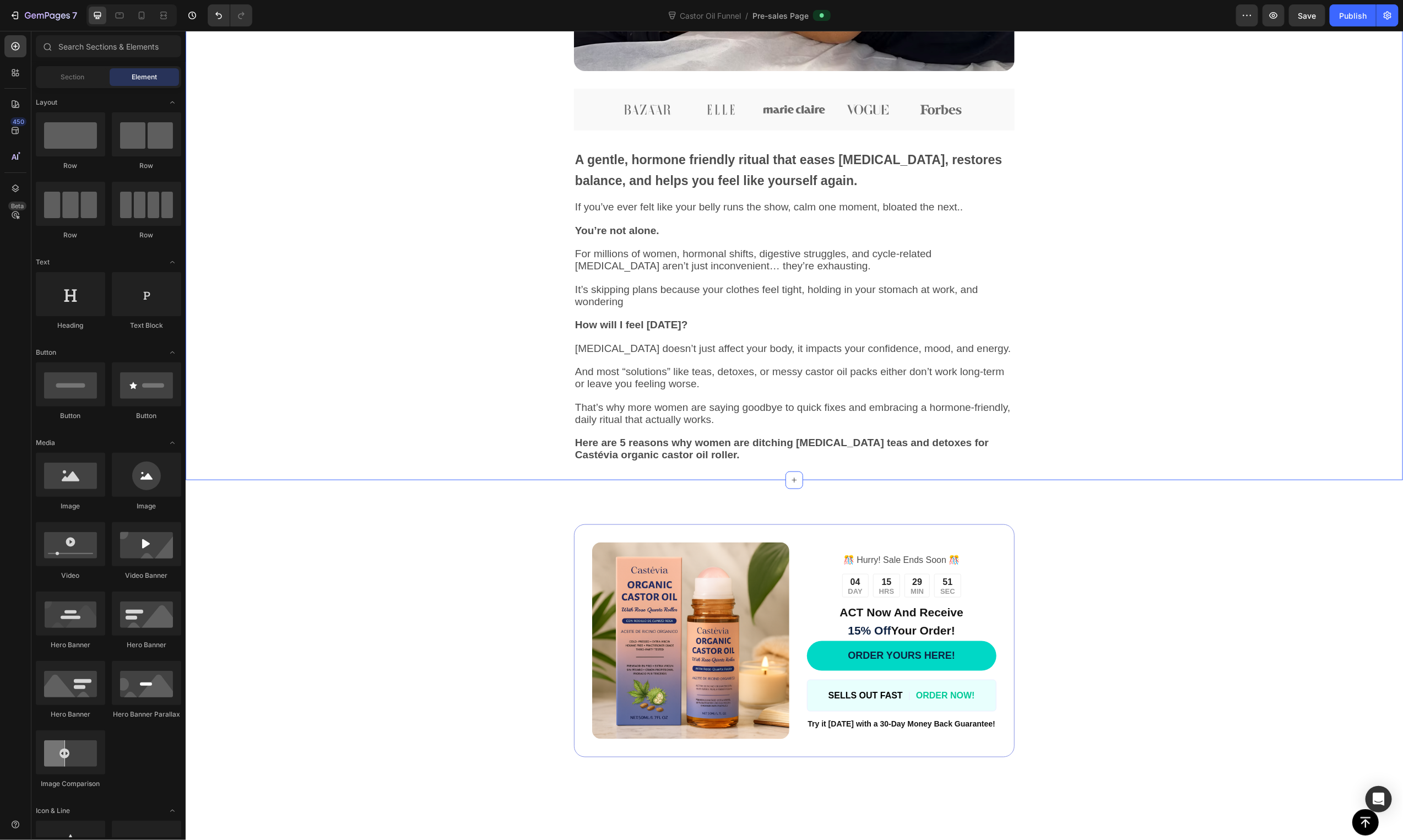
scroll to position [538, 0]
